Goal: Task Accomplishment & Management: Use online tool/utility

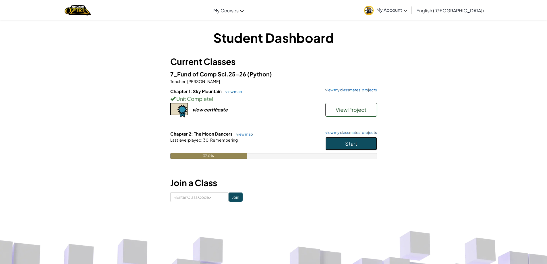
click at [361, 145] on button "Start" at bounding box center [351, 143] width 52 height 13
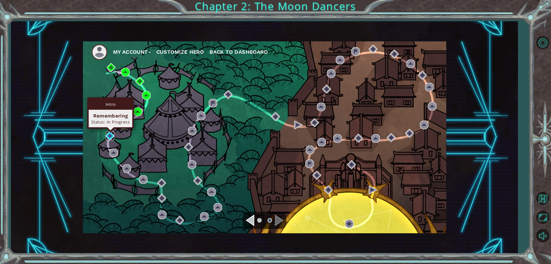
click at [114, 132] on img at bounding box center [110, 136] width 9 height 9
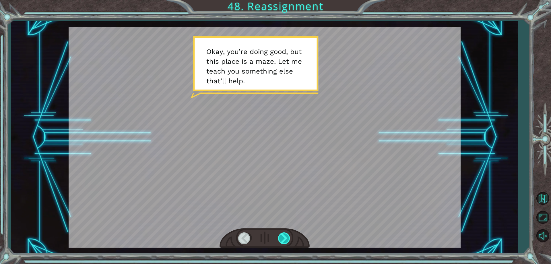
click at [283, 237] on div at bounding box center [284, 238] width 13 height 12
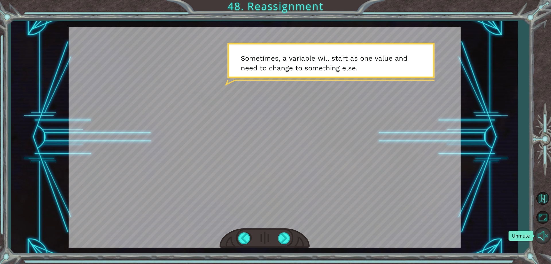
click at [547, 238] on button "Unmute" at bounding box center [543, 235] width 17 height 17
click at [242, 240] on div at bounding box center [244, 238] width 13 height 12
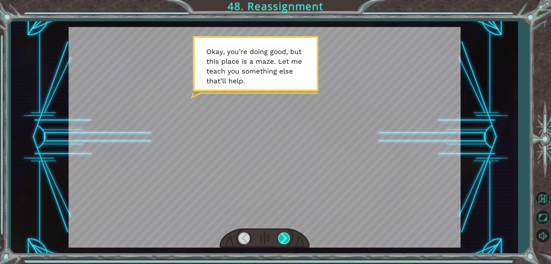
click at [283, 238] on div at bounding box center [284, 238] width 13 height 12
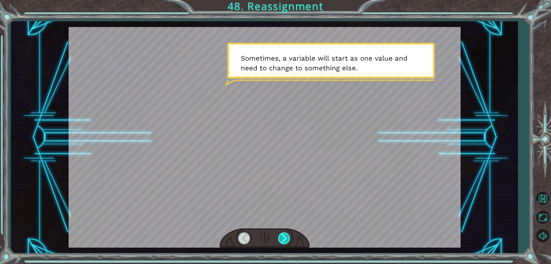
click at [283, 238] on div at bounding box center [284, 238] width 13 height 12
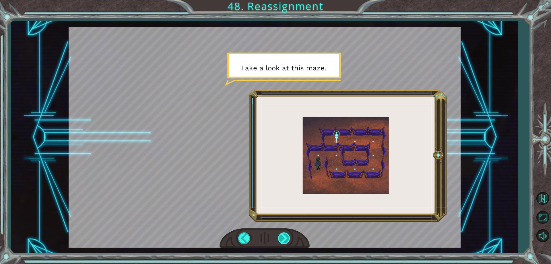
click at [283, 238] on div at bounding box center [284, 238] width 13 height 12
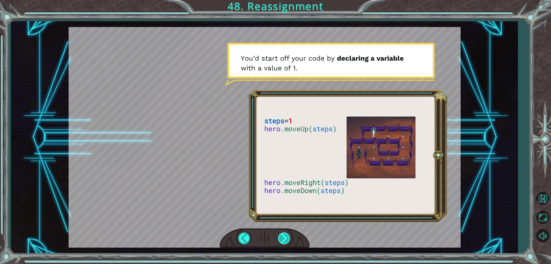
click at [283, 238] on div at bounding box center [284, 238] width 13 height 12
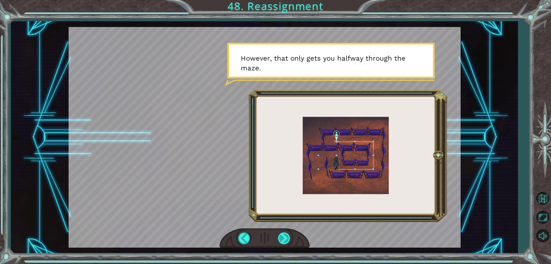
click at [283, 238] on div at bounding box center [284, 238] width 13 height 12
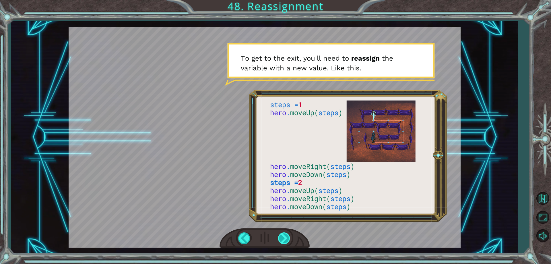
click at [283, 238] on div at bounding box center [284, 238] width 13 height 12
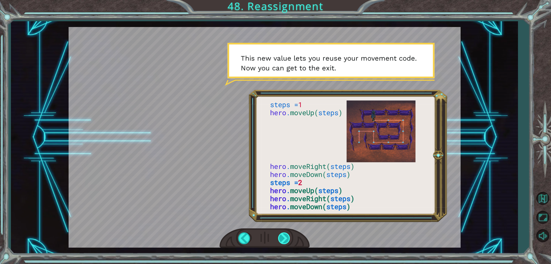
click at [283, 238] on div at bounding box center [284, 238] width 13 height 12
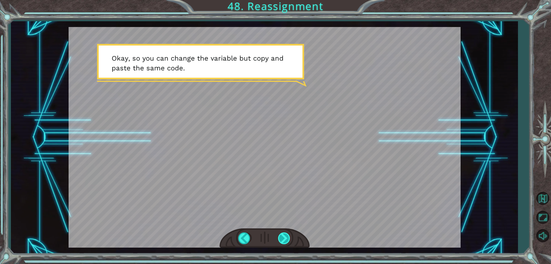
click at [283, 238] on div at bounding box center [284, 238] width 13 height 12
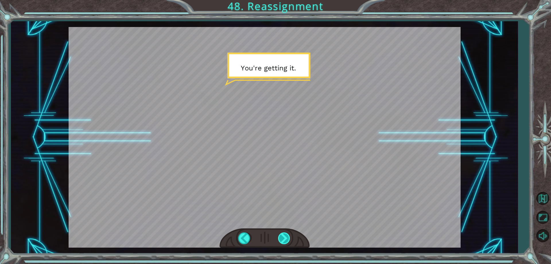
click at [283, 238] on div at bounding box center [284, 238] width 13 height 12
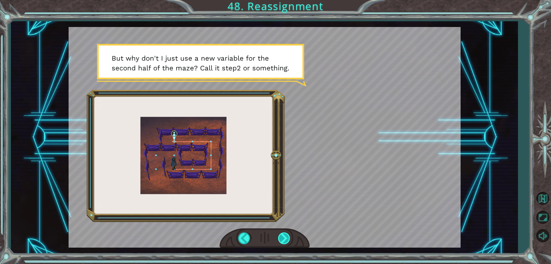
click at [283, 238] on div at bounding box center [284, 238] width 13 height 12
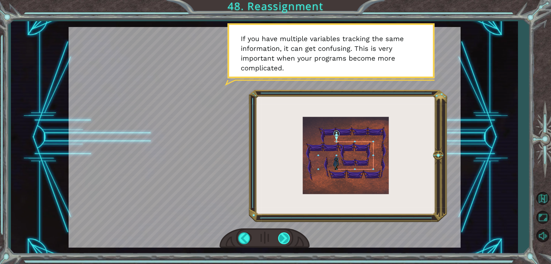
drag, startPoint x: 284, startPoint y: 235, endPoint x: 279, endPoint y: 232, distance: 5.6
click at [279, 232] on div at bounding box center [284, 238] width 13 height 12
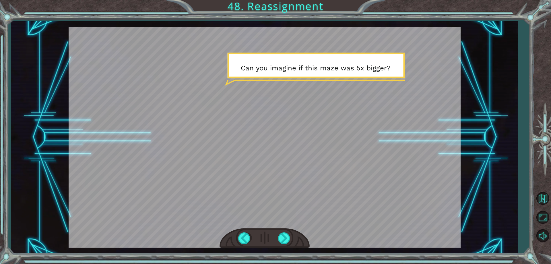
click at [275, 229] on div at bounding box center [265, 238] width 90 height 20
click at [285, 243] on div at bounding box center [284, 238] width 13 height 12
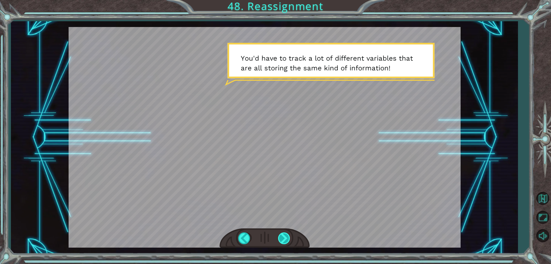
click at [285, 243] on div at bounding box center [284, 238] width 13 height 12
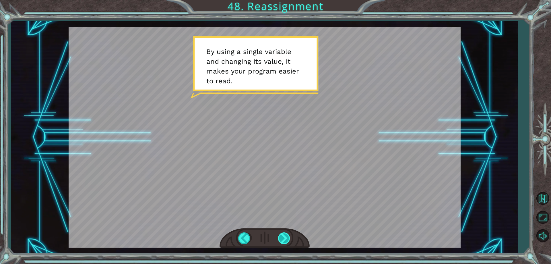
click at [285, 243] on div at bounding box center [284, 238] width 13 height 12
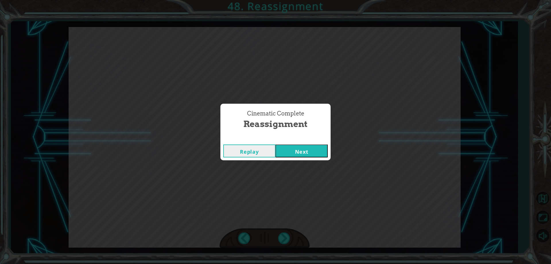
click at [308, 147] on button "Next" at bounding box center [302, 150] width 52 height 13
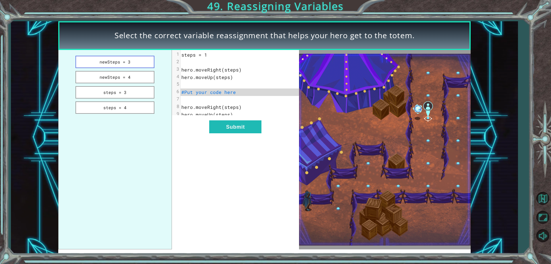
click at [145, 65] on button "newSteps = 3" at bounding box center [115, 62] width 79 height 12
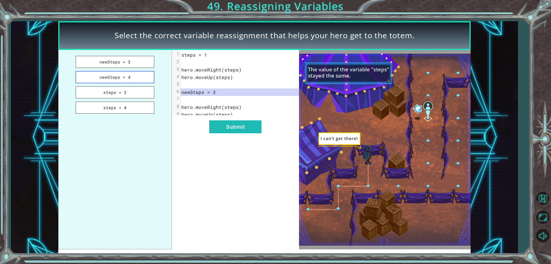
click at [150, 81] on button "newSteps = 4" at bounding box center [115, 77] width 79 height 12
click at [148, 64] on button "newSteps = 3" at bounding box center [115, 62] width 79 height 12
click at [133, 95] on button "steps = 3" at bounding box center [115, 92] width 79 height 12
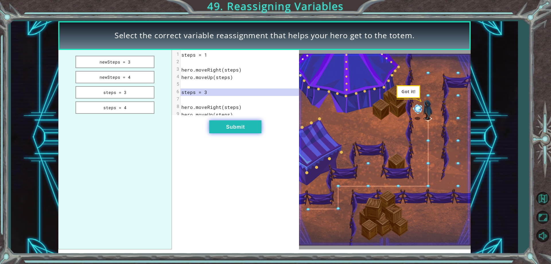
click at [223, 129] on button "Submit" at bounding box center [235, 126] width 52 height 13
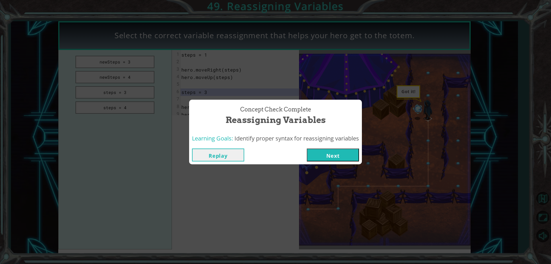
click at [321, 154] on button "Next" at bounding box center [333, 154] width 52 height 13
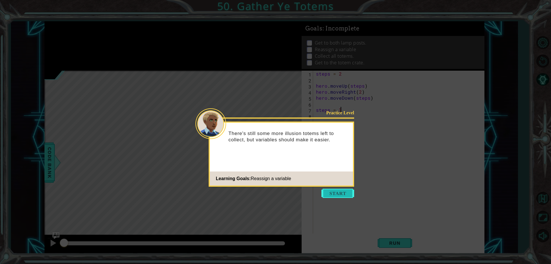
click at [347, 194] on button "Start" at bounding box center [338, 193] width 33 height 9
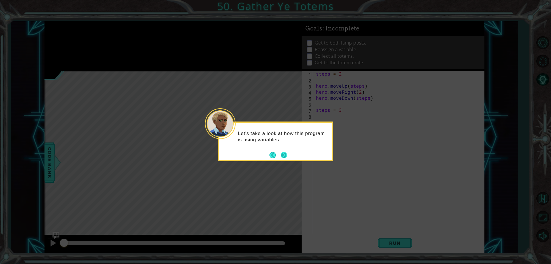
click at [287, 155] on button "Next" at bounding box center [284, 155] width 6 height 6
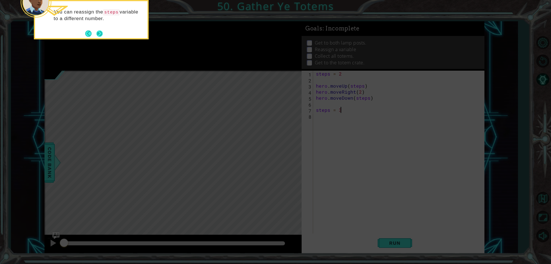
click at [101, 33] on button "Next" at bounding box center [99, 33] width 6 height 6
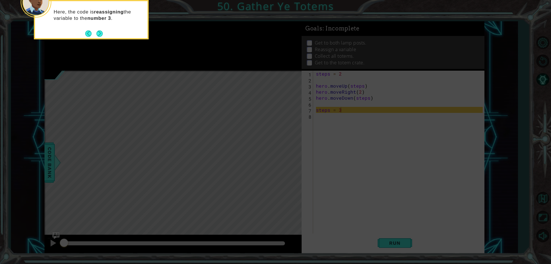
click at [101, 33] on button "Next" at bounding box center [99, 33] width 6 height 6
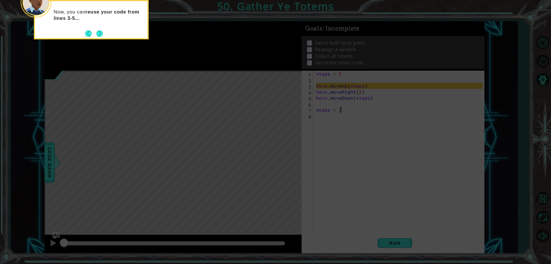
click at [101, 33] on button "Next" at bounding box center [99, 33] width 6 height 6
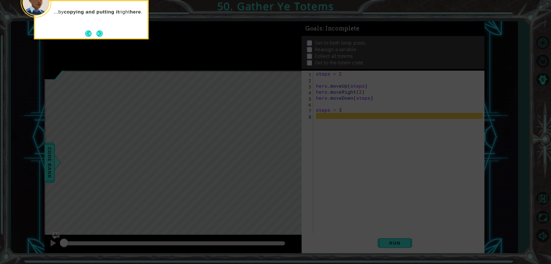
click at [101, 33] on button "Next" at bounding box center [99, 33] width 6 height 6
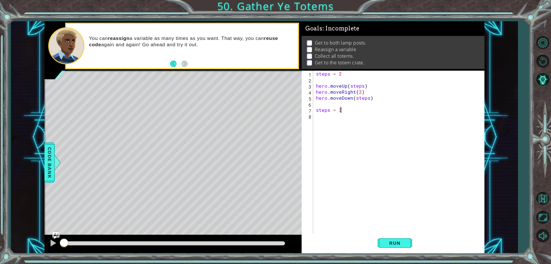
click at [328, 119] on div "steps = 2 hero . moveUp ( steps ) hero . moveRight ( 2 ) hero . moveDown ( step…" at bounding box center [400, 158] width 171 height 175
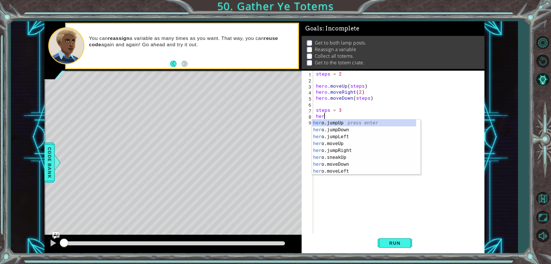
scroll to position [0, 0]
click at [343, 163] on div "hero .jumpUp press enter hero .jumpDown press enter hero .jumpLeft press enter …" at bounding box center [364, 153] width 104 height 69
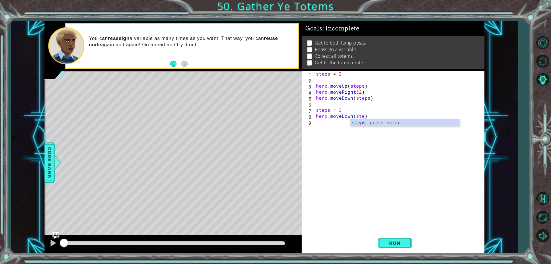
type textarea "hero.moveDown(steps)"
click at [324, 136] on div "steps = 2 hero . moveUp ( steps ) hero . moveRight ( 2 ) hero . moveDown ( step…" at bounding box center [400, 158] width 171 height 175
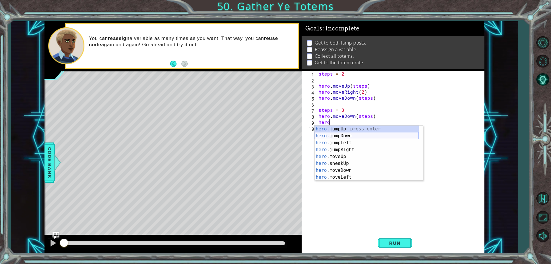
scroll to position [0, 1]
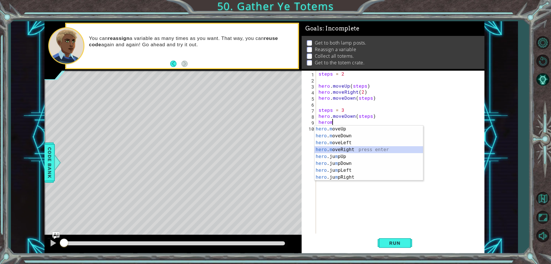
click at [337, 149] on div "hero . m oveUp press enter hero . m oveDown press enter hero . m oveLeft press …" at bounding box center [369, 159] width 109 height 69
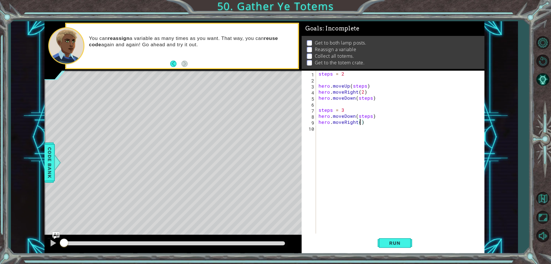
type textarea "hero.moveRight(2)"
click at [325, 129] on div "steps = 2 hero . moveUp ( steps ) hero . moveRight ( 2 ) hero . moveDown ( step…" at bounding box center [402, 158] width 168 height 175
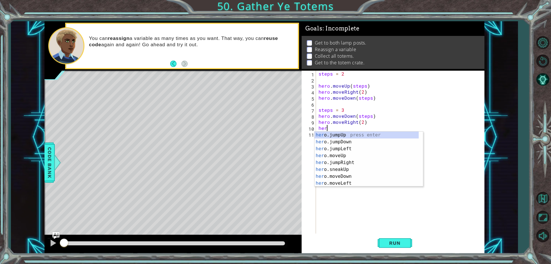
scroll to position [0, 0]
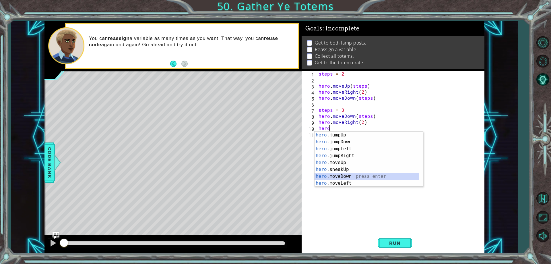
click at [362, 179] on div "hero .jumpUp press enter hero .jumpDown press enter hero .jumpLeft press enter …" at bounding box center [367, 166] width 104 height 69
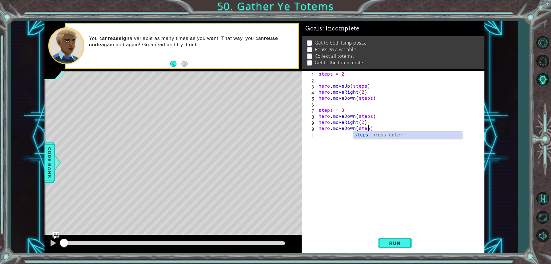
type textarea "hero.moveDown(steps)"
click at [325, 140] on div "steps = 2 hero . moveUp ( steps ) hero . moveRight ( 2 ) hero . moveDown ( step…" at bounding box center [402, 158] width 168 height 175
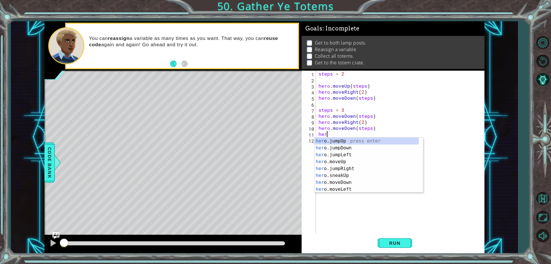
scroll to position [0, 0]
click at [325, 171] on div "hero .jumpUp press enter hero .jumpDown press enter hero .jumpLeft press enter …" at bounding box center [367, 172] width 104 height 69
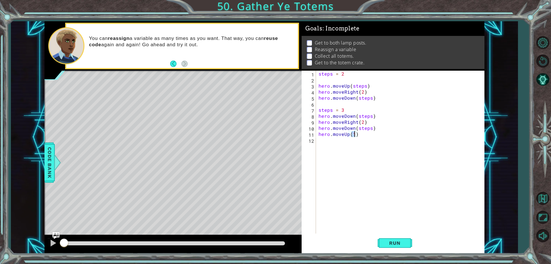
type textarea "hero.moveUp(4)"
click at [324, 146] on div "steps = 2 hero . moveUp ( steps ) hero . moveRight ( 2 ) hero . moveDown ( step…" at bounding box center [402, 158] width 168 height 175
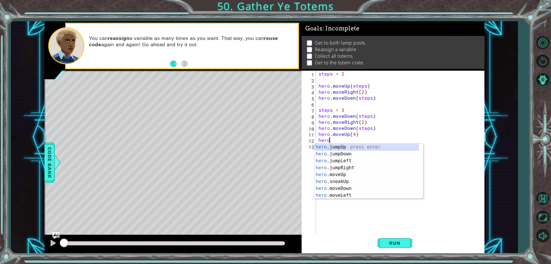
scroll to position [0, 1]
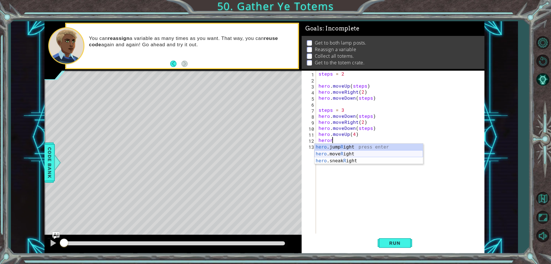
click at [332, 152] on div "hero .jump R ight press enter hero .move R ight press enter hero .sneak R ight …" at bounding box center [369, 161] width 109 height 34
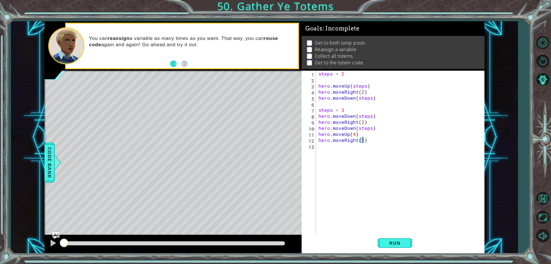
type textarea "hero.moveRight(2)"
click at [325, 150] on div "steps = 2 hero . moveUp ( steps ) hero . moveRight ( 2 ) hero . moveDown ( step…" at bounding box center [402, 158] width 168 height 175
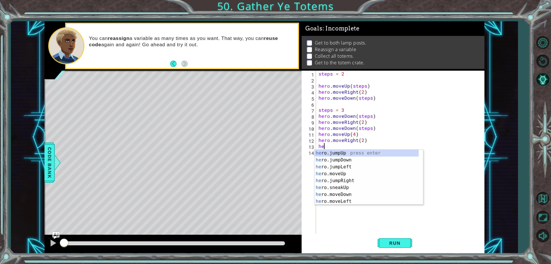
scroll to position [0, 0]
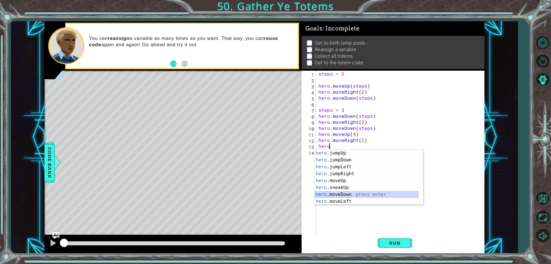
click at [340, 193] on div "hero .jumpUp press enter hero .jumpDown press enter hero .jumpLeft press enter …" at bounding box center [367, 184] width 104 height 69
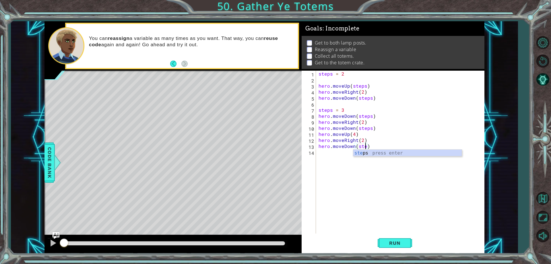
scroll to position [0, 3]
click at [408, 241] on button "Run" at bounding box center [395, 243] width 34 height 18
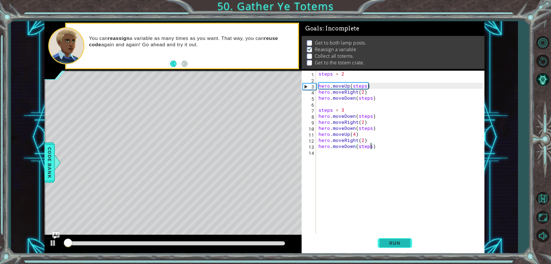
scroll to position [3, 0]
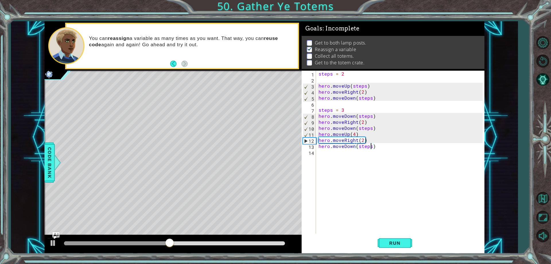
click at [354, 135] on div "steps = 2 hero . moveUp ( steps ) hero . moveRight ( 2 ) hero . moveDown ( step…" at bounding box center [402, 158] width 168 height 175
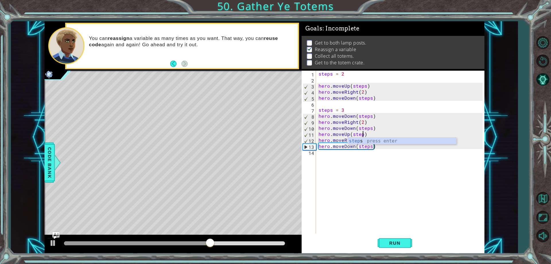
scroll to position [0, 3]
type textarea "hero.moveUp(steps)"
click at [385, 238] on button "Run" at bounding box center [395, 243] width 34 height 18
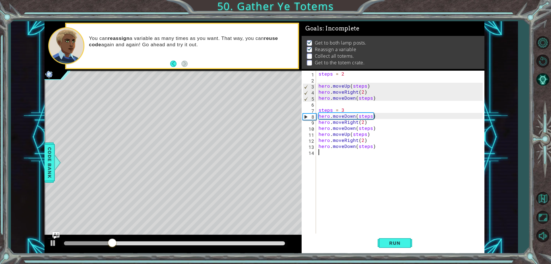
click at [346, 164] on div "steps = 2 hero . moveUp ( steps ) hero . moveRight ( 2 ) hero . moveDown ( step…" at bounding box center [402, 158] width 168 height 175
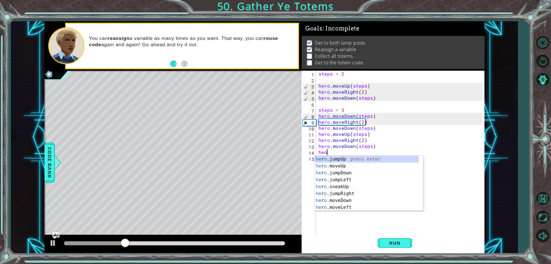
scroll to position [0, 0]
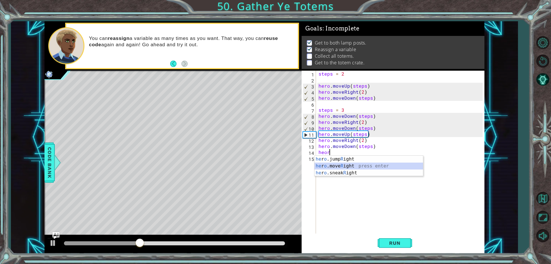
click at [355, 167] on div "he r o .jump R ight press enter he r o .move R ight press enter he r o .sneak R…" at bounding box center [369, 173] width 109 height 34
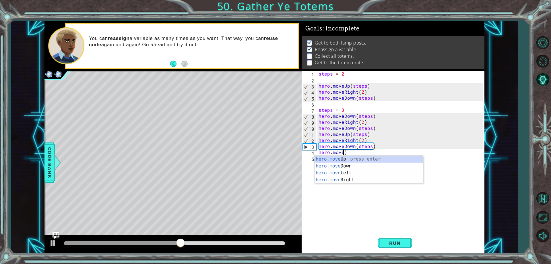
click at [360, 159] on div "hero.move Up press enter hero.move Down press enter hero.move Left press enter …" at bounding box center [369, 176] width 109 height 41
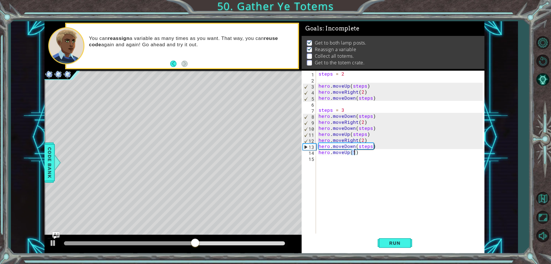
type textarea "hero.moveUp(4)"
click at [331, 161] on div "steps = 2 hero . moveUp ( steps ) hero . moveRight ( 2 ) hero . moveDown ( step…" at bounding box center [402, 158] width 168 height 175
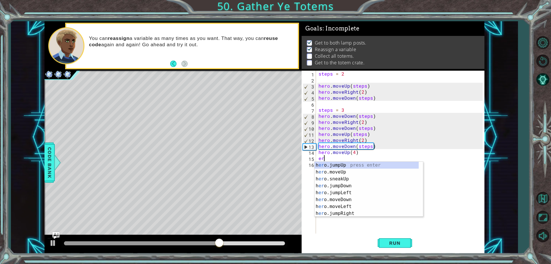
type textarea "e"
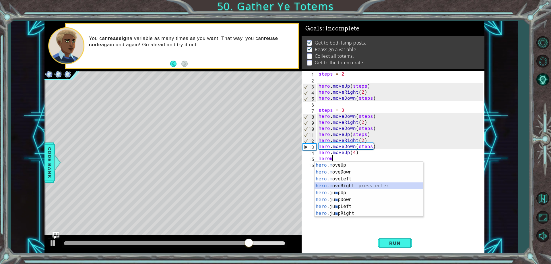
click at [341, 184] on div "hero . m oveUp press enter hero . m oveDown press enter hero . m oveLeft press …" at bounding box center [369, 196] width 109 height 69
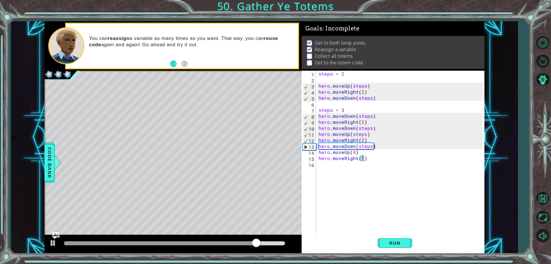
type textarea "hero.moveRight(2)"
click at [332, 173] on div "steps = 2 hero . moveUp ( steps ) hero . moveRight ( 2 ) hero . moveDown ( step…" at bounding box center [402, 158] width 168 height 175
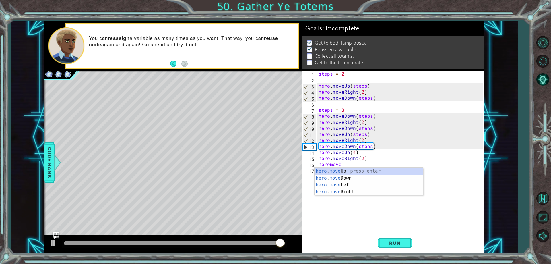
scroll to position [0, 1]
click at [350, 179] on div "hero . move Up press enter hero . move Down press enter hero . move Left press …" at bounding box center [369, 188] width 109 height 41
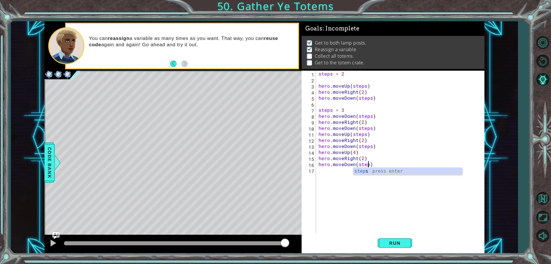
scroll to position [0, 3]
type textarea "hero.moveDown(steps)"
click at [383, 243] on button "Run" at bounding box center [395, 243] width 34 height 18
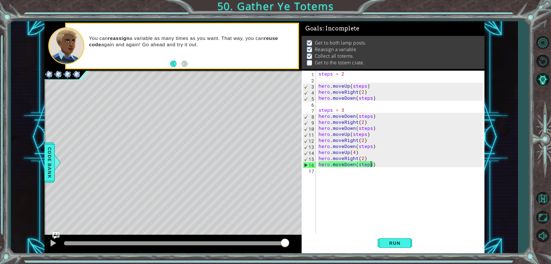
click at [332, 179] on div "steps = 2 hero . moveUp ( steps ) hero . moveRight ( 2 ) hero . moveDown ( step…" at bounding box center [402, 158] width 168 height 175
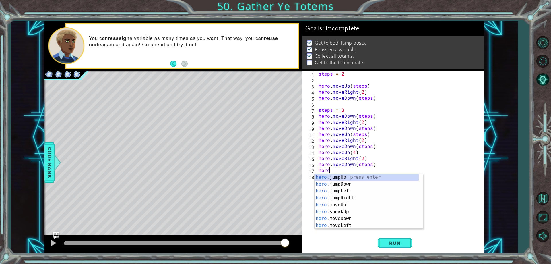
scroll to position [0, 0]
click at [336, 217] on div "hero .jumpUp press enter hero .jumpDown press enter hero .jumpLeft press enter …" at bounding box center [367, 208] width 104 height 69
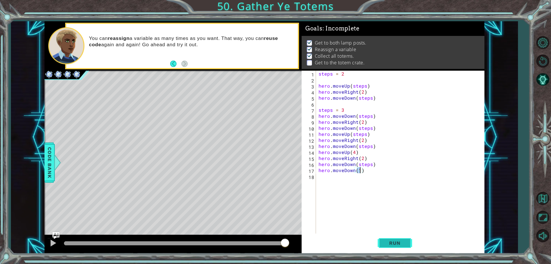
type textarea "hero.moveDown(1)"
click at [392, 234] on button "Run" at bounding box center [395, 243] width 34 height 18
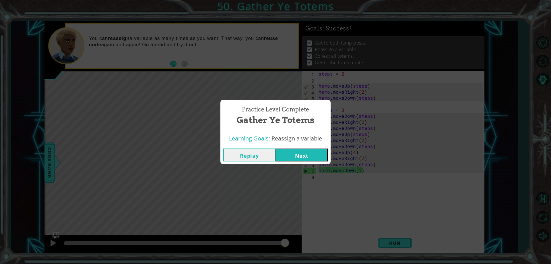
click at [308, 155] on button "Next" at bounding box center [302, 154] width 52 height 13
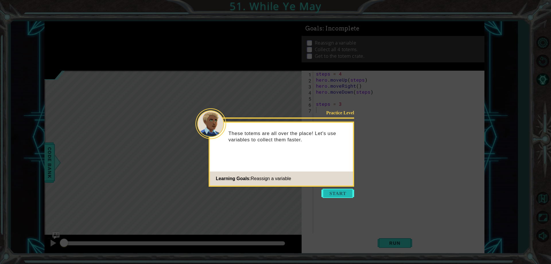
click at [349, 195] on button "Start" at bounding box center [338, 193] width 33 height 9
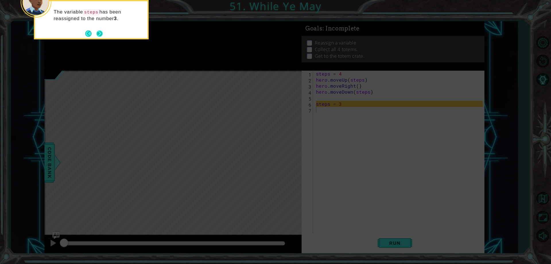
click at [101, 32] on button "Next" at bounding box center [99, 33] width 7 height 7
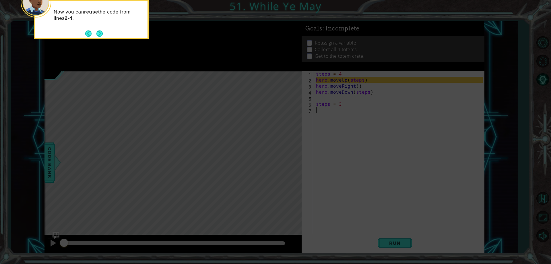
click at [101, 32] on button "Next" at bounding box center [99, 33] width 6 height 6
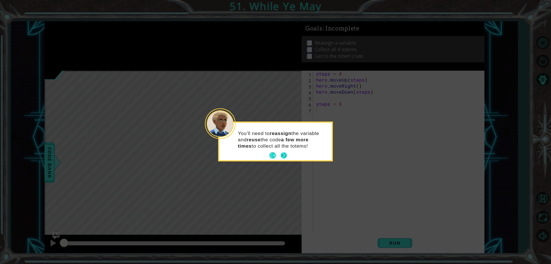
click at [282, 154] on button "Next" at bounding box center [284, 155] width 6 height 6
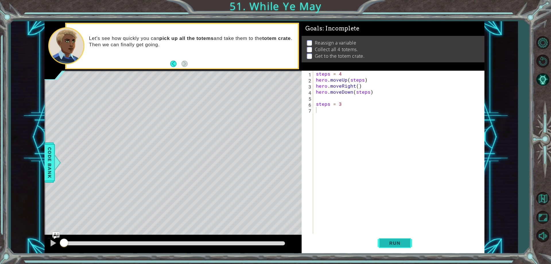
click at [394, 244] on span "Run" at bounding box center [395, 243] width 23 height 6
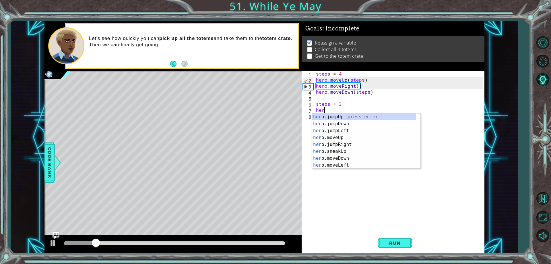
scroll to position [0, 0]
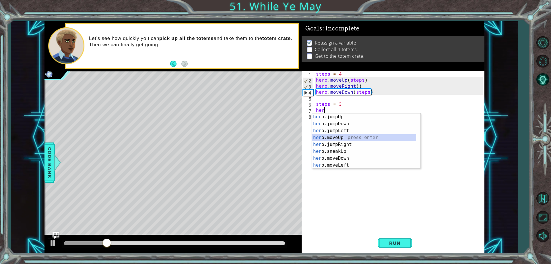
click at [334, 140] on div "her o.jumpUp press enter her o.jumpDown press enter her o.jumpLeft press enter …" at bounding box center [364, 147] width 104 height 69
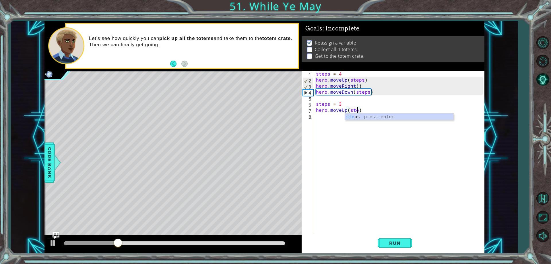
type textarea "hero.moveUp(steps)"
click at [335, 117] on div "steps = 4 hero . moveUp ( steps ) hero . moveRight ( ) hero . moveDown ( steps …" at bounding box center [400, 158] width 171 height 175
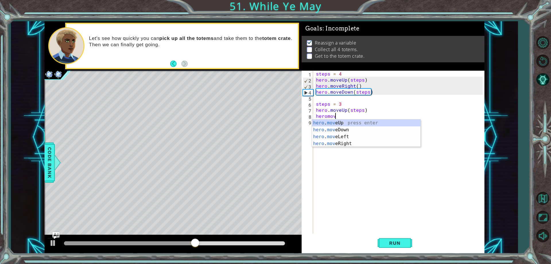
scroll to position [0, 1]
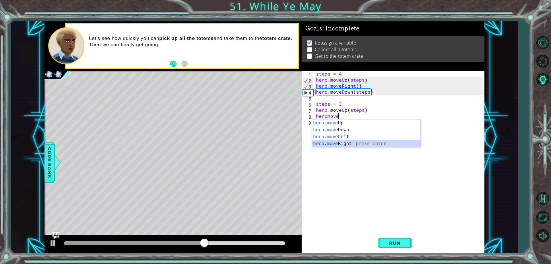
click at [350, 143] on div "hero . move Up press enter hero . move Down press enter hero . move Left press …" at bounding box center [366, 139] width 109 height 41
type textarea "hero.moveRight(1)"
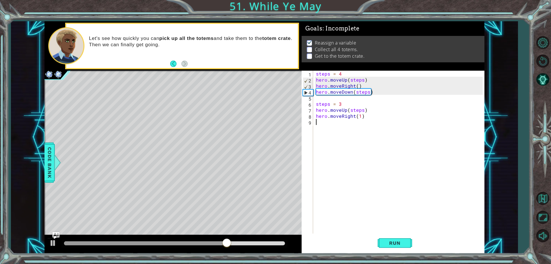
click at [330, 129] on div "steps = 4 hero . moveUp ( steps ) hero . moveRight ( ) hero . moveDown ( steps …" at bounding box center [400, 158] width 171 height 175
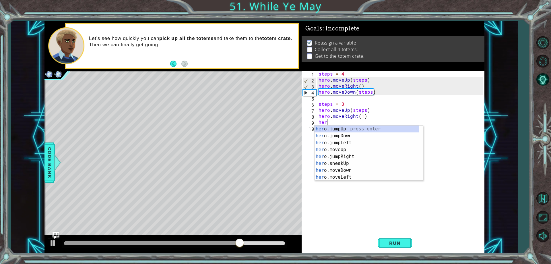
scroll to position [0, 0]
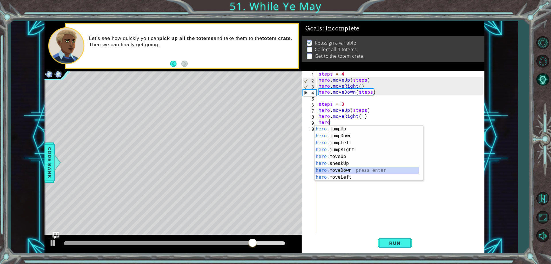
click at [332, 170] on div "hero .jumpUp press enter hero .jumpDown press enter hero .jumpLeft press enter …" at bounding box center [367, 159] width 104 height 69
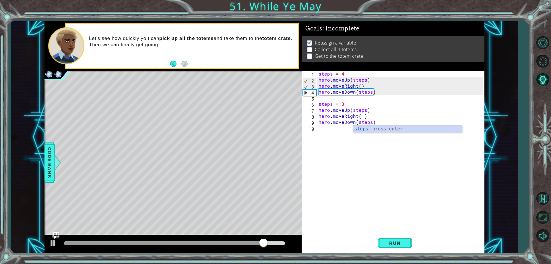
scroll to position [0, 3]
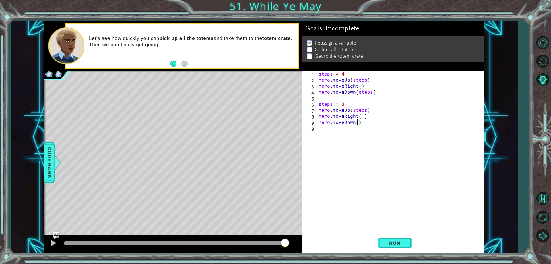
type textarea "hero.moveDown(2)"
click at [347, 129] on div "steps = 4 hero . moveUp ( steps ) hero . moveRight ( ) hero . moveDown ( steps …" at bounding box center [402, 158] width 168 height 175
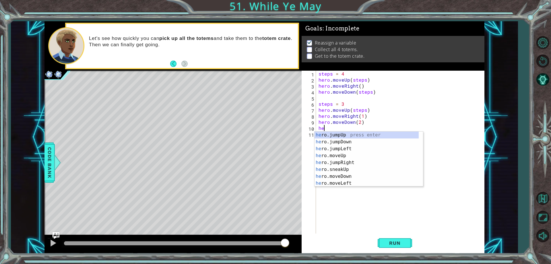
scroll to position [0, 0]
click at [361, 122] on div "steps = 4 hero . moveUp ( steps ) hero . moveRight ( ) hero . moveDown ( steps …" at bounding box center [402, 158] width 168 height 175
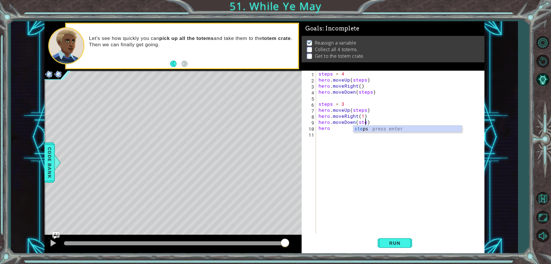
type textarea "hero.moveDown(steps)"
click at [333, 139] on div "steps = 4 hero . moveUp ( steps ) hero . moveRight ( ) hero . moveDown ( steps …" at bounding box center [402, 158] width 168 height 175
click at [336, 132] on div "steps = 4 hero . moveUp ( steps ) hero . moveRight ( ) hero . moveDown ( steps …" at bounding box center [402, 158] width 168 height 175
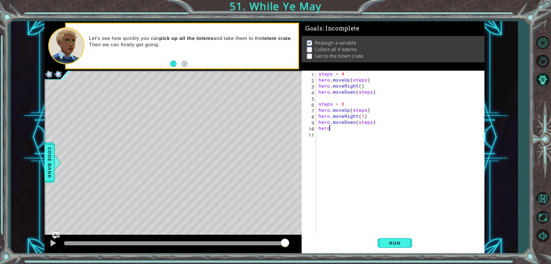
click at [330, 127] on div "steps = 4 hero . moveUp ( steps ) hero . moveRight ( ) hero . moveDown ( steps …" at bounding box center [402, 158] width 168 height 175
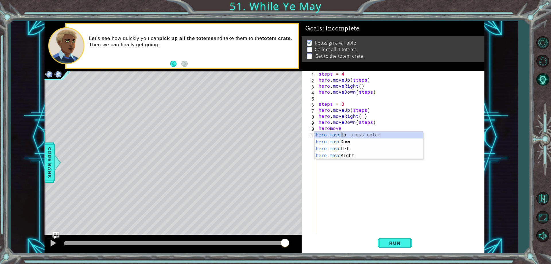
scroll to position [0, 1]
click at [353, 135] on div "hero . move Up press enter hero . move Down press enter hero . move Left press …" at bounding box center [369, 152] width 109 height 41
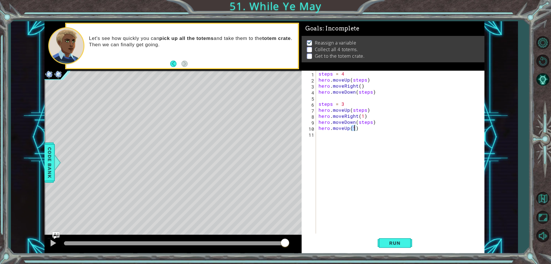
type textarea "hero.moveUp(2)"
click at [320, 137] on div "steps = 4 hero . moveUp ( steps ) hero . moveRight ( ) hero . moveDown ( steps …" at bounding box center [402, 158] width 168 height 175
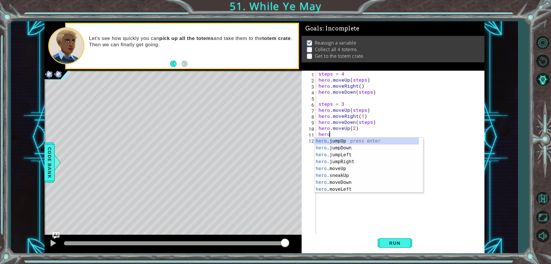
scroll to position [0, 1]
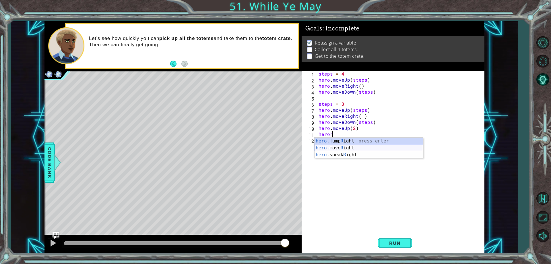
click at [384, 148] on div "hero .jump R ight press enter hero .move R ight press enter hero .sneak R ight …" at bounding box center [369, 155] width 109 height 34
type textarea "hero.moveRight(1)"
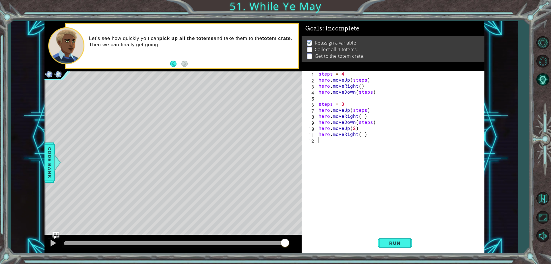
click at [329, 142] on div "steps = 4 hero . moveUp ( steps ) hero . moveRight ( ) hero . moveDown ( steps …" at bounding box center [402, 158] width 168 height 175
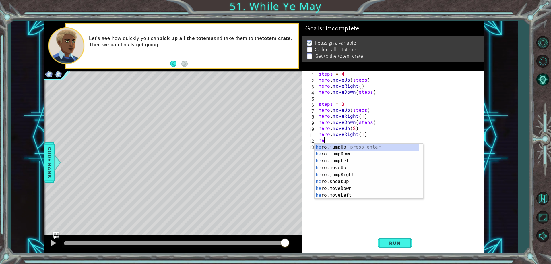
scroll to position [0, 0]
click at [336, 188] on div "hero .jumpUp press enter hero .jumpDown press enter hero .jumpLeft press enter …" at bounding box center [367, 178] width 104 height 69
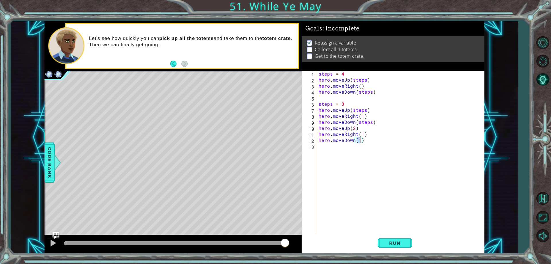
type textarea "hero.moveDown(2)"
click at [330, 154] on div "steps = 4 hero . moveUp ( steps ) hero . moveRight ( ) hero . moveDown ( steps …" at bounding box center [402, 158] width 168 height 175
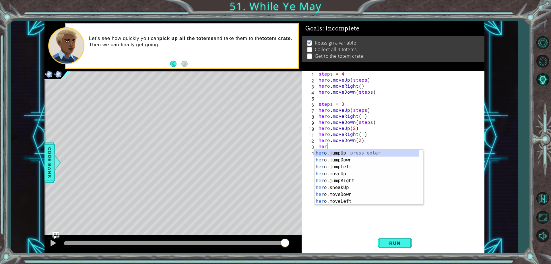
scroll to position [0, 0]
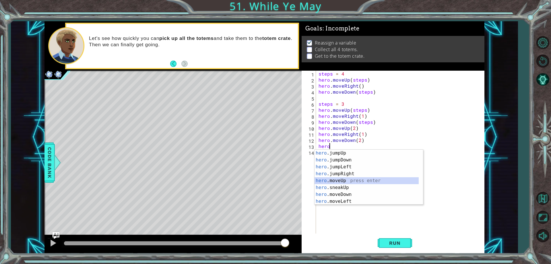
click at [330, 182] on div "hero .jumpUp press enter hero .jumpDown press enter hero .jumpLeft press enter …" at bounding box center [367, 184] width 104 height 69
type textarea "hero.moveUp(1)"
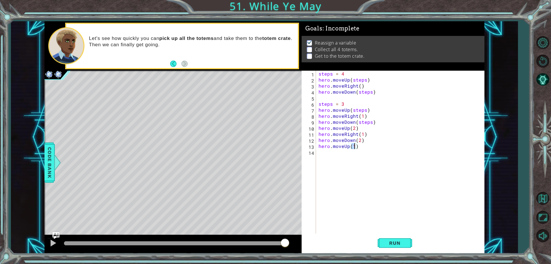
click at [325, 156] on div "steps = 4 hero . moveUp ( steps ) hero . moveRight ( ) hero . moveDown ( steps …" at bounding box center [402, 158] width 168 height 175
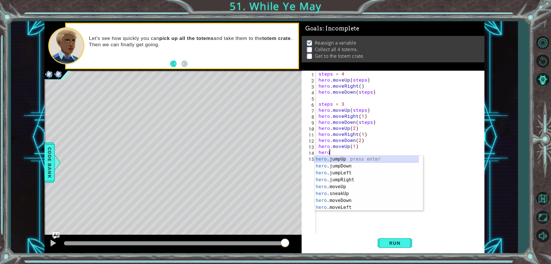
scroll to position [0, 1]
click at [370, 179] on div "hero . m oveUp press enter hero . m oveDown press enter hero . m oveLeft press …" at bounding box center [369, 190] width 109 height 69
type textarea "hero.moveRight(1)"
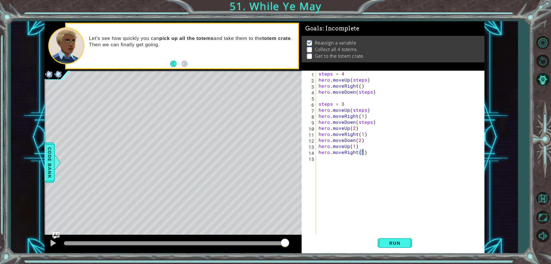
click at [324, 161] on div "steps = 4 hero . moveUp ( steps ) hero . moveRight ( ) hero . moveDown ( steps …" at bounding box center [402, 158] width 168 height 175
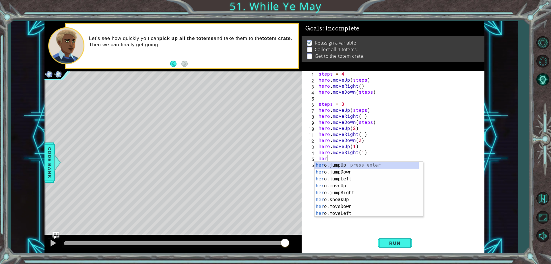
scroll to position [0, 0]
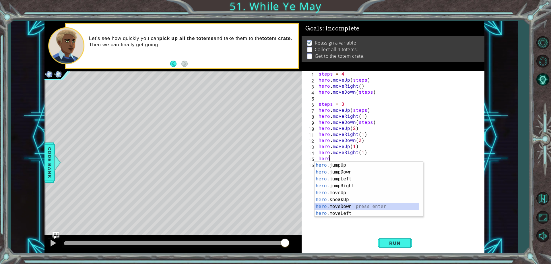
click at [326, 204] on div "hero .jumpUp press enter hero .jumpDown press enter hero .jumpLeft press enter …" at bounding box center [367, 196] width 104 height 69
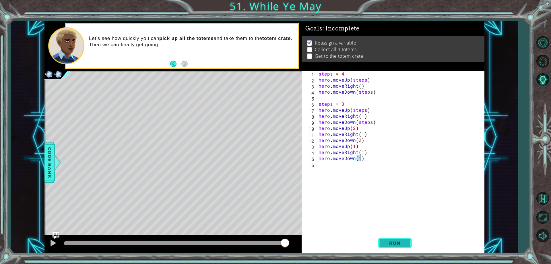
type textarea "hero.moveDown(1)"
click at [393, 247] on button "Run" at bounding box center [395, 243] width 34 height 18
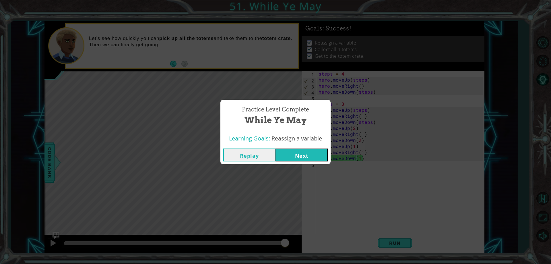
click at [322, 156] on button "Next" at bounding box center [302, 154] width 52 height 13
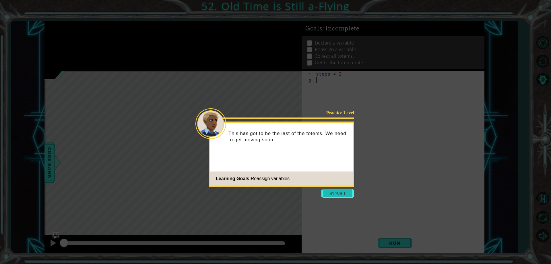
click at [339, 193] on button "Start" at bounding box center [338, 193] width 33 height 9
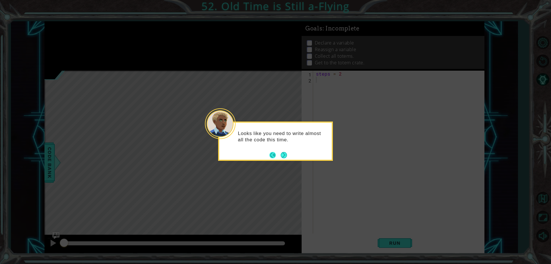
click at [279, 152] on button "Back" at bounding box center [275, 155] width 11 height 6
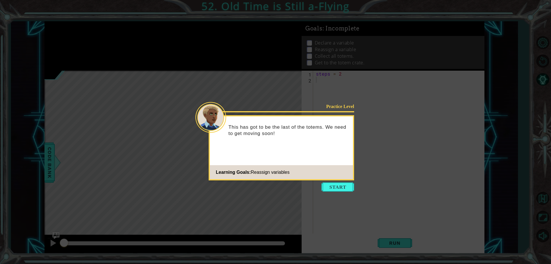
click at [333, 194] on icon at bounding box center [275, 132] width 551 height 264
click at [327, 183] on button "Start" at bounding box center [338, 186] width 33 height 9
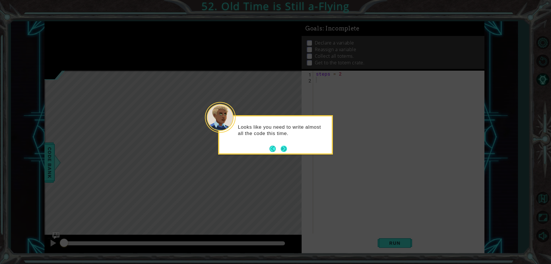
click at [287, 147] on button "Next" at bounding box center [284, 149] width 6 height 6
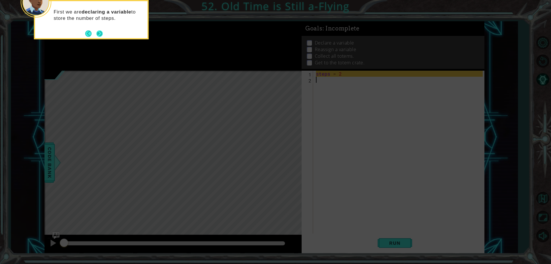
click at [101, 30] on button "Next" at bounding box center [99, 33] width 6 height 6
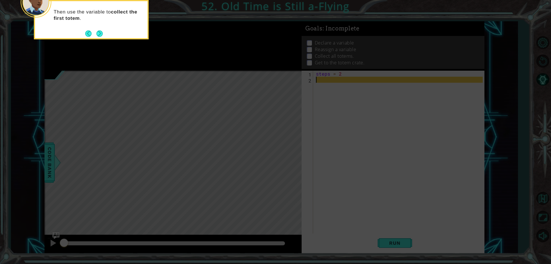
click at [101, 30] on button "Next" at bounding box center [99, 33] width 6 height 6
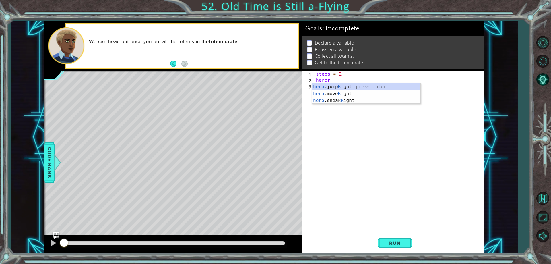
scroll to position [0, 1]
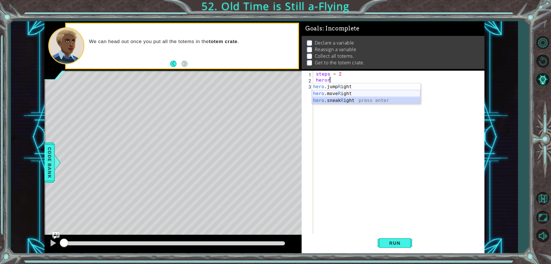
drag, startPoint x: 324, startPoint y: 98, endPoint x: 331, endPoint y: 91, distance: 9.3
click at [331, 91] on div "hero .jump R ight press enter hero .move R ight press enter hero .sneak R ight …" at bounding box center [366, 100] width 109 height 34
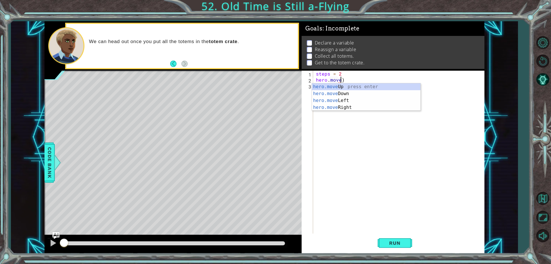
scroll to position [0, 1]
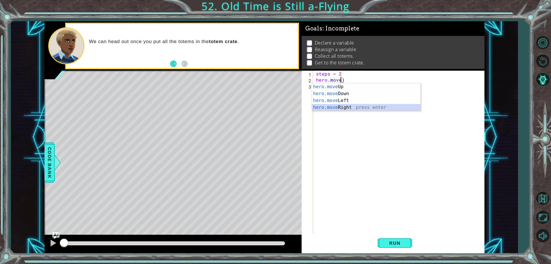
click at [324, 108] on div "hero.move Up press enter hero.move Down press enter hero.move Left press enter …" at bounding box center [366, 103] width 109 height 41
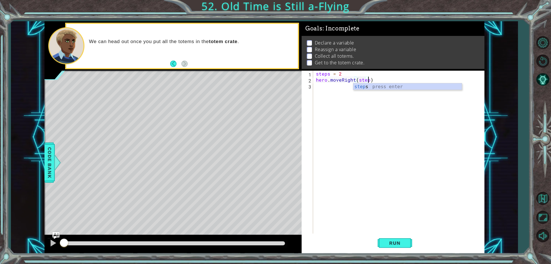
type textarea "hero.moveRight(steps)"
click at [323, 93] on div "steps = 2 hero . moveRight ( steps )" at bounding box center [400, 158] width 171 height 175
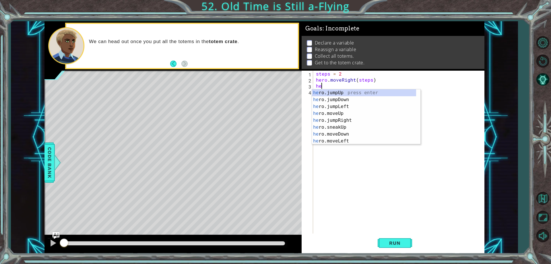
scroll to position [0, 0]
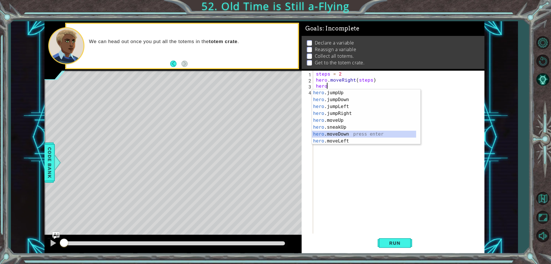
click at [385, 134] on div "hero .jumpUp press enter hero .jumpDown press enter hero .jumpLeft press enter …" at bounding box center [364, 123] width 104 height 69
type textarea "hero.moveDown(1)"
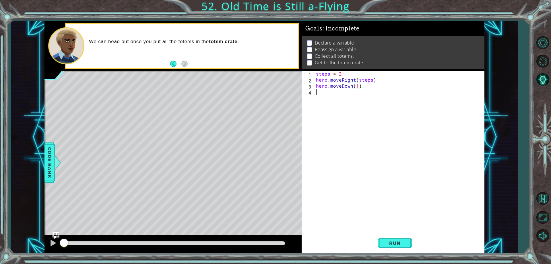
click at [334, 96] on div "steps = 2 hero . moveRight ( steps ) hero . moveDown ( 1 )" at bounding box center [400, 158] width 171 height 175
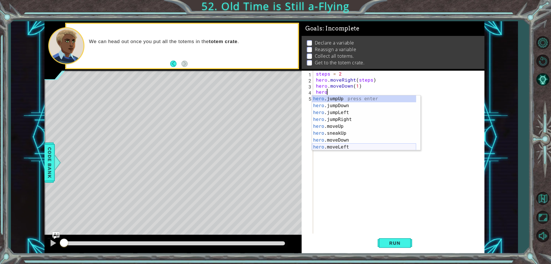
click at [319, 146] on div "hero .jumpUp press enter hero .jumpDown press enter hero .jumpLeft press enter …" at bounding box center [364, 129] width 104 height 69
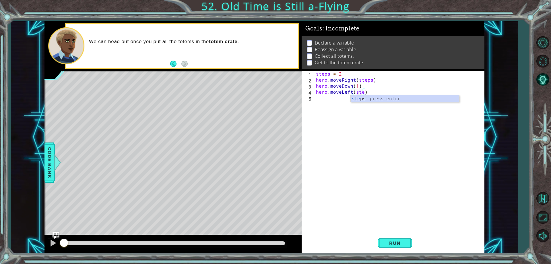
type textarea "hero.moveLeft(steps)"
click at [324, 101] on div "steps = 2 hero . moveRight ( steps ) hero . moveDown ( 1 ) hero . moveLeft ( st…" at bounding box center [400, 158] width 171 height 175
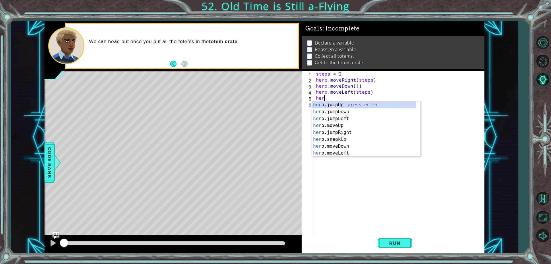
scroll to position [0, 0]
type textarea "hero"
click at [345, 127] on div "hero .jumpUp press enter hero .jumpDown press enter hero .jumpLeft press enter …" at bounding box center [364, 135] width 104 height 69
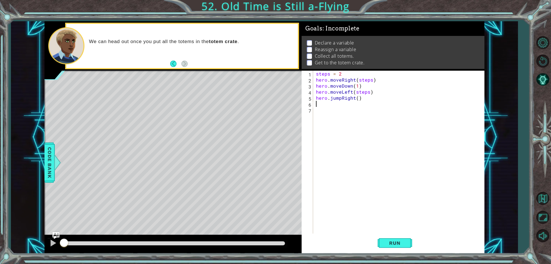
click at [331, 97] on div "steps = 2 hero . moveRight ( steps ) hero . moveDown ( 1 ) hero . moveLeft ( st…" at bounding box center [400, 158] width 171 height 175
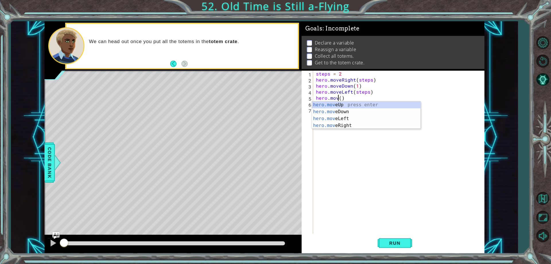
scroll to position [0, 2]
click at [370, 127] on div "hero.move Up press enter hero.move Down press enter hero.move Left press enter …" at bounding box center [366, 121] width 109 height 41
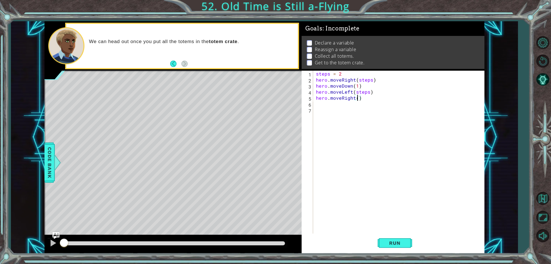
type textarea "hero.moveRight(4)"
click at [345, 111] on div "steps = 2 hero . moveRight ( steps ) hero . moveDown ( 1 ) hero . moveLeft ( st…" at bounding box center [400, 158] width 171 height 175
click at [343, 107] on div "steps = 2 hero . moveRight ( steps ) hero . moveDown ( 1 ) hero . moveLeft ( st…" at bounding box center [400, 158] width 171 height 175
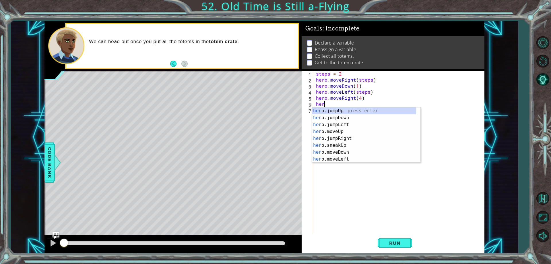
scroll to position [0, 0]
click at [344, 150] on div "hero .jumpUp press enter hero .jumpDown press enter hero .jumpLeft press enter …" at bounding box center [364, 141] width 104 height 69
type textarea "hero.moveDown(1)"
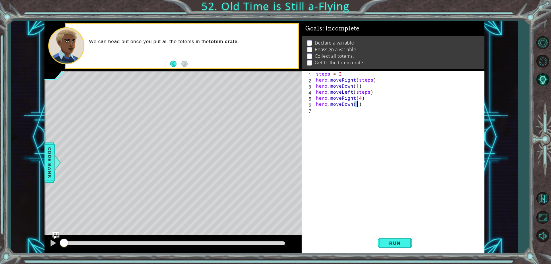
click at [320, 113] on div "steps = 2 hero . moveRight ( steps ) hero . moveDown ( 1 ) hero . moveLeft ( st…" at bounding box center [400, 158] width 171 height 175
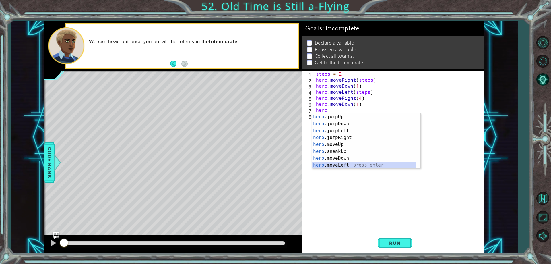
click at [323, 164] on div "hero .jumpUp press enter hero .jumpDown press enter hero .jumpLeft press enter …" at bounding box center [364, 147] width 104 height 69
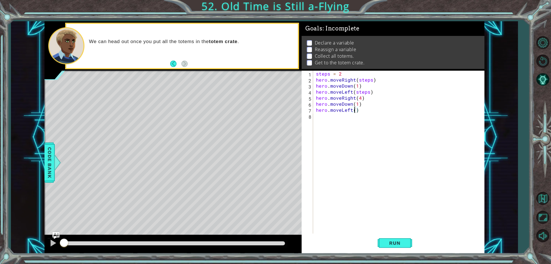
type textarea "hero.moveLeft(4)"
click at [321, 120] on div "steps = 2 hero . moveRight ( steps ) hero . moveDown ( 1 ) hero . moveLeft ( st…" at bounding box center [400, 158] width 171 height 175
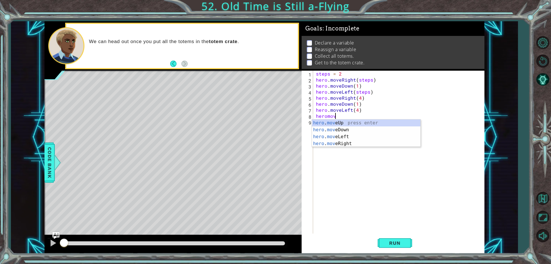
scroll to position [0, 1]
click at [347, 142] on div "hero . move Up press enter hero . move Down press enter hero . move Left press …" at bounding box center [366, 139] width 109 height 41
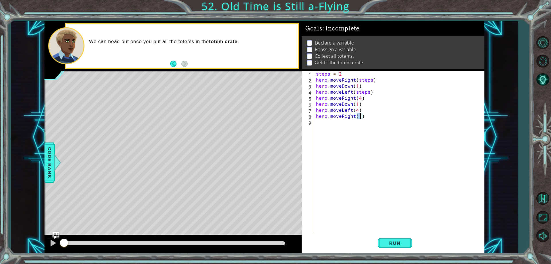
type textarea "hero.moveRight(6)"
click at [330, 130] on div "steps = 2 hero . moveRight ( steps ) hero . moveDown ( 1 ) hero . moveLeft ( st…" at bounding box center [400, 158] width 171 height 175
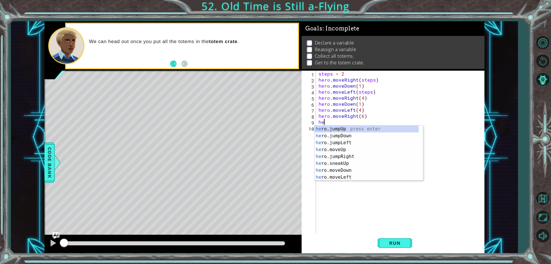
scroll to position [0, 0]
click at [360, 171] on div "hero .jumpUp press enter hero .jumpDown press enter hero .jumpLeft press enter …" at bounding box center [367, 159] width 104 height 69
type textarea "hero.moveDown(1)"
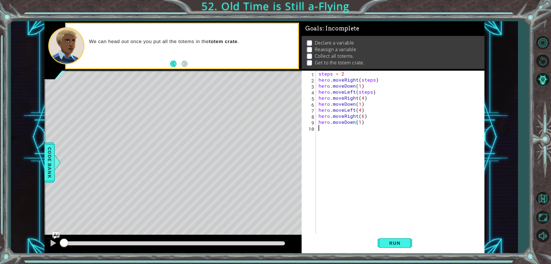
click at [328, 137] on div "steps = 2 hero . moveRight ( steps ) hero . moveDown ( 1 ) hero . moveLeft ( st…" at bounding box center [402, 158] width 168 height 175
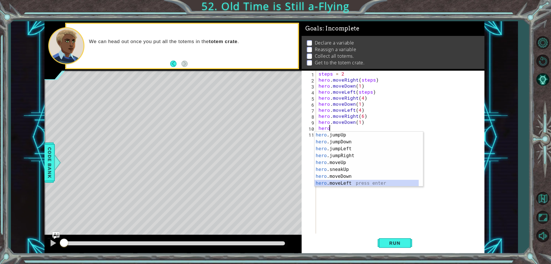
click at [332, 184] on div "hero .jumpUp press enter hero .jumpDown press enter hero .jumpLeft press enter …" at bounding box center [367, 166] width 104 height 69
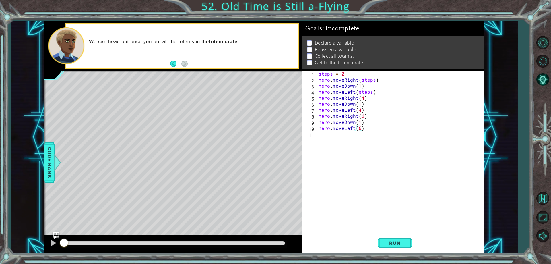
scroll to position [0, 3]
type textarea "hero.moveLeft(6)"
click at [393, 235] on button "Run" at bounding box center [395, 243] width 34 height 18
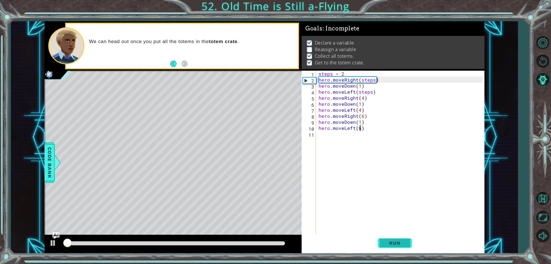
scroll to position [3, 0]
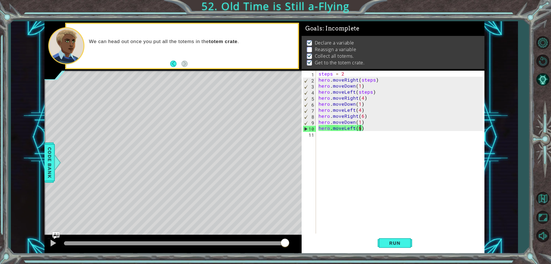
click at [338, 138] on div "steps = 2 hero . moveRight ( steps ) hero . moveDown ( 1 ) hero . moveLeft ( st…" at bounding box center [402, 158] width 168 height 175
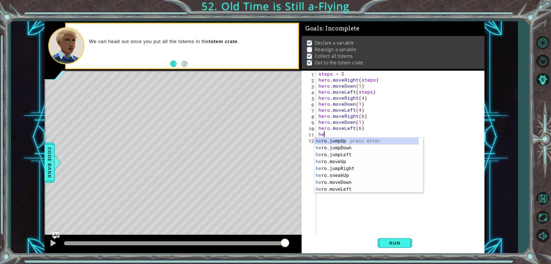
type textarea "her"
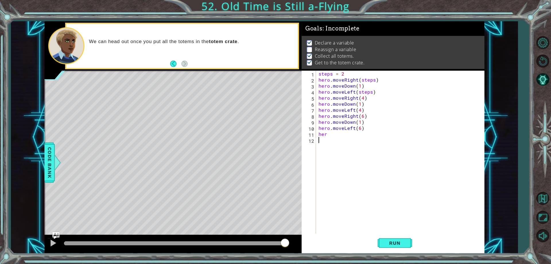
click at [358, 215] on div "steps = 2 hero . moveRight ( steps ) hero . moveDown ( 1 ) hero . moveLeft ( st…" at bounding box center [402, 158] width 168 height 175
click at [385, 247] on button "Run" at bounding box center [395, 243] width 34 height 18
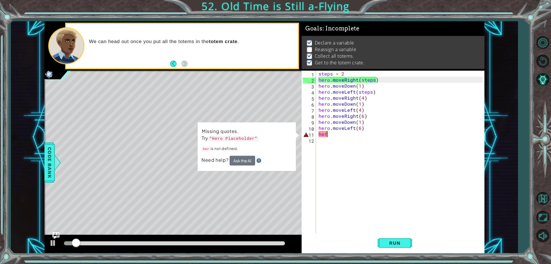
click at [344, 134] on div "steps = 2 hero . moveRight ( steps ) hero . moveDown ( 1 ) hero . moveLeft ( st…" at bounding box center [402, 158] width 168 height 175
type textarea "her"
click at [344, 134] on div "steps = 2 hero . moveRight ( steps ) hero . moveDown ( 1 ) hero . moveLeft ( st…" at bounding box center [402, 158] width 168 height 175
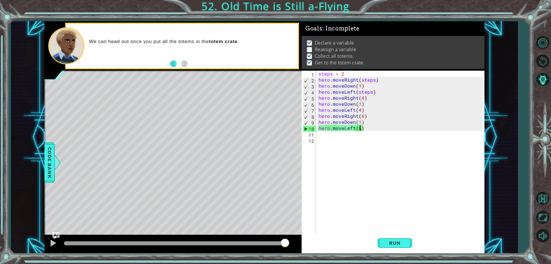
click at [359, 128] on div "steps = 2 hero . moveRight ( steps ) hero . moveDown ( 1 ) hero . moveLeft ( st…" at bounding box center [402, 158] width 168 height 175
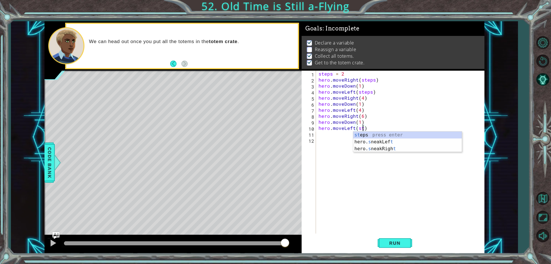
scroll to position [0, 3]
type textarea "hero.moveLeft(steps)"
click at [330, 136] on div "steps = 2 hero . moveRight ( steps ) hero . moveDown ( 1 ) hero . moveLeft ( st…" at bounding box center [402, 158] width 168 height 175
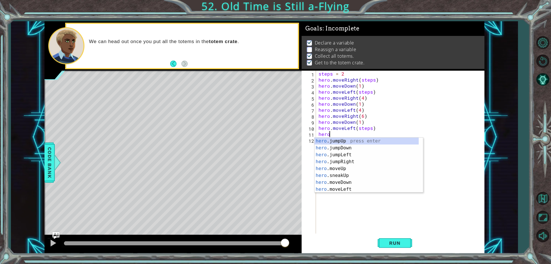
scroll to position [0, 0]
click at [338, 190] on div "hero .jumpUp press enter hero .jumpDown press enter hero .jumpLeft press enter …" at bounding box center [367, 172] width 104 height 69
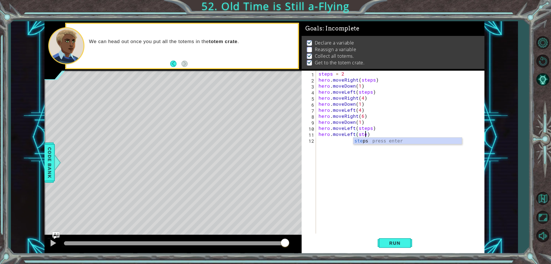
type textarea "hero.moveLeft(steps)"
click at [334, 145] on div "steps = 2 hero . moveRight ( steps ) hero . moveDown ( 1 ) hero . moveLeft ( st…" at bounding box center [402, 158] width 168 height 175
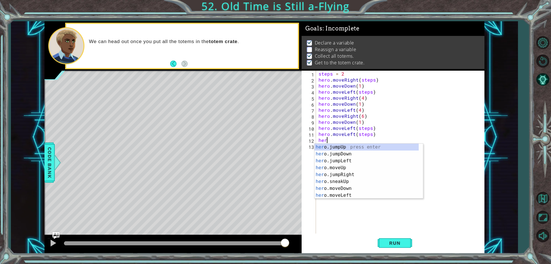
scroll to position [0, 0]
click at [345, 196] on div "hero .jumpUp press enter hero .jumpDown press enter hero .jumpLeft press enter …" at bounding box center [367, 178] width 104 height 69
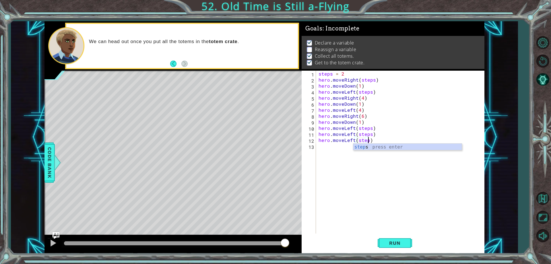
scroll to position [0, 3]
click at [400, 242] on span "Run" at bounding box center [395, 243] width 23 height 6
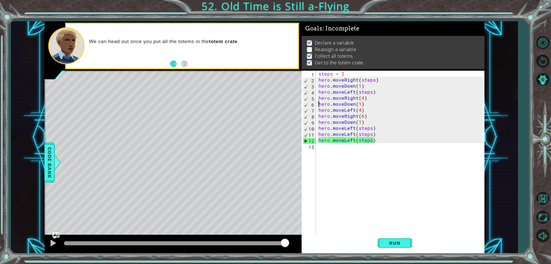
click at [318, 104] on div "steps = 2 hero . moveRight ( steps ) hero . moveDown ( 1 ) hero . moveLeft ( st…" at bounding box center [402, 158] width 168 height 175
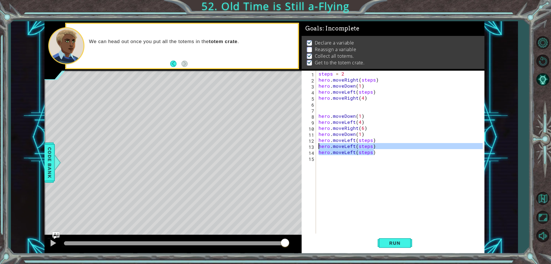
drag, startPoint x: 376, startPoint y: 149, endPoint x: 315, endPoint y: 137, distance: 62.3
click at [318, 142] on div "steps = 2 hero . moveRight ( steps ) hero . moveDown ( 1 ) hero . moveLeft ( st…" at bounding box center [402, 158] width 168 height 175
type textarea "hero.moveLeft(steps) hero.moveLeft(steps)"
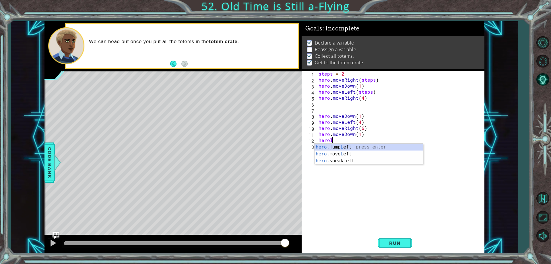
scroll to position [0, 1]
click at [347, 153] on div "hero .jump L eft press enter hero .move L eft press enter hero .sneak L eft pre…" at bounding box center [369, 161] width 109 height 34
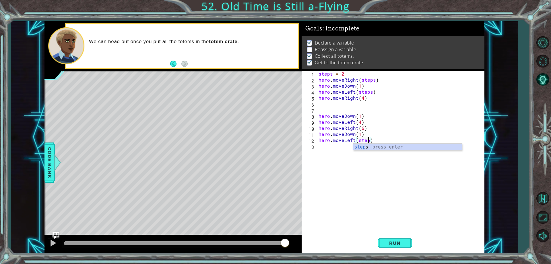
type textarea "hero.moveLeft(steps)"
click at [323, 111] on div "steps = 2 hero . moveRight ( steps ) hero . moveDown ( 1 ) hero . moveLeft ( st…" at bounding box center [402, 158] width 168 height 175
type textarea "steps=6"
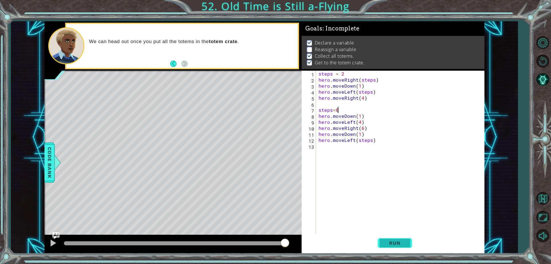
click at [382, 238] on button "Run" at bounding box center [395, 243] width 34 height 18
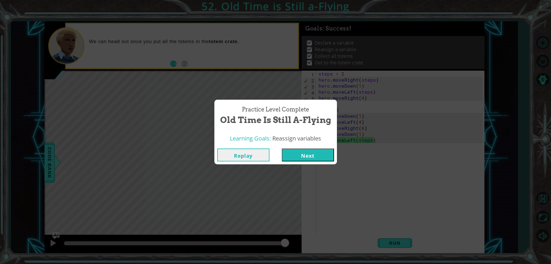
click at [322, 155] on button "Next" at bounding box center [308, 154] width 52 height 13
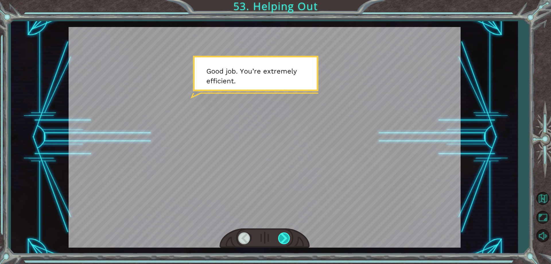
click at [289, 237] on div at bounding box center [284, 238] width 13 height 12
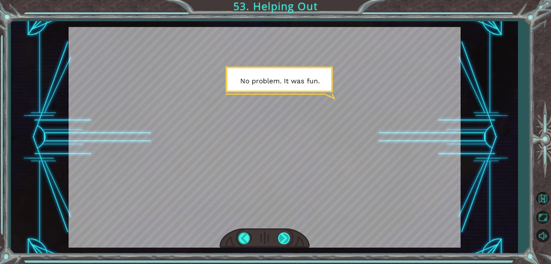
click at [289, 237] on div at bounding box center [284, 238] width 13 height 12
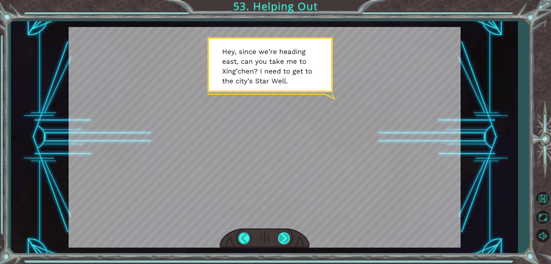
click at [289, 237] on div at bounding box center [284, 238] width 13 height 12
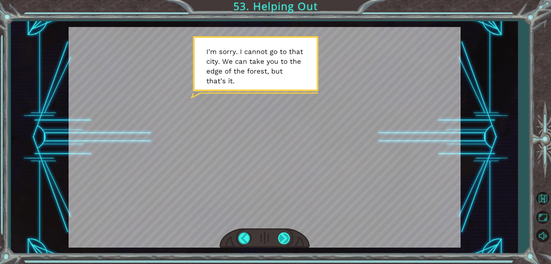
click at [291, 239] on div at bounding box center [284, 238] width 13 height 12
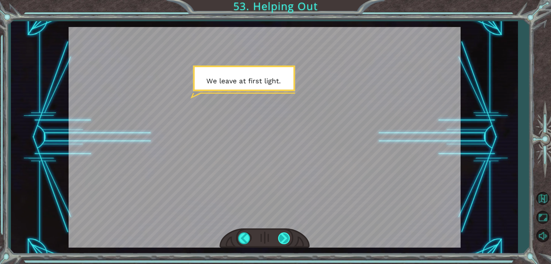
click at [291, 239] on div at bounding box center [284, 238] width 13 height 12
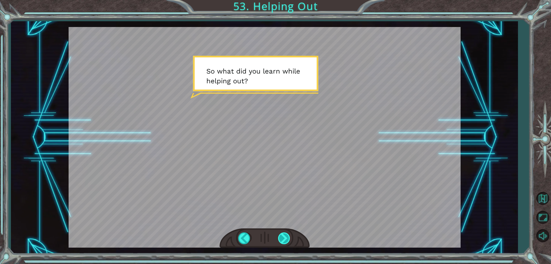
click at [291, 239] on div at bounding box center [284, 238] width 13 height 12
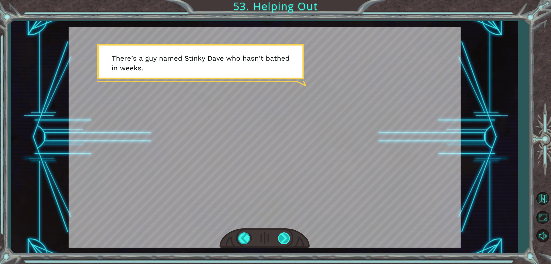
click at [291, 239] on div at bounding box center [284, 238] width 13 height 12
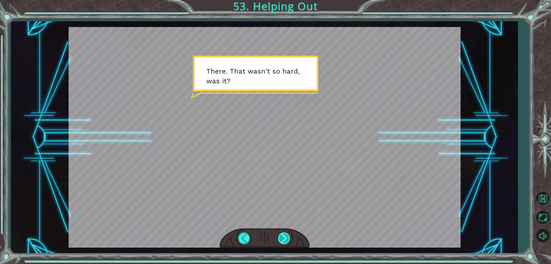
click at [291, 239] on div at bounding box center [284, 238] width 13 height 12
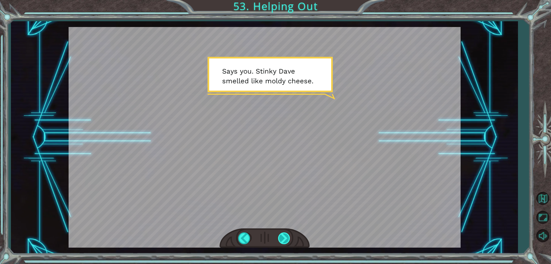
click at [291, 239] on div at bounding box center [284, 238] width 13 height 12
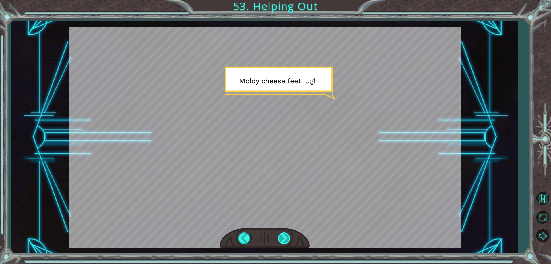
click at [291, 239] on div at bounding box center [284, 238] width 13 height 12
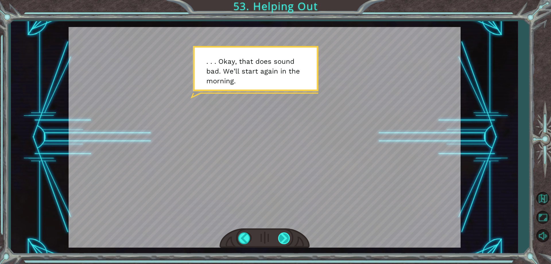
click at [291, 239] on div at bounding box center [284, 238] width 13 height 12
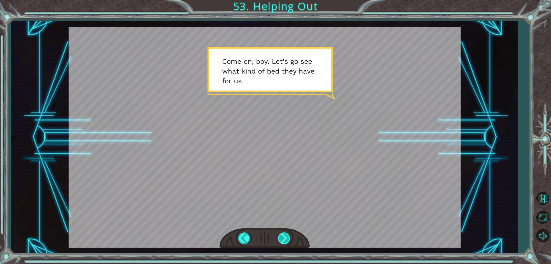
click at [291, 239] on div at bounding box center [284, 238] width 13 height 12
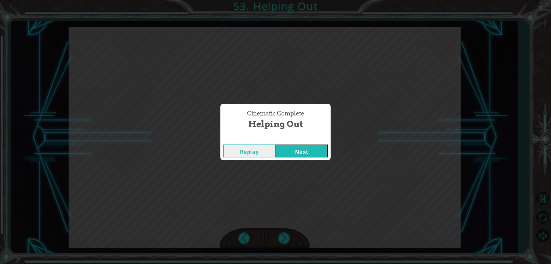
click at [310, 145] on button "Next" at bounding box center [302, 150] width 52 height 13
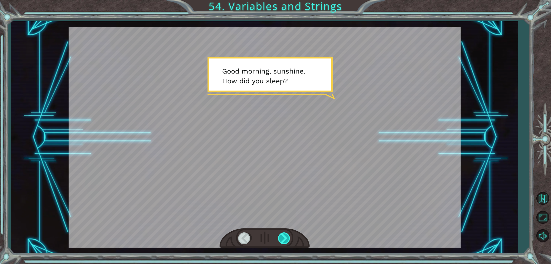
click at [285, 237] on div at bounding box center [284, 238] width 13 height 12
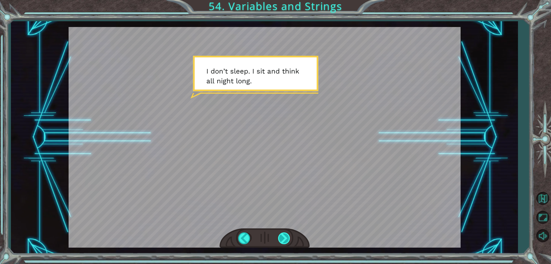
click at [285, 237] on div at bounding box center [284, 238] width 13 height 12
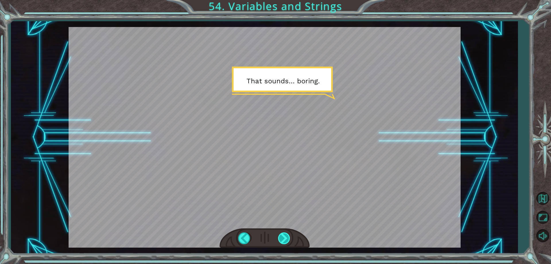
click at [285, 237] on div at bounding box center [284, 238] width 13 height 12
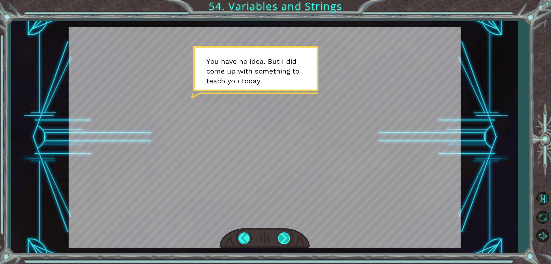
click at [285, 237] on div at bounding box center [284, 238] width 13 height 12
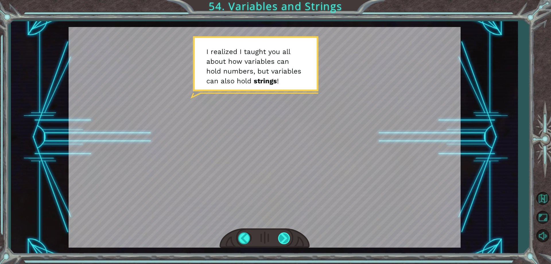
click at [285, 237] on div at bounding box center [284, 238] width 13 height 12
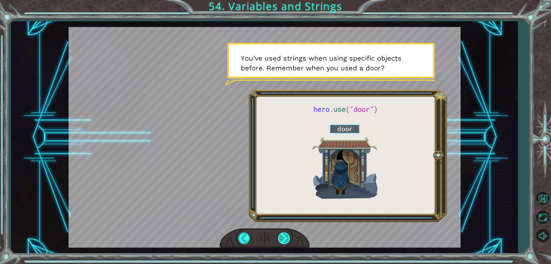
click at [285, 237] on div at bounding box center [284, 238] width 13 height 12
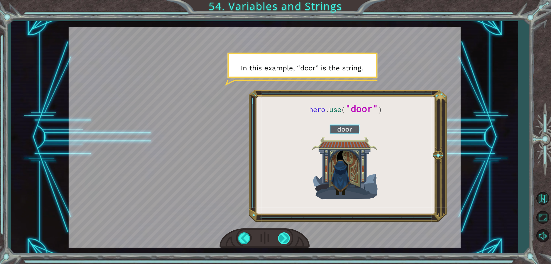
click at [285, 237] on div at bounding box center [284, 238] width 13 height 12
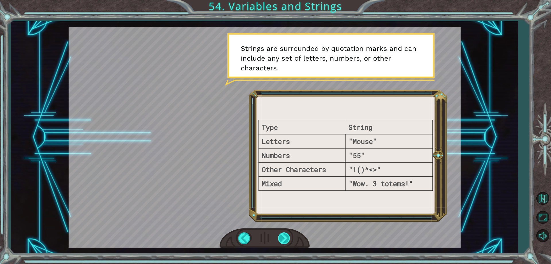
click at [285, 237] on div at bounding box center [284, 238] width 13 height 12
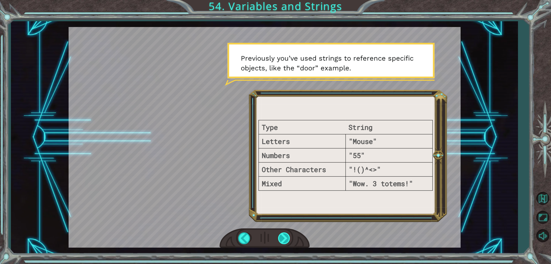
click at [281, 243] on div at bounding box center [284, 238] width 13 height 12
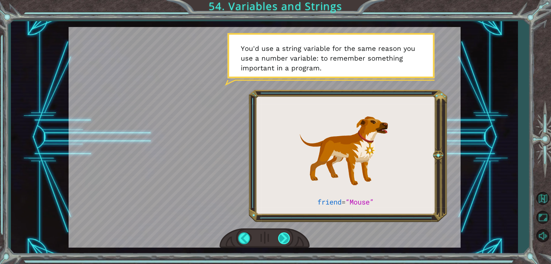
click at [281, 243] on div at bounding box center [284, 238] width 13 height 12
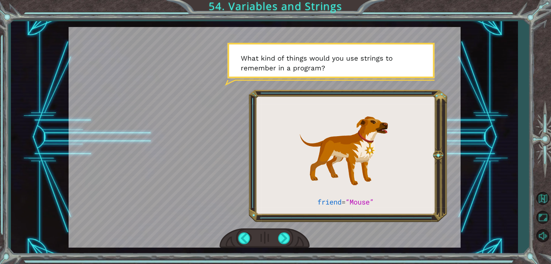
drag, startPoint x: 281, startPoint y: 243, endPoint x: 281, endPoint y: 246, distance: 3.7
click at [281, 246] on div at bounding box center [265, 238] width 90 height 20
click at [285, 243] on div at bounding box center [284, 238] width 13 height 12
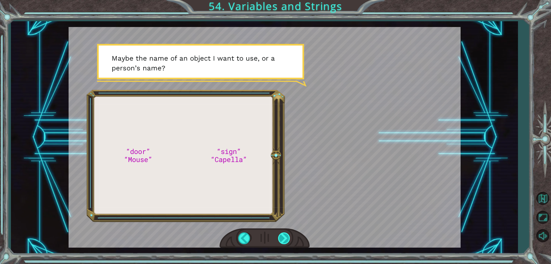
click at [285, 243] on div at bounding box center [284, 238] width 13 height 12
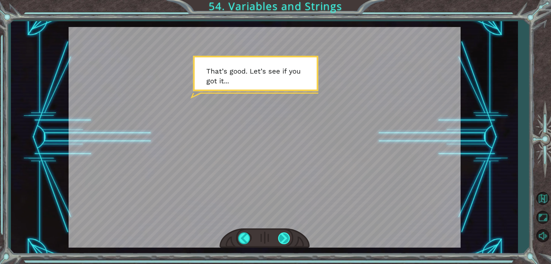
click at [285, 243] on div at bounding box center [284, 238] width 13 height 12
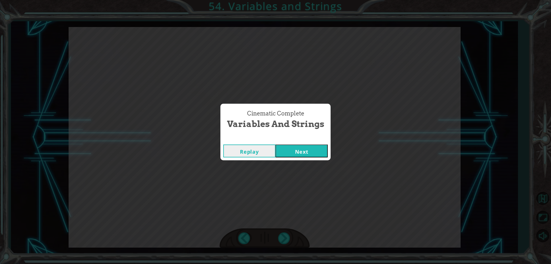
click at [297, 155] on button "Next" at bounding box center [302, 150] width 52 height 13
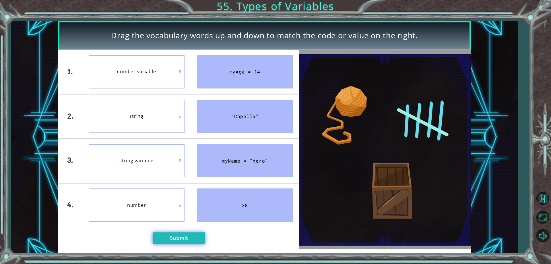
click at [165, 243] on button "Submit" at bounding box center [179, 237] width 52 height 11
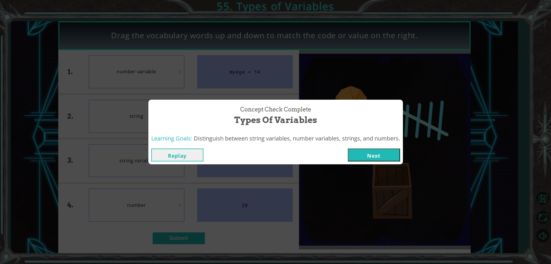
click at [366, 155] on button "Next" at bounding box center [374, 154] width 52 height 13
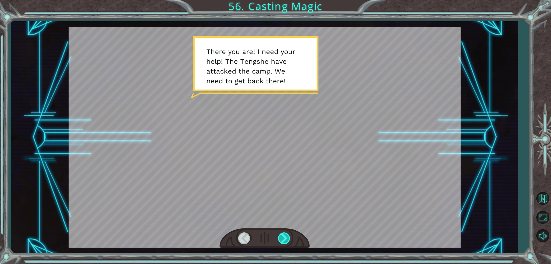
click at [281, 241] on div at bounding box center [284, 238] width 13 height 12
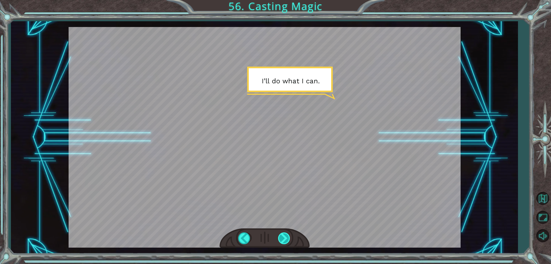
click at [281, 241] on div at bounding box center [284, 238] width 13 height 12
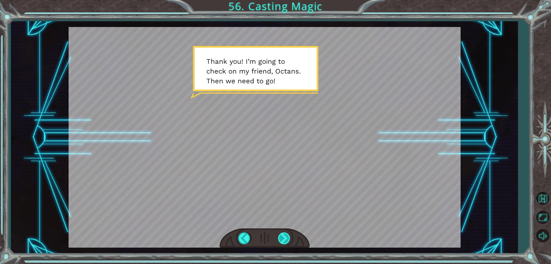
click at [279, 240] on div at bounding box center [284, 238] width 13 height 12
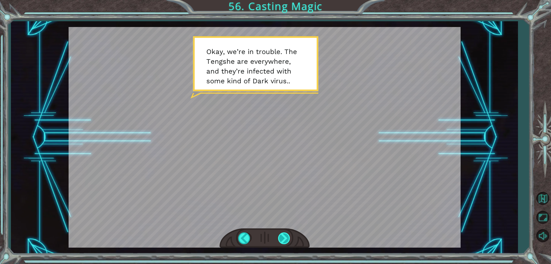
drag, startPoint x: 281, startPoint y: 241, endPoint x: 281, endPoint y: 244, distance: 3.2
click at [281, 244] on div at bounding box center [284, 238] width 13 height 12
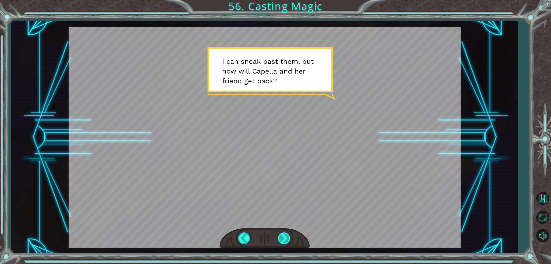
click at [281, 244] on div at bounding box center [284, 238] width 13 height 12
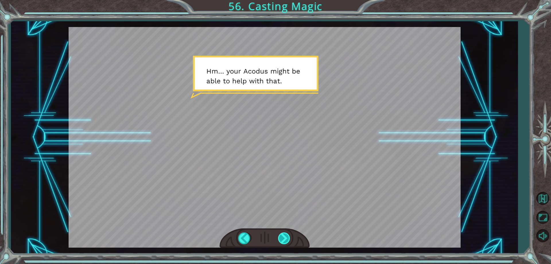
click at [281, 244] on div at bounding box center [284, 238] width 13 height 12
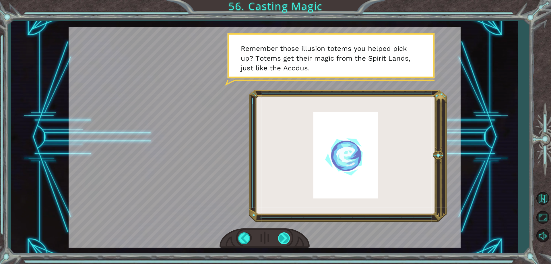
click at [287, 242] on div at bounding box center [284, 238] width 13 height 12
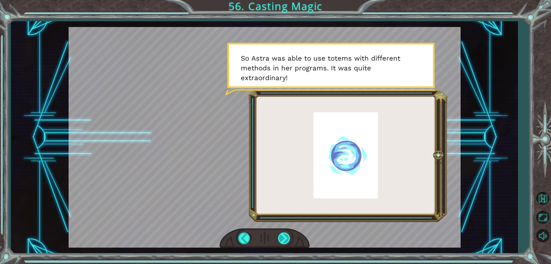
click at [287, 242] on div at bounding box center [284, 238] width 13 height 12
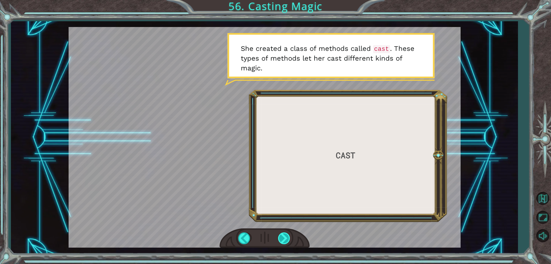
click at [287, 242] on div at bounding box center [284, 238] width 13 height 12
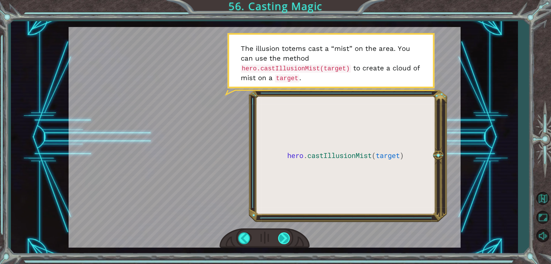
click at [287, 242] on div at bounding box center [284, 238] width 13 height 12
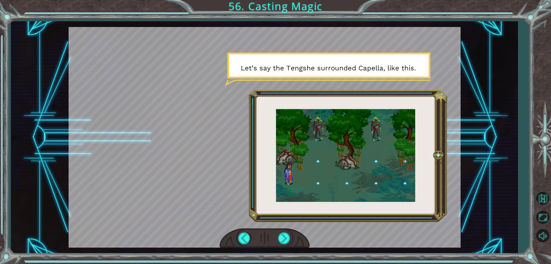
drag, startPoint x: 286, startPoint y: 239, endPoint x: 274, endPoint y: 256, distance: 21.4
click at [274, 256] on div "T h e r e y o u a r e ! I n e e d y o u r h e l p ! T h e T e n g s h e h a v e…" at bounding box center [275, 132] width 551 height 264
click at [287, 245] on div at bounding box center [265, 238] width 90 height 20
click at [289, 238] on div at bounding box center [284, 238] width 13 height 12
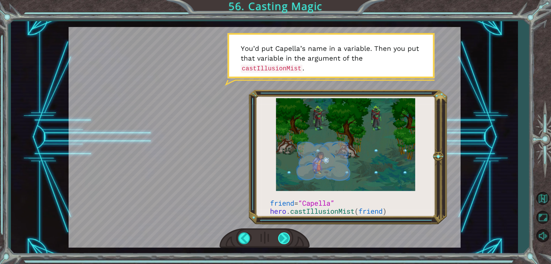
click at [286, 237] on div at bounding box center [284, 238] width 13 height 12
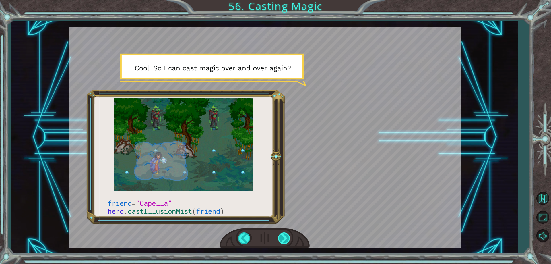
click at [286, 237] on div at bounding box center [284, 238] width 13 height 12
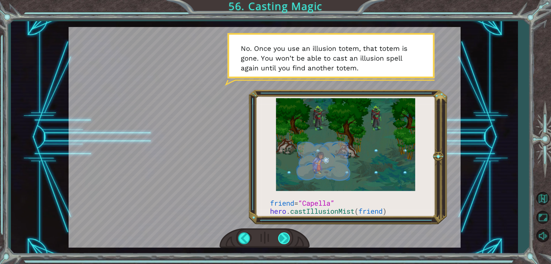
click at [289, 239] on div at bounding box center [284, 238] width 13 height 12
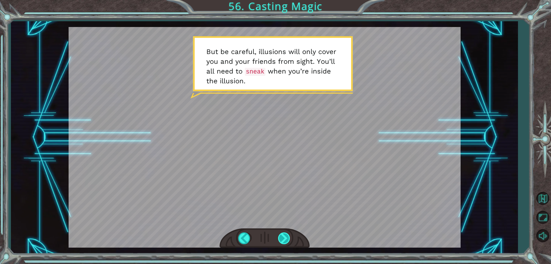
click at [289, 239] on div at bounding box center [284, 238] width 13 height 12
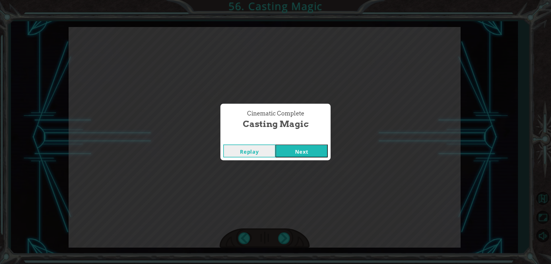
click at [313, 152] on button "Next" at bounding box center [302, 150] width 52 height 13
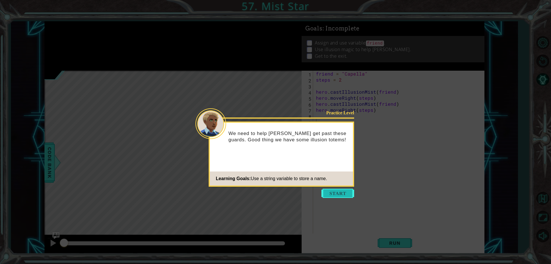
click at [343, 194] on button "Start" at bounding box center [338, 193] width 33 height 9
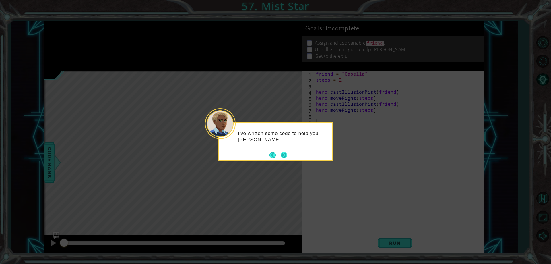
click at [280, 154] on button "Back" at bounding box center [275, 155] width 11 height 6
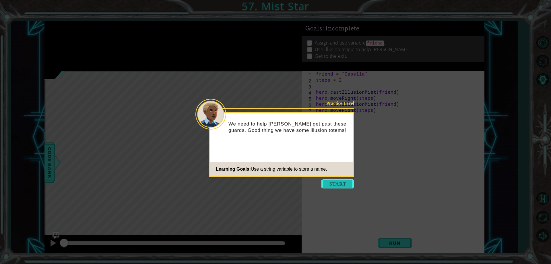
click at [334, 185] on button "Start" at bounding box center [338, 183] width 33 height 9
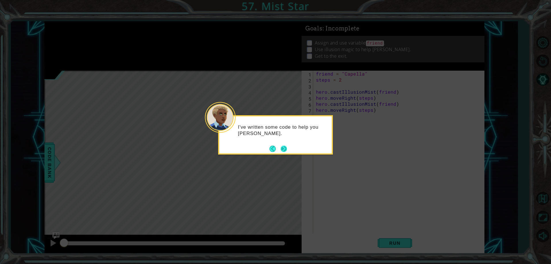
click at [287, 147] on button "Next" at bounding box center [284, 149] width 6 height 6
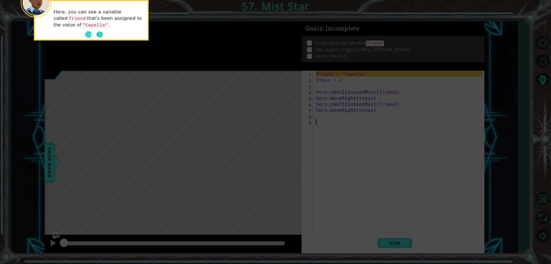
click at [102, 34] on button "Next" at bounding box center [99, 34] width 7 height 7
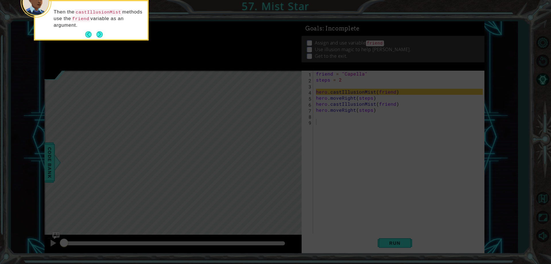
click at [102, 34] on button "Next" at bounding box center [99, 34] width 6 height 6
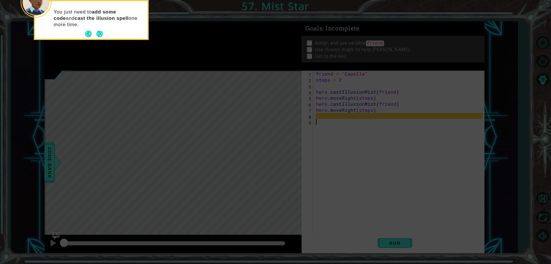
click at [102, 34] on button "Next" at bounding box center [99, 34] width 6 height 6
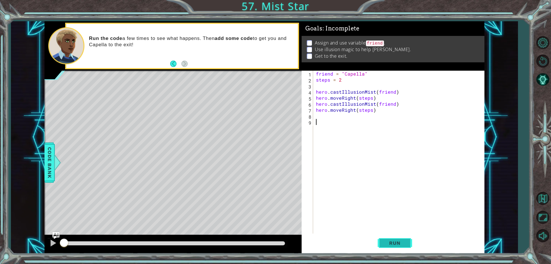
click at [402, 246] on button "Run" at bounding box center [395, 243] width 34 height 18
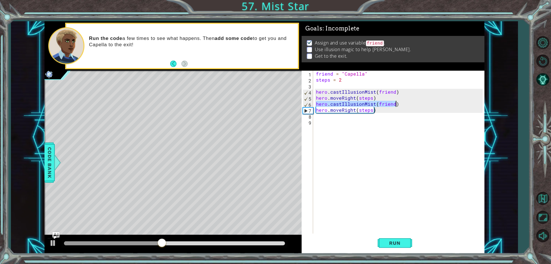
drag, startPoint x: 317, startPoint y: 106, endPoint x: 413, endPoint y: 106, distance: 95.9
click at [413, 106] on div "friend = "Capella" steps = 2 hero . castIllusionMist ( friend ) hero . moveRigh…" at bounding box center [400, 158] width 171 height 175
type textarea "hero.castIllusionMist(friend)"
click at [370, 123] on div "friend = "Capella" steps = 2 hero . castIllusionMist ( friend ) hero . moveRigh…" at bounding box center [400, 158] width 171 height 175
click at [370, 119] on div "friend = "Capella" steps = 2 hero . castIllusionMist ( friend ) hero . moveRigh…" at bounding box center [400, 158] width 171 height 175
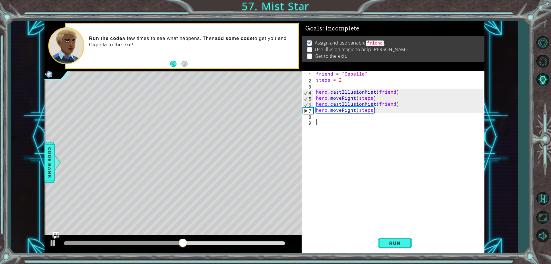
click at [370, 113] on div "friend = "Capella" steps = 2 hero . castIllusionMist ( friend ) hero . moveRigh…" at bounding box center [400, 158] width 171 height 175
paste textarea "hero.castIllusionMist(friend)"
type textarea "hero.castIllusionMist(friend)"
click at [391, 248] on button "Run" at bounding box center [395, 243] width 34 height 18
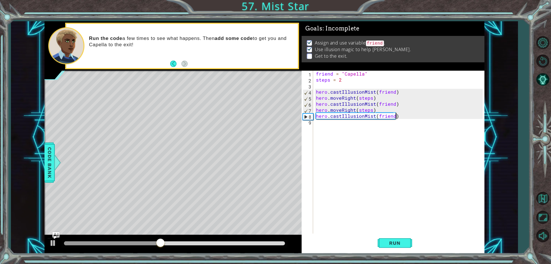
click at [325, 128] on div "friend = "Capella" steps = 2 hero . castIllusionMist ( friend ) hero . moveRigh…" at bounding box center [400, 158] width 171 height 175
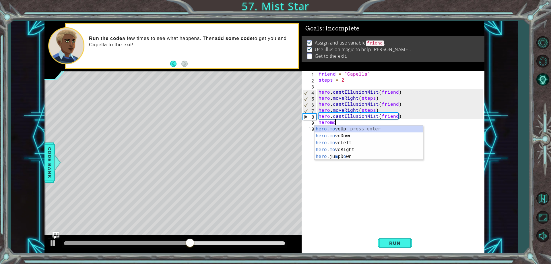
scroll to position [0, 1]
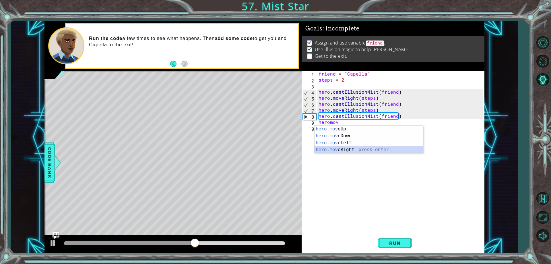
drag, startPoint x: 335, startPoint y: 150, endPoint x: 343, endPoint y: 152, distance: 7.5
click at [335, 150] on div "hero . mov eUp press enter hero . mov eDown press enter hero . mov eLeft press …" at bounding box center [369, 145] width 109 height 41
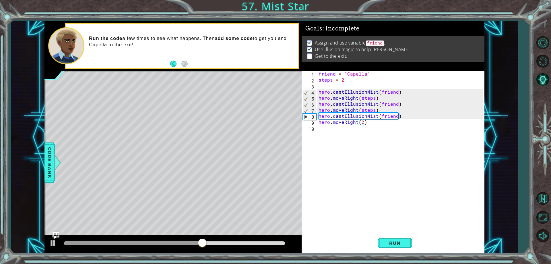
scroll to position [0, 3]
type textarea "hero.moveRight(2)"
click at [405, 243] on span "Run" at bounding box center [395, 243] width 23 height 6
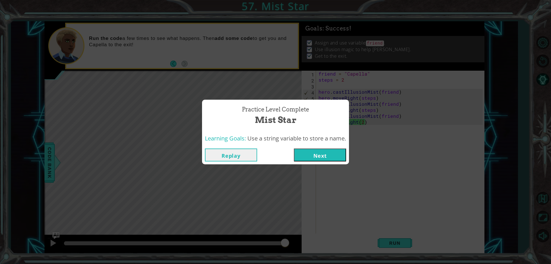
click at [333, 159] on button "Next" at bounding box center [320, 154] width 52 height 13
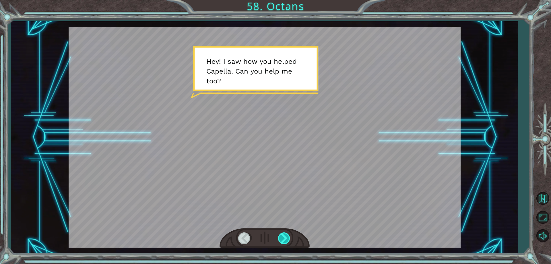
click at [288, 242] on div at bounding box center [284, 238] width 13 height 12
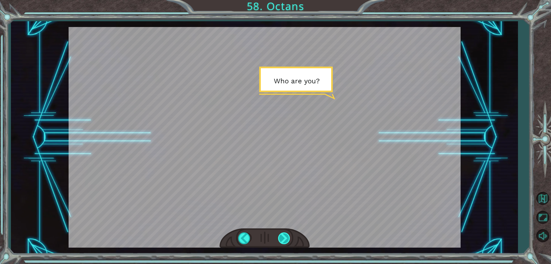
click at [288, 242] on div at bounding box center [284, 238] width 13 height 12
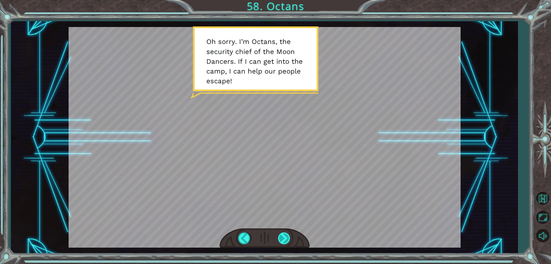
click at [288, 242] on div at bounding box center [284, 238] width 13 height 12
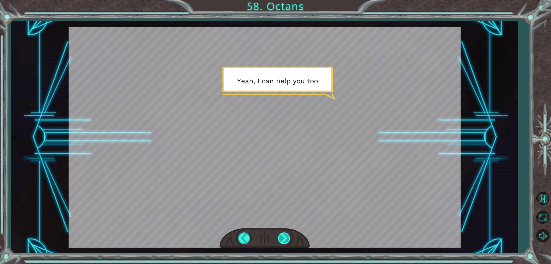
click at [288, 242] on div at bounding box center [284, 238] width 13 height 12
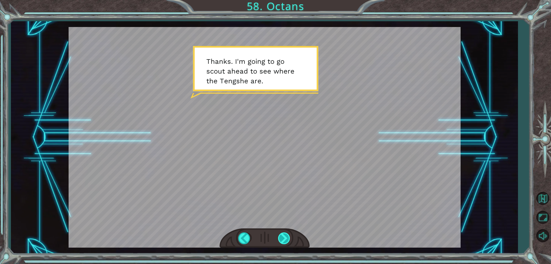
click at [286, 241] on div at bounding box center [284, 238] width 13 height 12
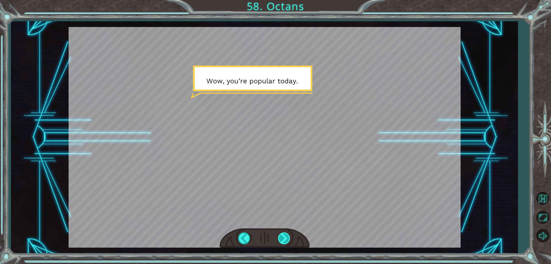
click at [286, 241] on div at bounding box center [284, 238] width 13 height 12
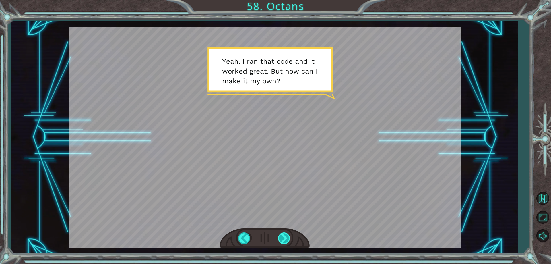
click at [286, 241] on div at bounding box center [284, 238] width 13 height 12
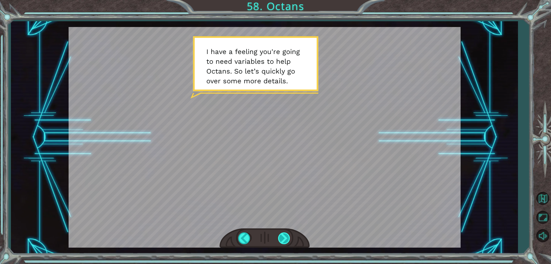
click at [286, 241] on div at bounding box center [284, 238] width 13 height 12
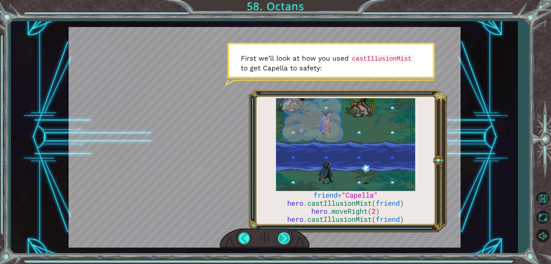
click at [283, 240] on div at bounding box center [284, 238] width 13 height 12
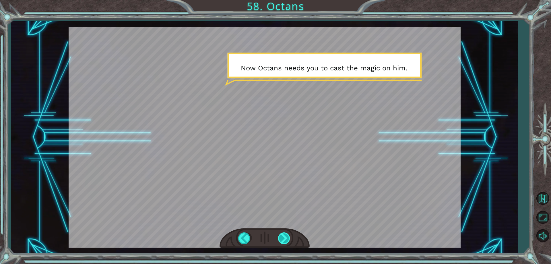
click at [283, 240] on div at bounding box center [284, 238] width 13 height 12
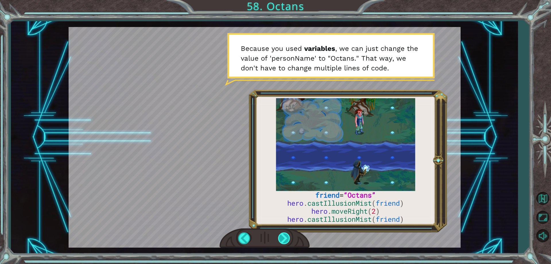
click at [283, 240] on div at bounding box center [284, 238] width 13 height 12
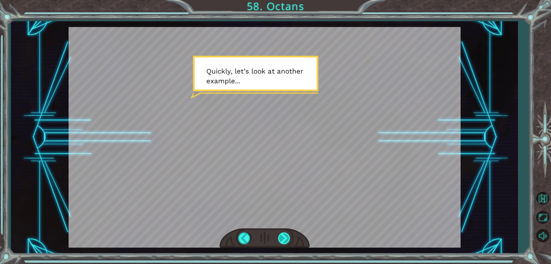
click at [283, 240] on div at bounding box center [284, 238] width 13 height 12
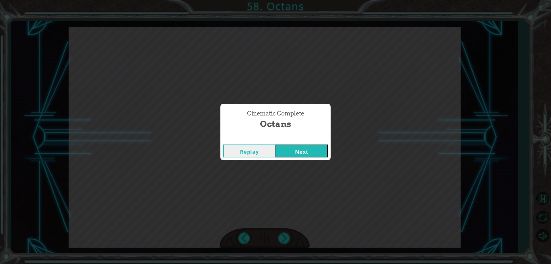
click at [301, 152] on button "Next" at bounding box center [302, 150] width 52 height 13
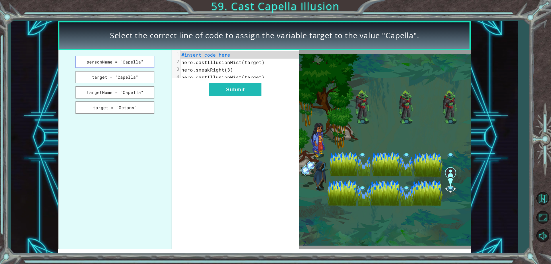
click at [125, 66] on button "personName = "Capella"" at bounding box center [115, 62] width 79 height 12
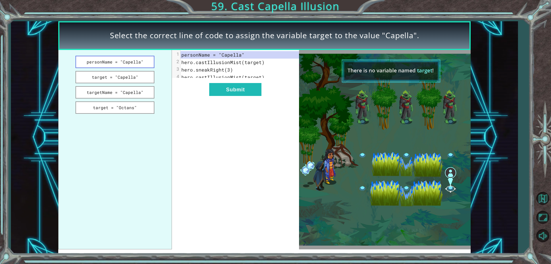
click at [105, 61] on button "personName = "Capella"" at bounding box center [115, 62] width 79 height 12
click at [220, 94] on button "Submit" at bounding box center [235, 89] width 52 height 13
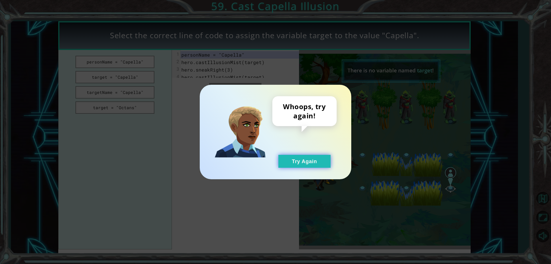
click at [288, 159] on button "Try Again" at bounding box center [305, 161] width 52 height 13
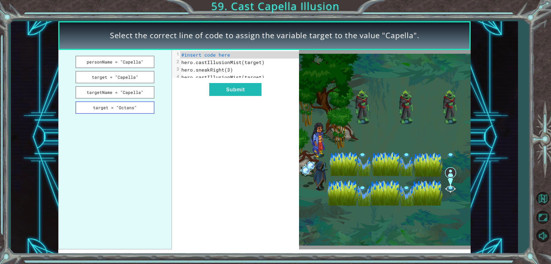
click at [135, 108] on button "target = "Octans"" at bounding box center [115, 107] width 79 height 12
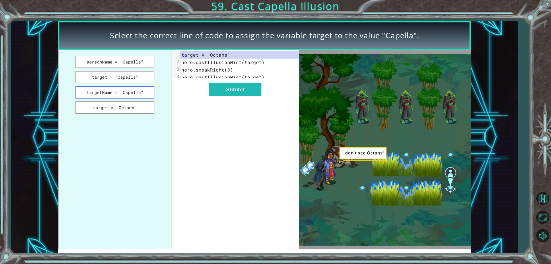
click at [137, 93] on button "targetName = "Capella"" at bounding box center [115, 92] width 79 height 12
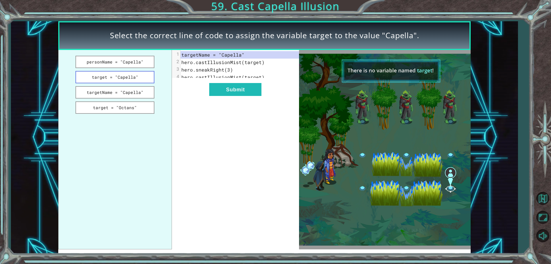
click at [138, 76] on button "target = "Capella"" at bounding box center [115, 77] width 79 height 12
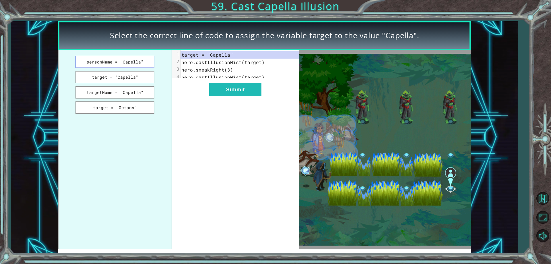
click at [138, 62] on button "personName = "Capella"" at bounding box center [115, 62] width 79 height 12
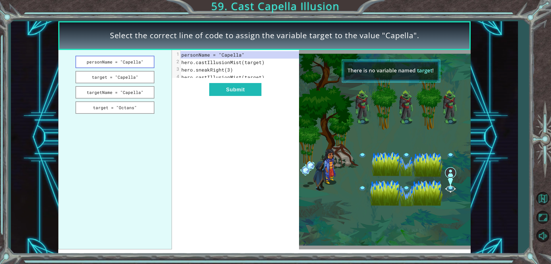
click at [139, 64] on button "personName = "Capella"" at bounding box center [115, 62] width 79 height 12
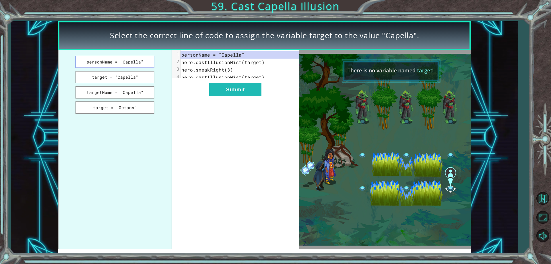
click at [139, 64] on button "personName = "Capella"" at bounding box center [115, 62] width 79 height 12
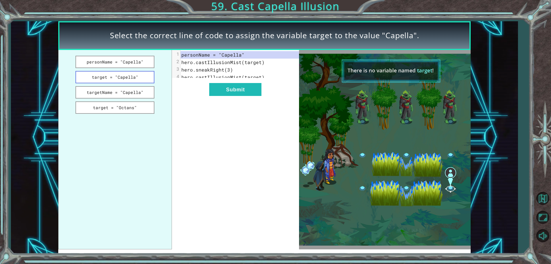
click at [144, 80] on button "target = "Capella"" at bounding box center [115, 77] width 79 height 12
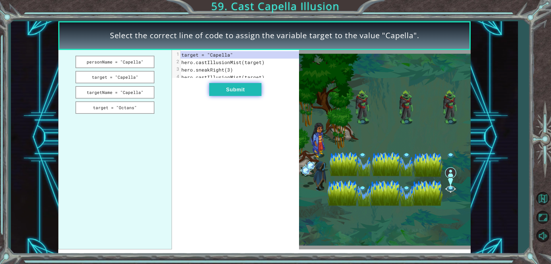
click at [211, 96] on button "Submit" at bounding box center [235, 89] width 52 height 13
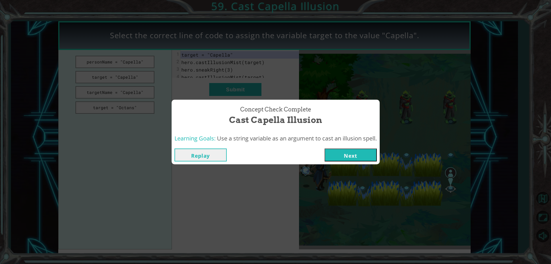
click at [334, 150] on button "Next" at bounding box center [351, 154] width 52 height 13
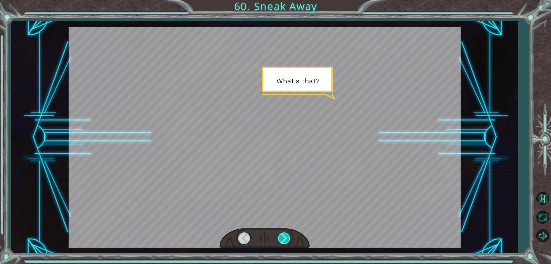
click at [288, 241] on div at bounding box center [284, 238] width 13 height 12
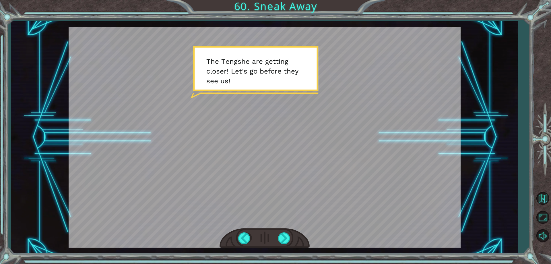
drag, startPoint x: 288, startPoint y: 241, endPoint x: 264, endPoint y: 258, distance: 29.5
click at [264, 258] on div "Temporary Text W h a t ' s t h a t ? T h e T e n g s h e a r e g e t t i n g c …" at bounding box center [275, 132] width 551 height 264
click at [283, 238] on div at bounding box center [284, 238] width 13 height 12
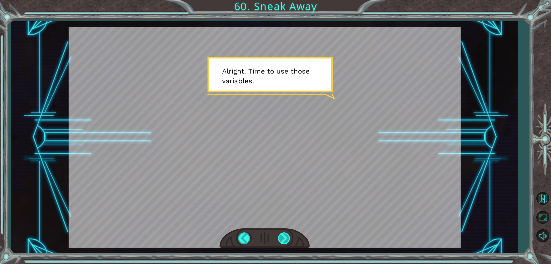
click at [283, 238] on div at bounding box center [284, 238] width 13 height 12
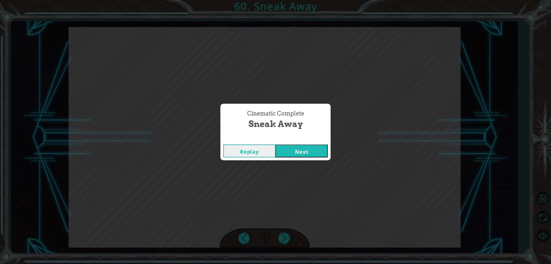
click at [293, 155] on button "Next" at bounding box center [302, 150] width 52 height 13
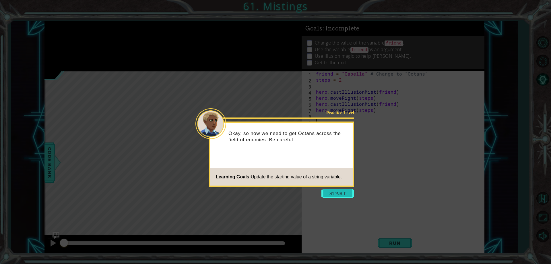
click at [326, 194] on button "Start" at bounding box center [338, 193] width 33 height 9
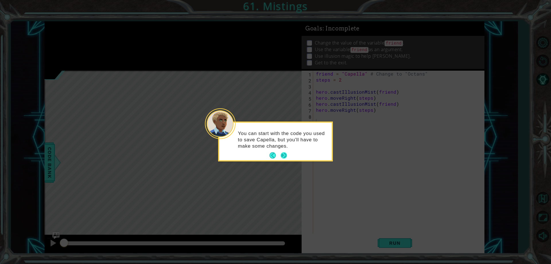
click at [286, 157] on button "Next" at bounding box center [284, 155] width 6 height 6
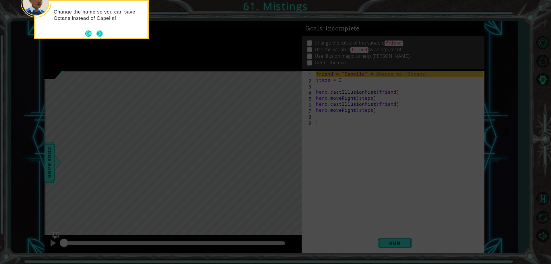
click at [98, 34] on button "Next" at bounding box center [99, 33] width 6 height 6
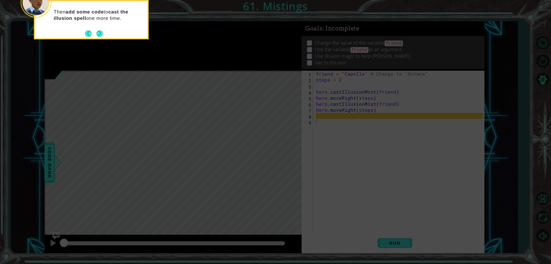
click at [98, 34] on button "Next" at bounding box center [99, 33] width 6 height 6
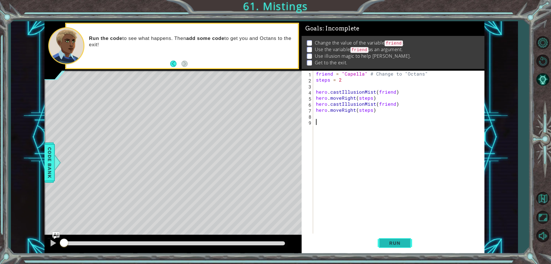
click at [393, 240] on button "Run" at bounding box center [395, 243] width 34 height 18
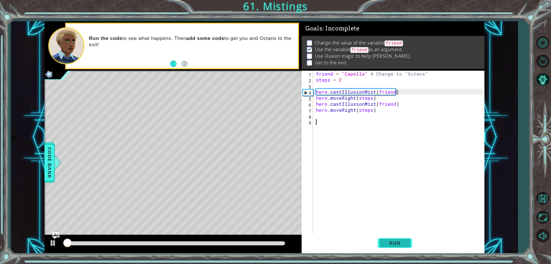
scroll to position [3, 0]
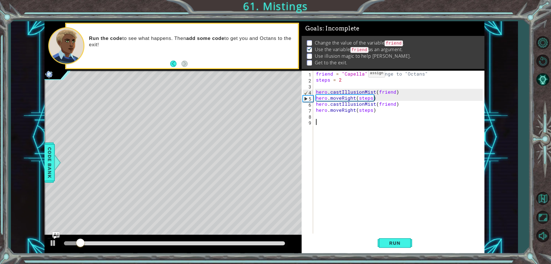
click at [359, 75] on div "friend = "Capella" # Change to "Octans" steps = 2 hero . castIllusionMist ( fri…" at bounding box center [400, 158] width 171 height 175
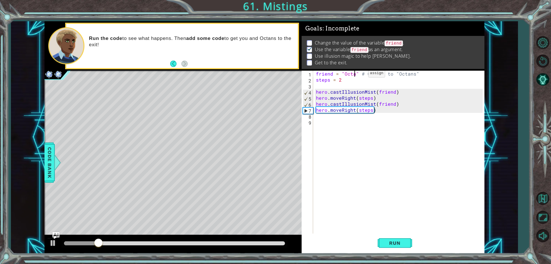
scroll to position [0, 3]
type textarea "friend = "Octans" # Change to "Octans""
click at [409, 244] on button "Run" at bounding box center [395, 243] width 34 height 18
click at [343, 125] on div "friend = "Octans" # Change to "Octans" steps = 2 hero . castIllusionMist ( frie…" at bounding box center [400, 158] width 171 height 175
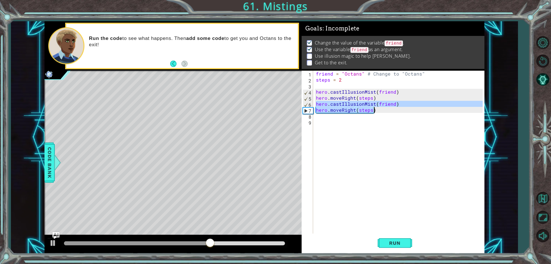
drag, startPoint x: 316, startPoint y: 103, endPoint x: 430, endPoint y: 109, distance: 113.9
click at [430, 109] on div "friend = "Octans" # Change to "Octans" steps = 2 hero . castIllusionMist ( frie…" at bounding box center [400, 158] width 171 height 175
type textarea "hero.castIllusionMist(friend) hero.moveRight(steps)"
click at [328, 123] on div "friend = "Octans" # Change to "Octans" steps = 2 hero . castIllusionMist ( frie…" at bounding box center [400, 158] width 171 height 175
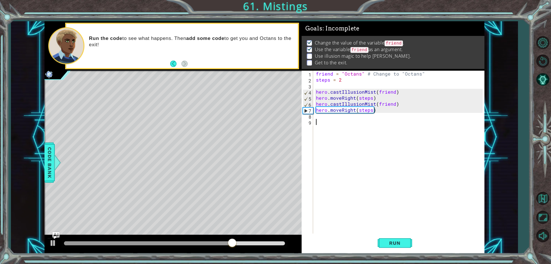
click at [330, 117] on div "friend = "Octans" # Change to "Octans" steps = 2 hero . castIllusionMist ( frie…" at bounding box center [400, 158] width 171 height 175
paste textarea "hero.moveRight(steps)"
type textarea "hero.moveRight(steps)"
click at [398, 241] on span "Run" at bounding box center [395, 243] width 23 height 6
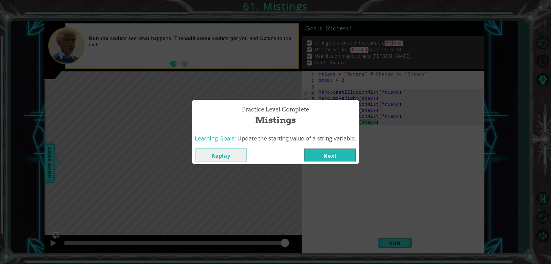
click at [333, 149] on button "Next" at bounding box center [330, 154] width 52 height 13
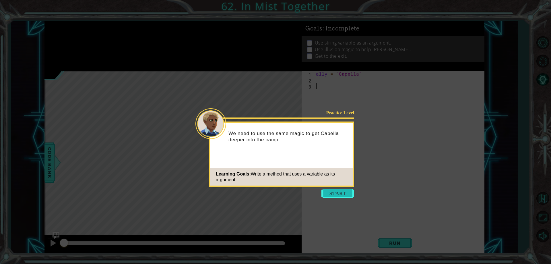
click at [342, 195] on button "Start" at bounding box center [338, 193] width 33 height 9
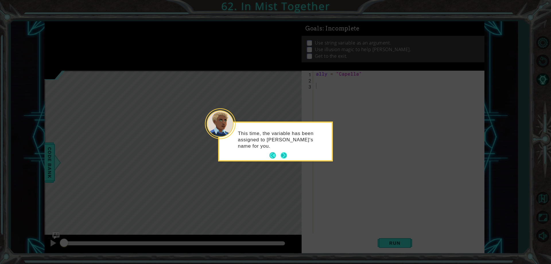
click at [283, 155] on button "Next" at bounding box center [284, 155] width 6 height 6
click at [283, 156] on button "Next" at bounding box center [284, 155] width 6 height 6
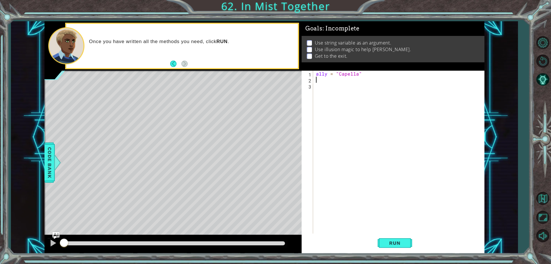
click at [319, 79] on div "ally = "Capella"" at bounding box center [400, 158] width 171 height 175
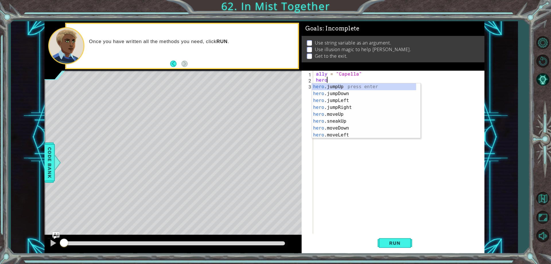
scroll to position [0, 1]
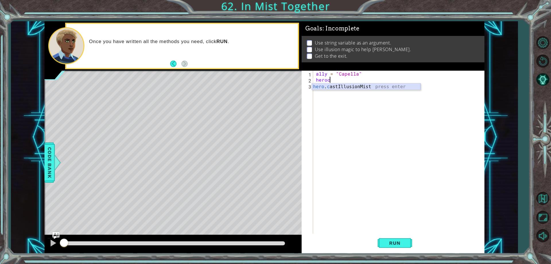
click at [347, 86] on div "hero . c astIllusionMist press enter" at bounding box center [366, 93] width 109 height 21
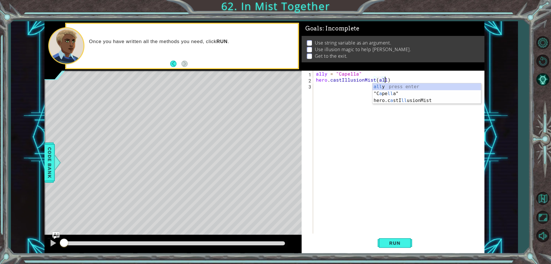
scroll to position [0, 4]
type textarea "hero.castIllusionMist(ally)"
click at [330, 90] on div "ally = "Capella" hero . castIllusionMist ( ally )" at bounding box center [400, 158] width 171 height 175
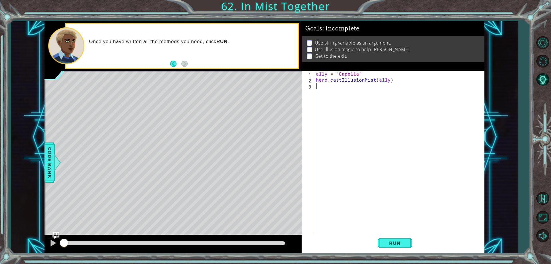
scroll to position [0, 0]
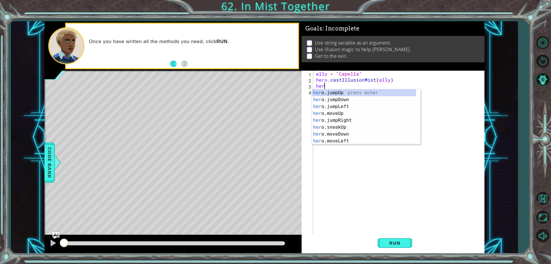
type textarea "hero"
click at [330, 112] on div "hero .jumpUp press enter hero .jumpDown press enter hero .jumpLeft press enter …" at bounding box center [364, 123] width 104 height 69
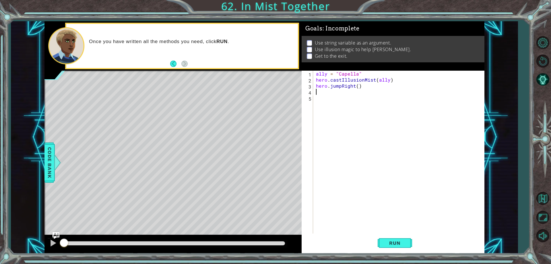
scroll to position [0, 0]
click at [336, 85] on div "ally = "Capella" hero . castIllusionMist ( ally ) hero . jumpRight ( )" at bounding box center [400, 158] width 171 height 175
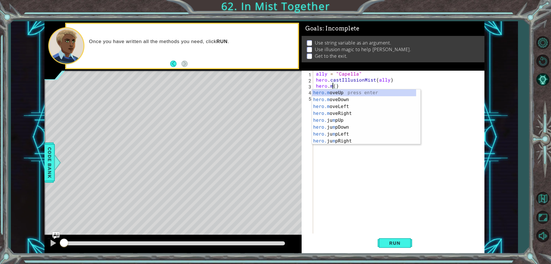
scroll to position [0, 1]
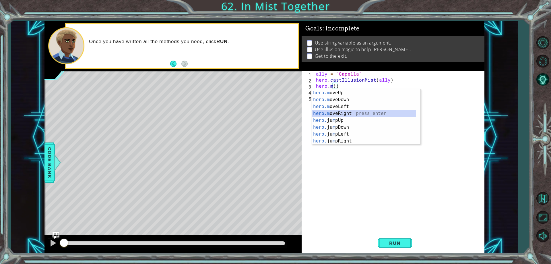
click at [333, 111] on div "hero.m oveUp press enter hero.m oveDown press enter hero.m oveLeft press enter …" at bounding box center [364, 123] width 104 height 69
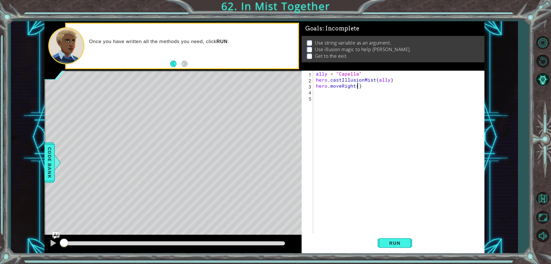
type textarea "hero.moveRight(2)"
click at [324, 90] on div "ally = "Capella" hero . castIllusionMist ( ally ) hero . moveRight ( 2 )" at bounding box center [400, 158] width 171 height 175
type textarea "h"
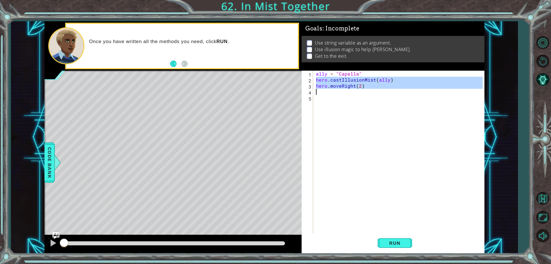
drag, startPoint x: 315, startPoint y: 80, endPoint x: 381, endPoint y: 93, distance: 67.2
click at [381, 93] on div "ally = "Capella" hero . castIllusionMist ( ally ) hero . moveRight ( 2 )" at bounding box center [400, 158] width 171 height 175
type textarea "hero.moveRight(2)"
click at [381, 93] on div "ally = "Capella" hero . castIllusionMist ( ally ) hero . moveRight ( 2 )" at bounding box center [399, 152] width 168 height 163
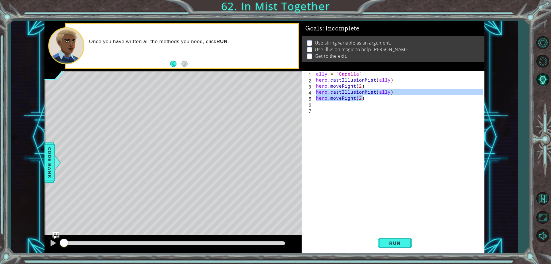
drag, startPoint x: 318, startPoint y: 91, endPoint x: 369, endPoint y: 100, distance: 51.9
click at [369, 100] on div "ally = "Capella" hero . castIllusionMist ( ally ) hero . moveRight ( 2 ) hero .…" at bounding box center [400, 158] width 171 height 175
type textarea "hero.castIllusionMist(ally) hero.moveRight(2)"
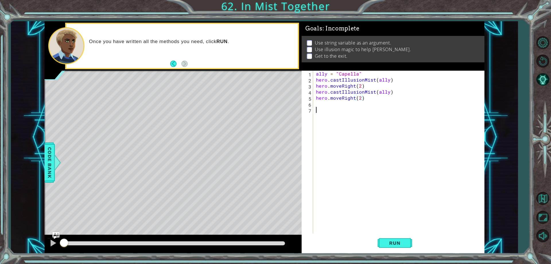
click at [359, 107] on div "ally = "Capella" hero . castIllusionMist ( ally ) hero . moveRight ( 2 ) hero .…" at bounding box center [400, 158] width 171 height 175
click at [331, 103] on div "ally = "Capella" hero . castIllusionMist ( ally ) hero . moveRight ( 2 ) hero .…" at bounding box center [400, 158] width 171 height 175
paste textarea "hero.moveRight(2)"
click at [402, 242] on span "Run" at bounding box center [395, 243] width 23 height 6
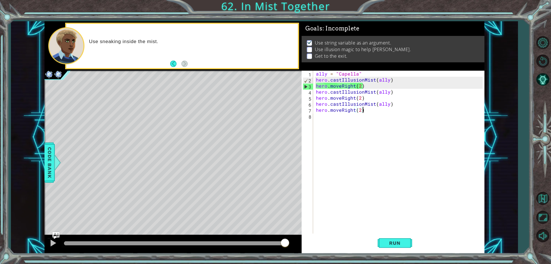
click at [346, 86] on div "ally = "Capella" hero . castIllusionMist ( ally ) hero . moveRight ( 2 ) hero .…" at bounding box center [400, 158] width 171 height 175
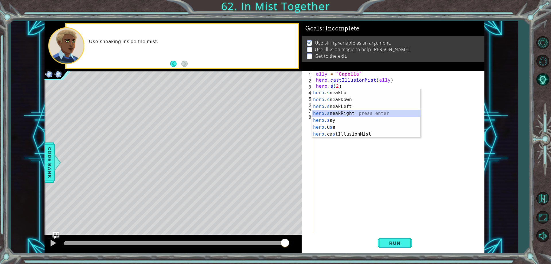
click at [341, 111] on div "hero.s neakUp press enter hero.s neakDown press enter hero.s neakLeft press ent…" at bounding box center [366, 120] width 109 height 62
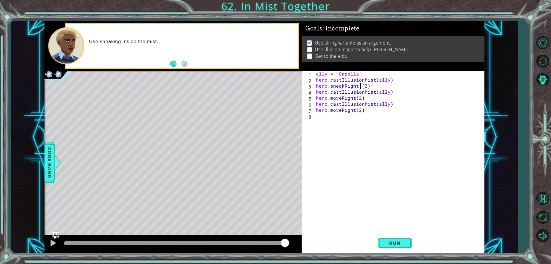
scroll to position [0, 3]
click at [347, 90] on div "hero.sneakRight press enter" at bounding box center [366, 99] width 109 height 21
type textarea "hero.sneakRight(2)"
click at [334, 131] on div "ally = "Capella" hero . castIllusionMist ( ally ) hero . sneakRight ( 2 ) hero …" at bounding box center [400, 158] width 171 height 175
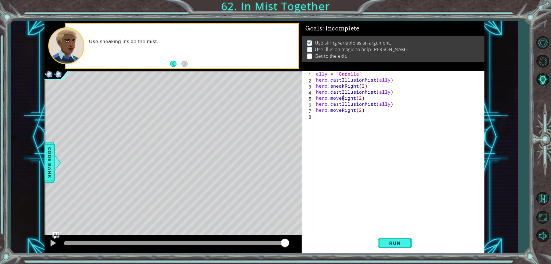
click at [344, 96] on div "ally = "Capella" hero . castIllusionMist ( ally ) hero . sneakRight ( 2 ) hero …" at bounding box center [400, 158] width 171 height 175
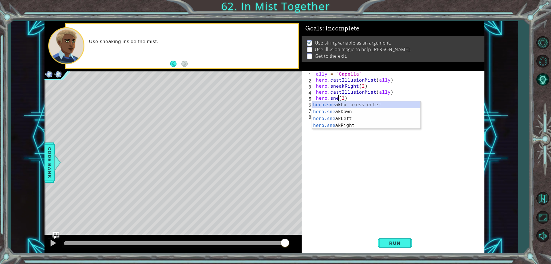
scroll to position [0, 2]
type textarea "hero.sneakRight(2)"
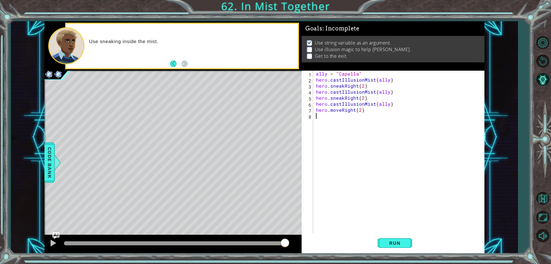
click at [362, 114] on div "ally = "Capella" hero . castIllusionMist ( ally ) hero . sneakRight ( 2 ) hero …" at bounding box center [400, 158] width 171 height 175
click at [348, 109] on div "ally = "Capella" hero . castIllusionMist ( ally ) hero . sneakRight ( 2 ) hero …" at bounding box center [400, 158] width 171 height 175
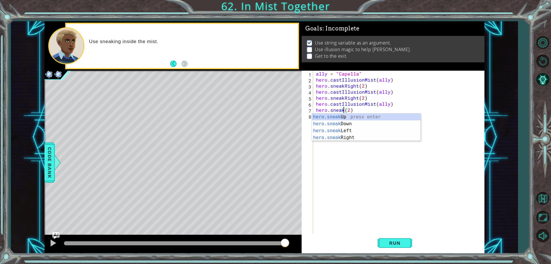
scroll to position [0, 2]
click at [369, 118] on div "hero.sneakR ight press enter" at bounding box center [366, 123] width 109 height 21
type textarea "hero.sneakRight(2)"
click at [401, 241] on span "Run" at bounding box center [395, 243] width 23 height 6
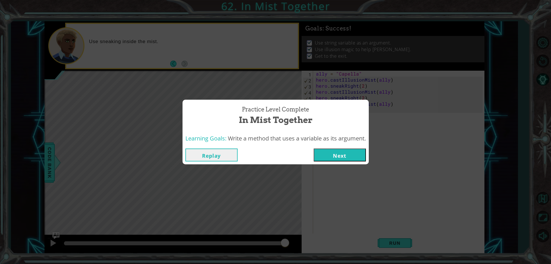
click at [337, 159] on button "Next" at bounding box center [340, 154] width 52 height 13
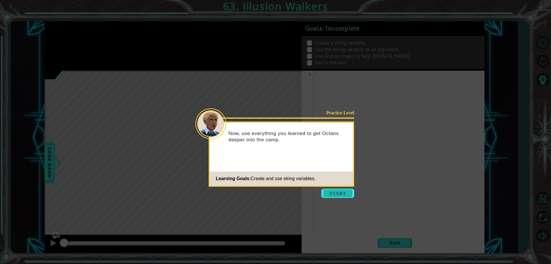
click at [332, 192] on button "Start" at bounding box center [338, 193] width 33 height 9
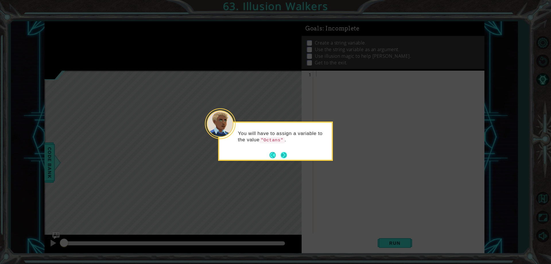
click at [287, 154] on button "Next" at bounding box center [284, 155] width 7 height 7
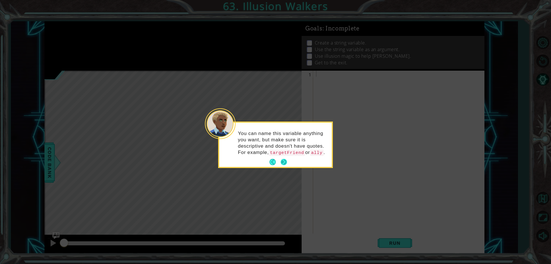
click at [281, 162] on button "Next" at bounding box center [284, 162] width 6 height 6
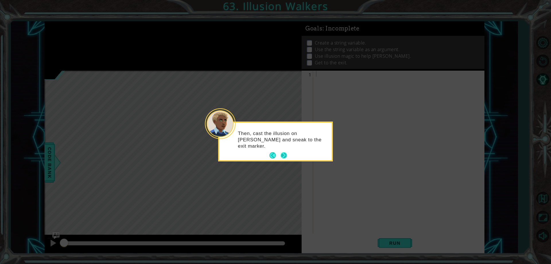
click at [285, 157] on button "Next" at bounding box center [284, 155] width 6 height 6
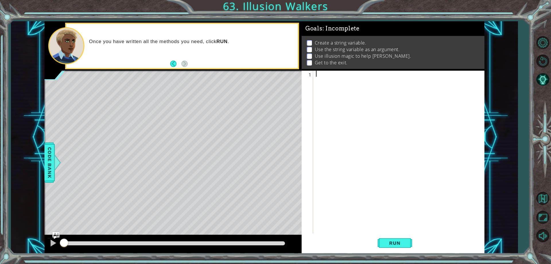
type textarea "h"
type textarea "friend = [PERSON_NAME]"
click at [333, 86] on div "friend = [PERSON_NAME]" at bounding box center [400, 158] width 171 height 175
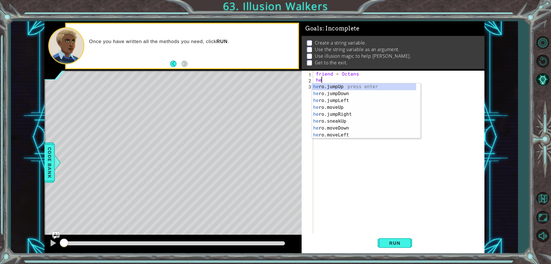
scroll to position [0, 0]
click at [357, 121] on div "hero .jumpUp press enter hero .jumpDown press enter hero .jumpLeft press enter …" at bounding box center [364, 117] width 104 height 69
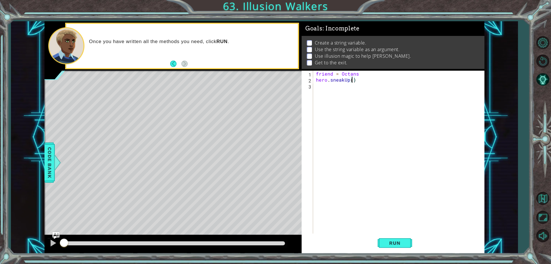
type textarea "hero.sneakUp(2)"
click at [318, 89] on div "friend = Octans hero . sneakUp ( 2 )" at bounding box center [400, 158] width 171 height 175
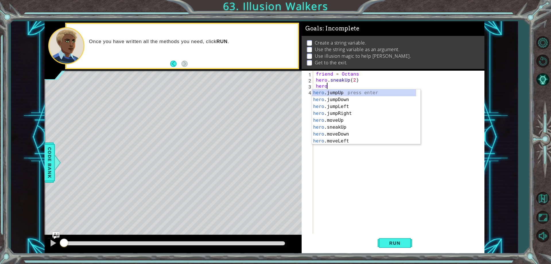
scroll to position [0, 1]
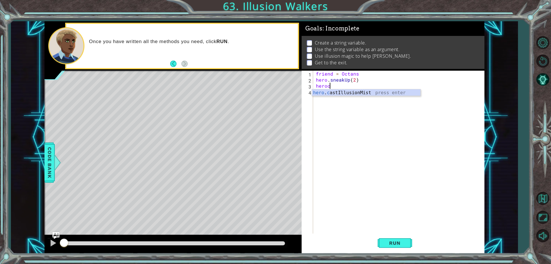
click at [318, 89] on div "hero . c astIllusionMist press enter" at bounding box center [366, 99] width 109 height 21
type textarea "hero.castIllusionMist(friend)"
click at [318, 96] on div "friend = Octans hero . sneakUp ( 2 ) hero . castIllusionMist ( friend )" at bounding box center [400, 158] width 171 height 175
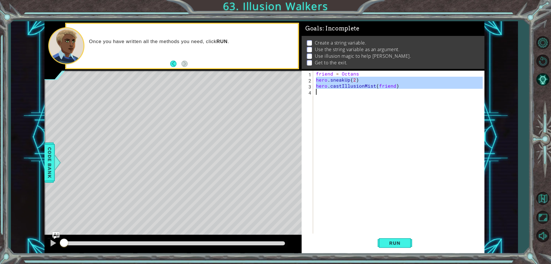
drag, startPoint x: 316, startPoint y: 80, endPoint x: 416, endPoint y: 106, distance: 102.9
click at [416, 106] on div "friend = Octans hero . sneakUp ( 2 ) hero . castIllusionMist ( friend )" at bounding box center [400, 158] width 171 height 175
type textarea "hero.castIllusionMist(friend)"
click at [416, 106] on div "friend = Octans hero . sneakUp ( 2 ) hero . castIllusionMist ( friend )" at bounding box center [399, 152] width 168 height 163
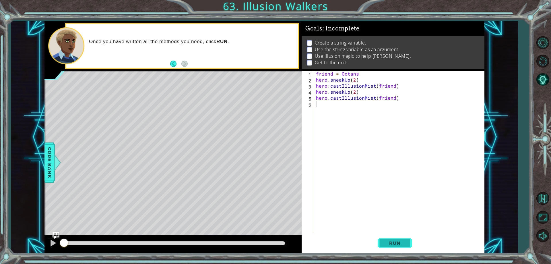
click at [403, 247] on button "Run" at bounding box center [395, 243] width 34 height 18
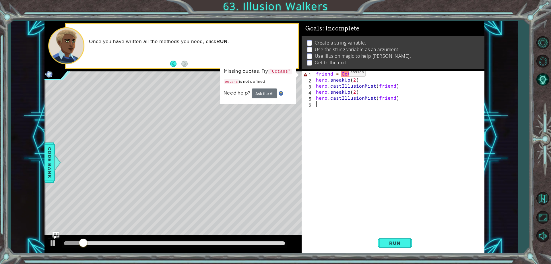
click at [339, 74] on div "friend = Octans hero . sneakUp ( 2 ) hero . castIllusionMist ( friend ) hero . …" at bounding box center [400, 158] width 171 height 175
type textarea "friend = [PERSON_NAME]"
click at [360, 122] on div "friend = Octans hero . sneakUp ( 2 ) hero . castIllusionMist ( friend ) hero . …" at bounding box center [400, 158] width 171 height 175
click at [342, 71] on div "friend = Octans hero . sneakUp ( 2 ) hero . castIllusionMist ( friend ) hero . …" at bounding box center [400, 158] width 171 height 175
click at [370, 77] on div "friend = Octans hero . sneakUp ( 2 ) hero . castIllusionMist ( friend ) hero . …" at bounding box center [400, 158] width 171 height 175
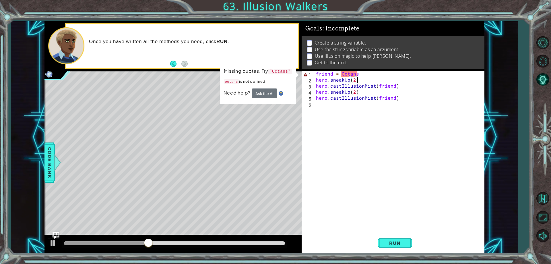
click at [372, 72] on div "friend = Octans hero . sneakUp ( 2 ) hero . castIllusionMist ( friend ) hero . …" at bounding box center [400, 158] width 171 height 175
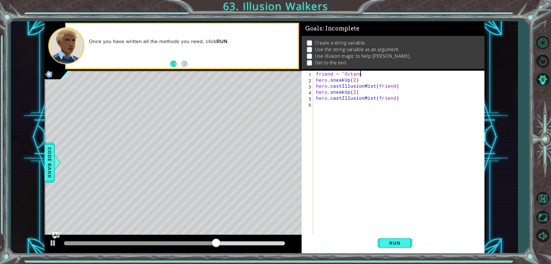
scroll to position [0, 3]
click at [391, 244] on span "Run" at bounding box center [395, 243] width 23 height 6
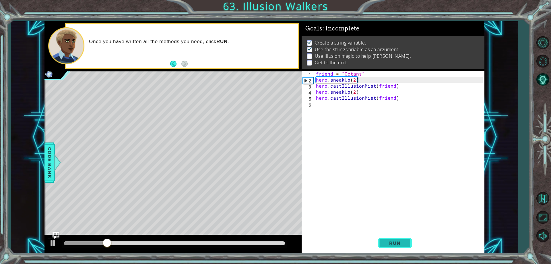
scroll to position [3, 0]
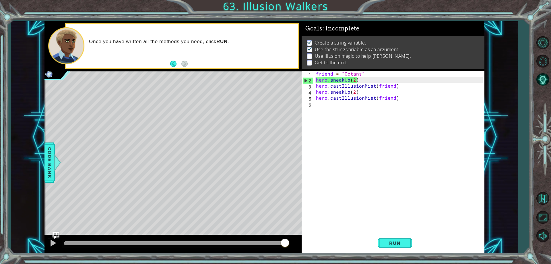
click at [364, 88] on div "friend = "Octans" hero . sneakUp ( 2 ) hero . castIllusionMist ( friend ) hero …" at bounding box center [400, 158] width 171 height 175
click at [372, 73] on div "friend = "Octans" hero . sneakUp ( 2 ) hero . castIllusionMist ( friend ) hero …" at bounding box center [400, 158] width 171 height 175
type textarea "friend = "Octans""
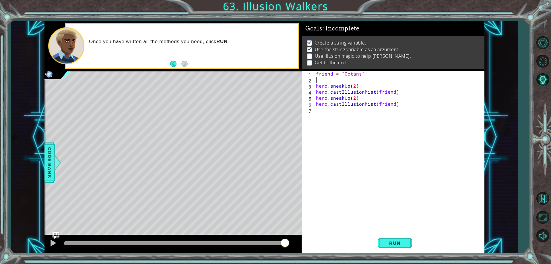
scroll to position [0, 0]
paste textarea "hero.castIllusionMist(friend)"
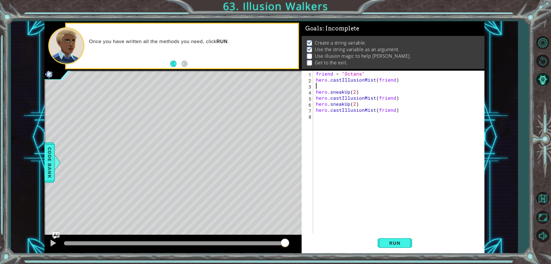
type textarea "hero.castIllusionMist(friend)"
click at [394, 239] on button "Run" at bounding box center [395, 243] width 34 height 18
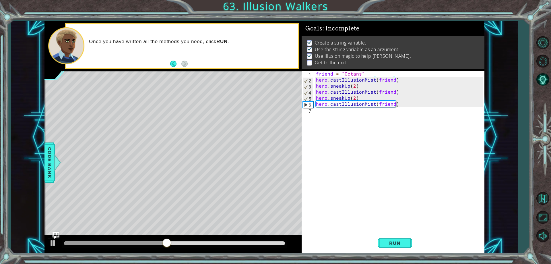
click at [332, 123] on div "friend = "Octans" hero . castIllusionMist ( friend ) hero . sneakUp ( 2 ) hero …" at bounding box center [400, 158] width 171 height 175
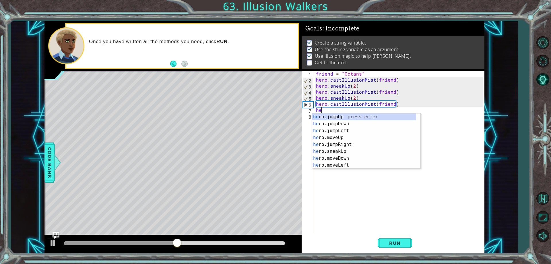
scroll to position [0, 0]
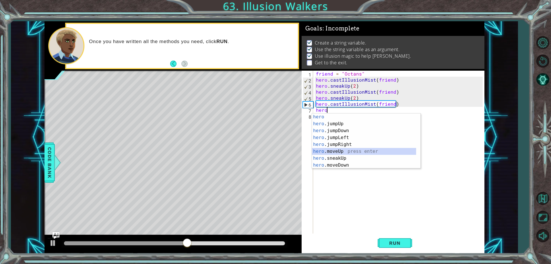
click at [331, 150] on div "hero press enter hero .jumpUp press enter hero .jumpDown press enter hero .jump…" at bounding box center [364, 147] width 104 height 69
type textarea "hero.moveUp(1)"
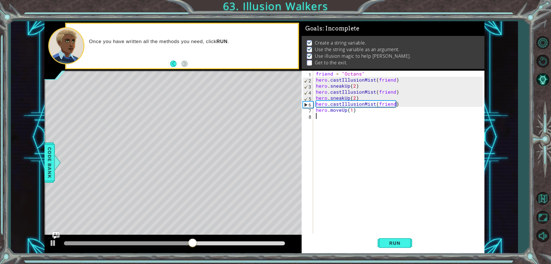
click at [325, 119] on div "friend = "Octans" hero . castIllusionMist ( friend ) hero . sneakUp ( 2 ) hero …" at bounding box center [400, 158] width 171 height 175
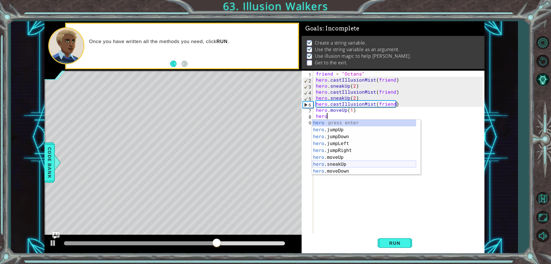
scroll to position [0, 1]
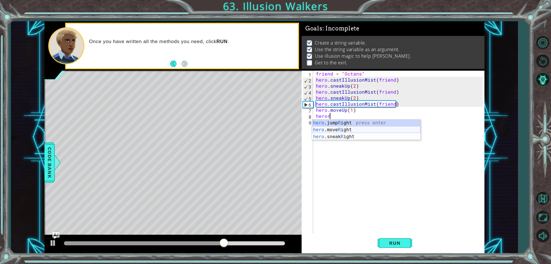
click at [342, 128] on div "hero .jump R ight press enter hero .move R ight press enter hero .sneak R ight …" at bounding box center [366, 136] width 109 height 34
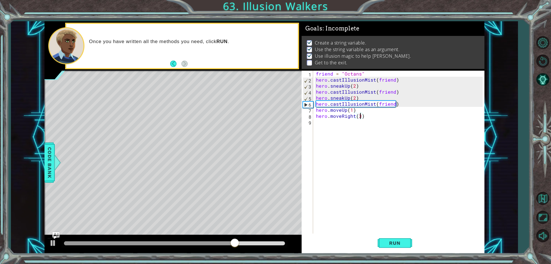
scroll to position [0, 3]
type textarea "hero.moveRight(3)"
click at [394, 243] on span "Run" at bounding box center [395, 243] width 23 height 6
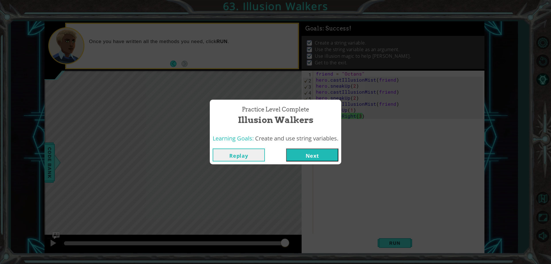
click at [307, 147] on div "Replay Next" at bounding box center [276, 155] width 132 height 19
click at [307, 151] on button "Next" at bounding box center [312, 154] width 52 height 13
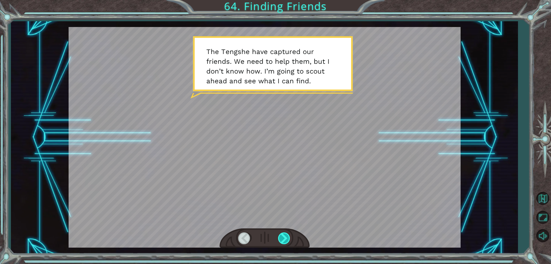
click at [284, 241] on div at bounding box center [284, 238] width 13 height 12
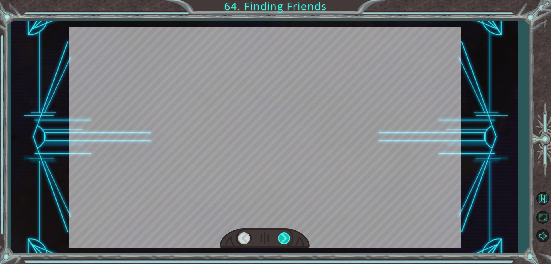
click at [284, 241] on div at bounding box center [284, 238] width 13 height 12
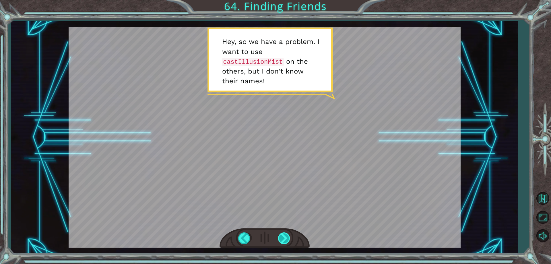
click at [283, 243] on div at bounding box center [284, 238] width 13 height 12
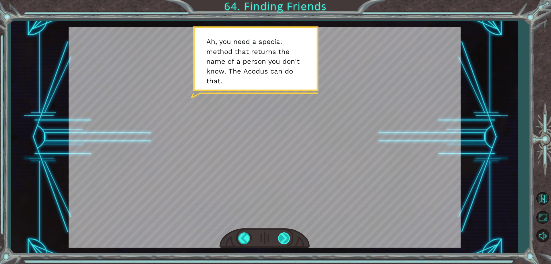
click at [283, 243] on div at bounding box center [284, 238] width 13 height 12
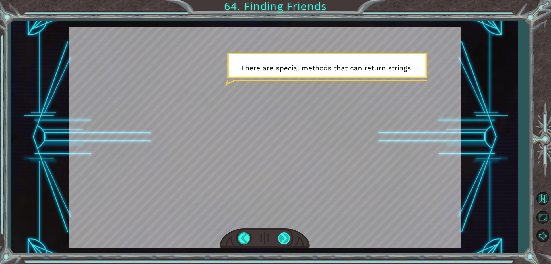
click at [285, 239] on div at bounding box center [284, 238] width 13 height 12
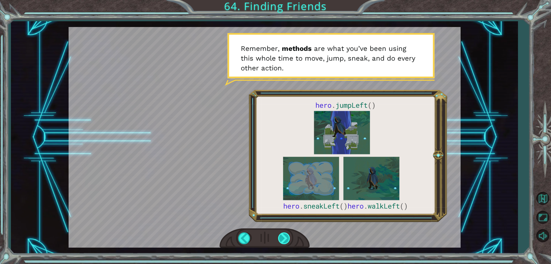
click at [285, 236] on div at bounding box center [284, 238] width 13 height 12
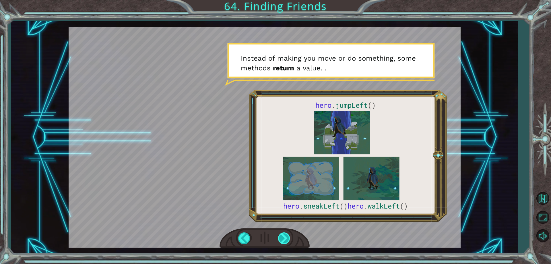
click at [285, 239] on div at bounding box center [284, 238] width 13 height 12
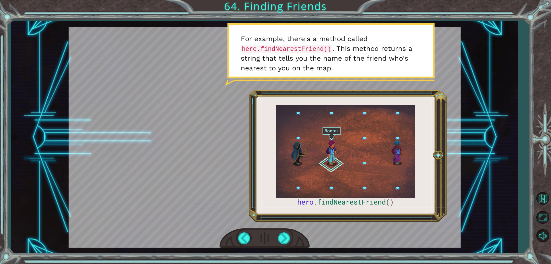
click at [277, 240] on div at bounding box center [265, 238] width 90 height 20
click at [282, 239] on div at bounding box center [284, 238] width 13 height 12
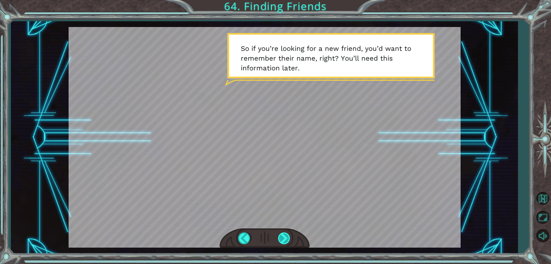
click at [281, 242] on div at bounding box center [284, 238] width 13 height 12
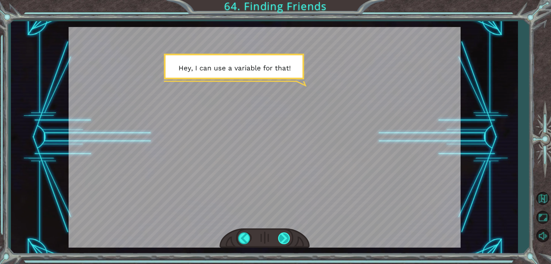
click at [281, 242] on div at bounding box center [284, 238] width 13 height 12
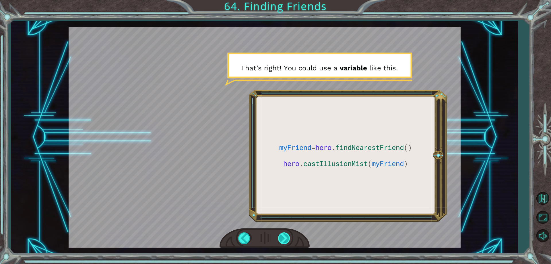
click at [283, 237] on div at bounding box center [284, 238] width 13 height 12
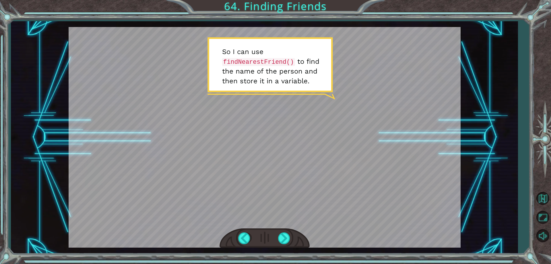
click at [277, 243] on div at bounding box center [265, 238] width 90 height 20
click at [280, 240] on div at bounding box center [284, 238] width 13 height 12
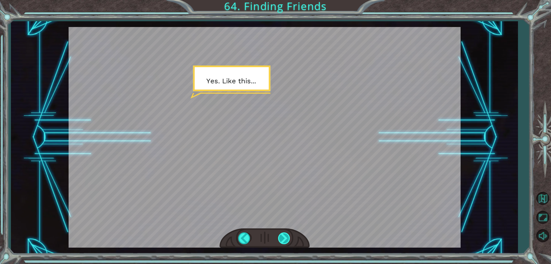
click at [280, 240] on div at bounding box center [284, 238] width 13 height 12
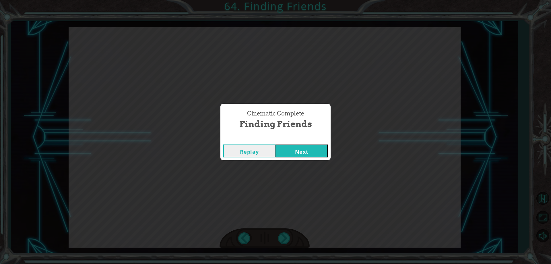
click at [288, 151] on button "Next" at bounding box center [302, 150] width 52 height 13
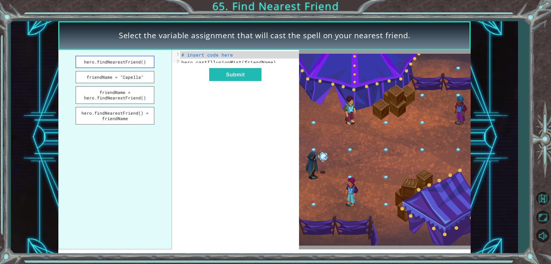
click at [140, 59] on button "hero.findNearestFriend()" at bounding box center [115, 62] width 79 height 12
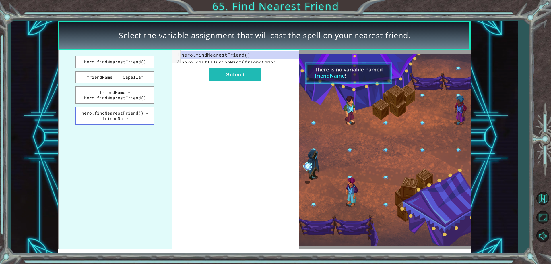
click at [137, 115] on button "hero.findNearestFriend() = friendName" at bounding box center [115, 116] width 79 height 18
click at [142, 92] on button "friendName = hero.findNearestFriend()" at bounding box center [115, 95] width 79 height 18
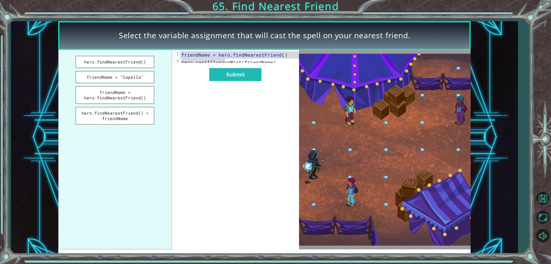
drag, startPoint x: 285, startPoint y: 52, endPoint x: 227, endPoint y: 59, distance: 58.7
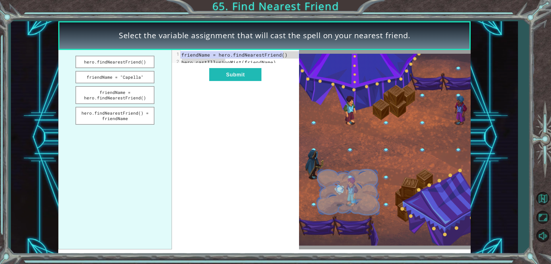
click at [227, 59] on div "1 friendName = hero.findNearestFriend() 2 hero.castIllusionMist(friendName)" at bounding box center [242, 58] width 123 height 15
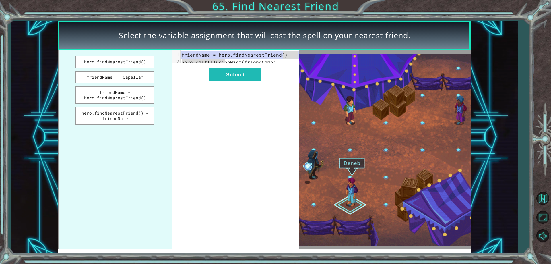
click at [206, 117] on div "x 1 friendName = hero.findNearestFriend() 2 hero.castIllusionMist(friendName) S…" at bounding box center [235, 150] width 127 height 200
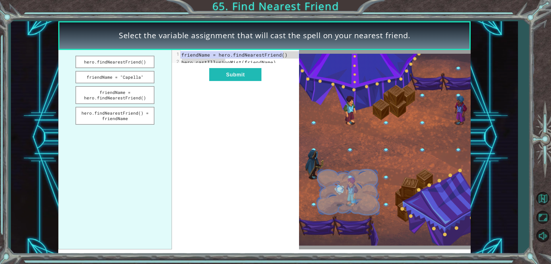
click at [260, 54] on span "friendName = hero.findNearestFriend()" at bounding box center [234, 55] width 106 height 6
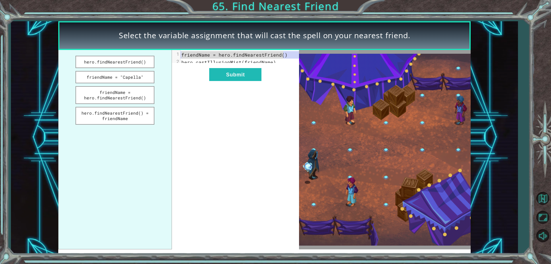
drag, startPoint x: 286, startPoint y: 56, endPoint x: 232, endPoint y: 51, distance: 54.9
click at [232, 51] on div "x 1 friendName = hero.findNearestFriend() 2 hero.castIllusionMist(friendName)" at bounding box center [242, 58] width 123 height 17
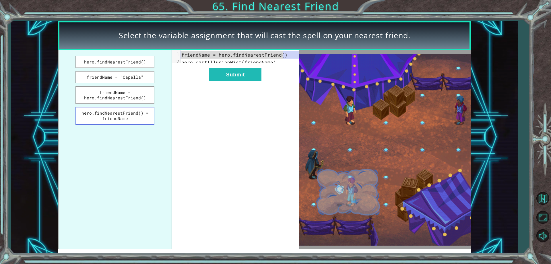
click at [148, 110] on button "hero.findNearestFriend() = friendName" at bounding box center [115, 116] width 79 height 18
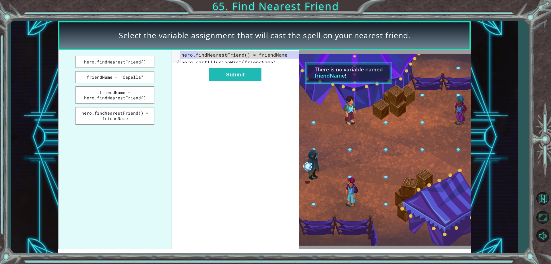
drag, startPoint x: 299, startPoint y: 58, endPoint x: 197, endPoint y: 53, distance: 102.6
click at [197, 53] on pre "hero.findNearestFriend() = friendName" at bounding box center [242, 54] width 123 height 7
click at [226, 53] on span "hero.findNearestFriend() = friendName" at bounding box center [234, 55] width 106 height 6
click at [270, 54] on span "hero.findNearestFriend() = friendName" at bounding box center [234, 55] width 106 height 6
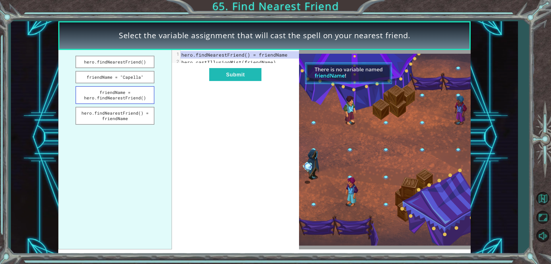
click at [147, 95] on button "friendName = hero.findNearestFriend()" at bounding box center [115, 95] width 79 height 18
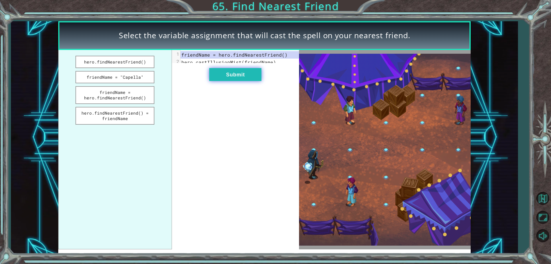
click at [232, 77] on button "Submit" at bounding box center [235, 74] width 52 height 13
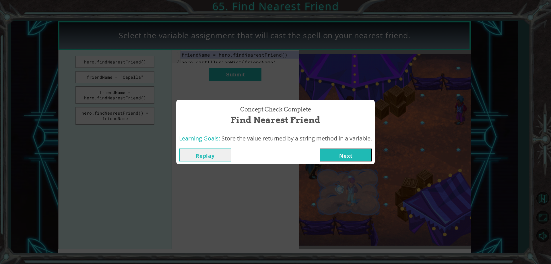
click at [341, 158] on button "Next" at bounding box center [346, 154] width 52 height 13
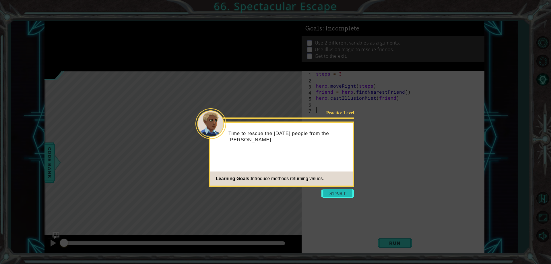
click at [335, 193] on button "Start" at bounding box center [338, 193] width 33 height 9
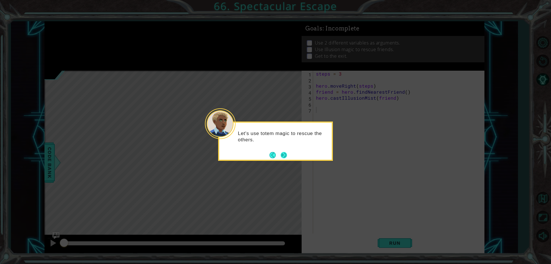
click at [287, 156] on div "Let's use totem magic to rescue the others." at bounding box center [275, 140] width 115 height 39
click at [287, 154] on button "Next" at bounding box center [284, 155] width 6 height 6
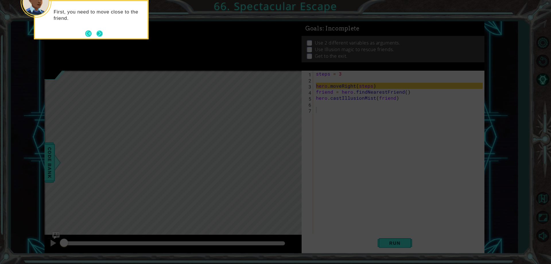
click at [101, 32] on button "Next" at bounding box center [99, 33] width 6 height 6
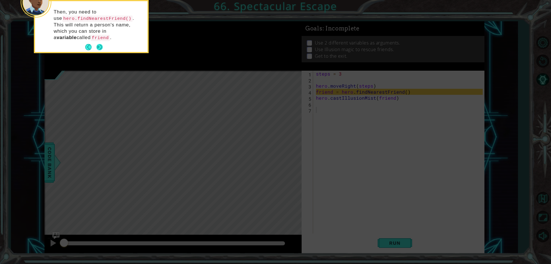
click at [99, 44] on button "Next" at bounding box center [99, 47] width 6 height 6
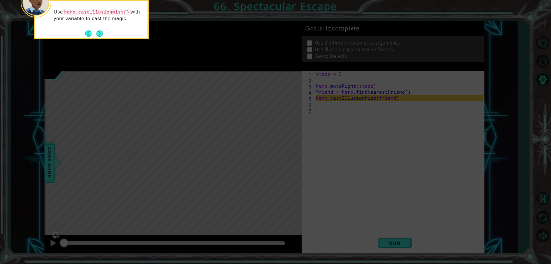
click at [97, 38] on div "Use hero.castIllusionMist() with your variable to cast the magic." at bounding box center [91, 19] width 115 height 39
click at [99, 34] on button "Next" at bounding box center [99, 33] width 6 height 6
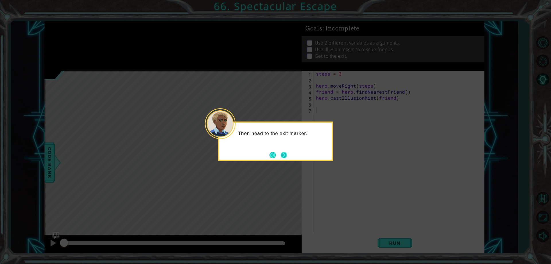
click at [282, 154] on button "Next" at bounding box center [284, 155] width 6 height 6
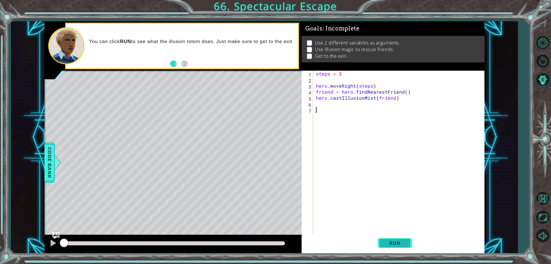
click at [383, 241] on button "Run" at bounding box center [395, 243] width 34 height 18
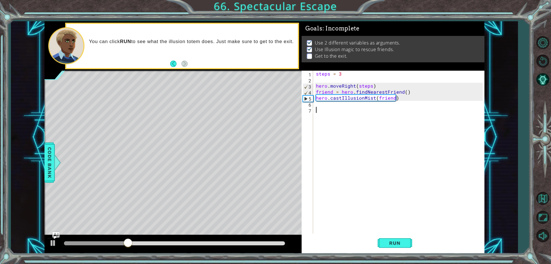
click at [319, 105] on div "steps = 3 hero . moveRight ( steps ) friend = hero . findNearestFriend ( ) hero…" at bounding box center [400, 158] width 171 height 175
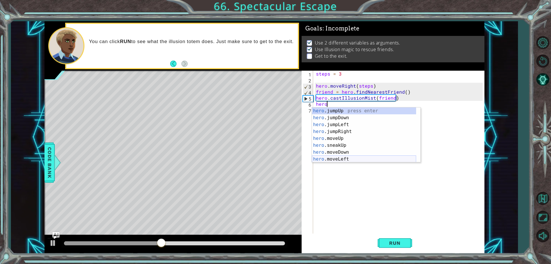
scroll to position [0, 1]
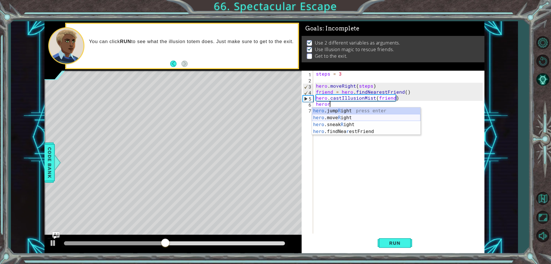
click at [335, 118] on div "hero .jump R ight press enter hero .move R ight press enter hero .sneak R ight …" at bounding box center [366, 127] width 109 height 41
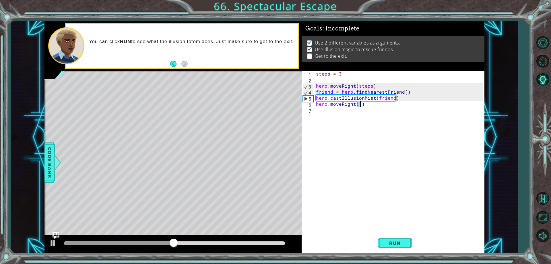
scroll to position [0, 3]
type textarea "hero.moveRight(3)"
click at [398, 246] on span "Run" at bounding box center [395, 243] width 23 height 6
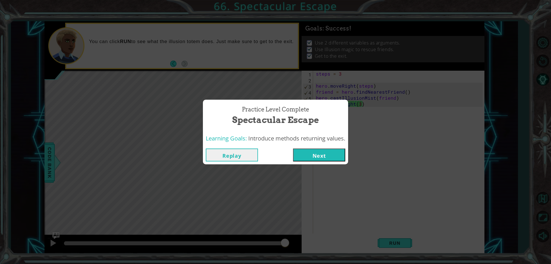
click at [342, 155] on button "Next" at bounding box center [319, 154] width 52 height 13
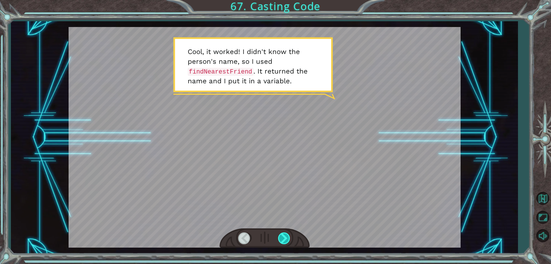
click at [290, 235] on div at bounding box center [284, 238] width 13 height 12
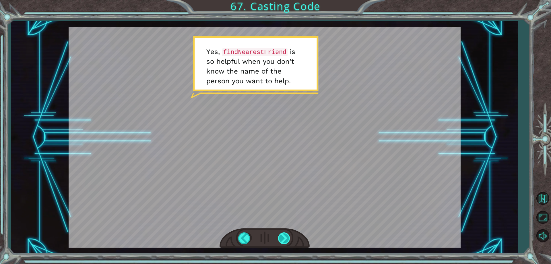
click at [290, 235] on div at bounding box center [284, 238] width 13 height 12
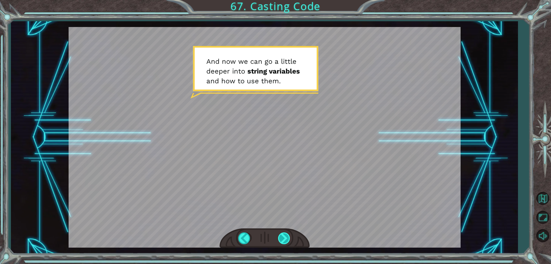
click at [290, 235] on div at bounding box center [284, 238] width 13 height 12
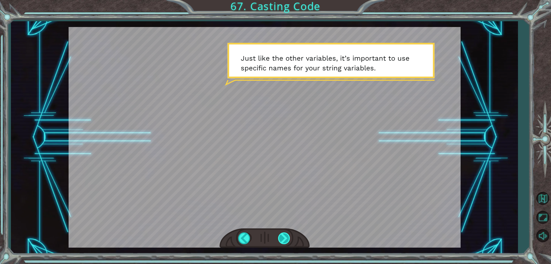
click at [287, 240] on div at bounding box center [284, 238] width 13 height 12
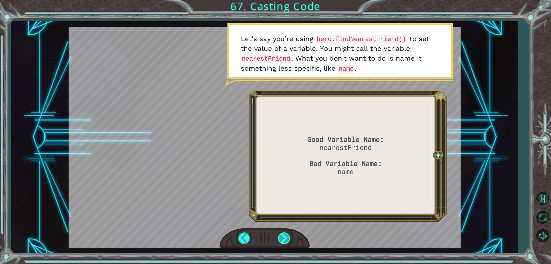
click at [284, 239] on div at bounding box center [284, 238] width 13 height 12
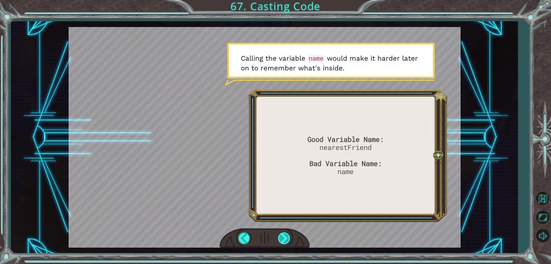
click at [287, 239] on div at bounding box center [284, 238] width 13 height 12
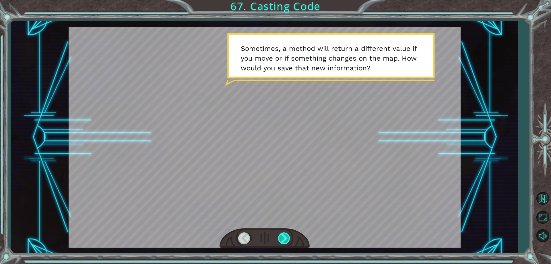
click at [287, 239] on div at bounding box center [284, 238] width 13 height 12
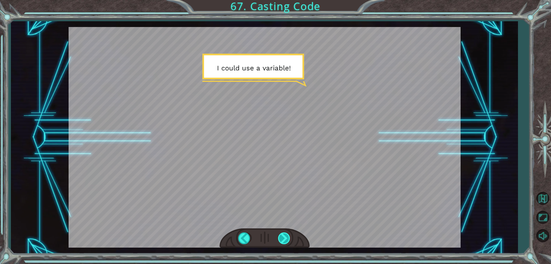
click at [290, 242] on div at bounding box center [284, 238] width 13 height 12
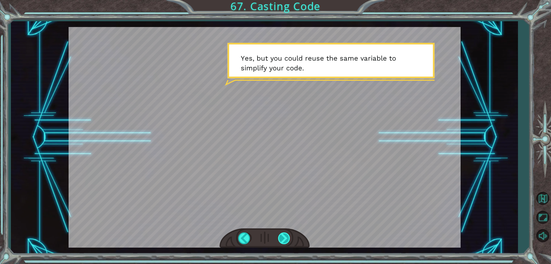
click at [290, 242] on div at bounding box center [284, 238] width 13 height 12
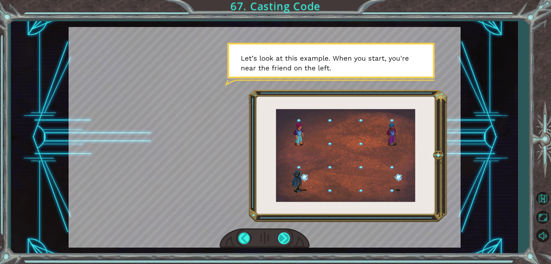
click at [290, 242] on div at bounding box center [284, 238] width 13 height 12
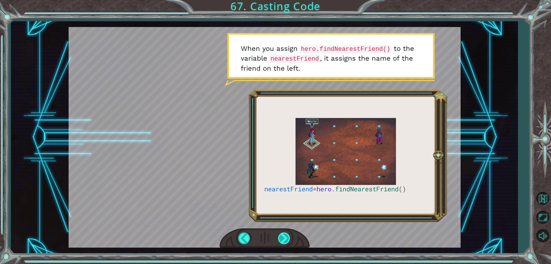
click at [288, 244] on div at bounding box center [284, 238] width 13 height 12
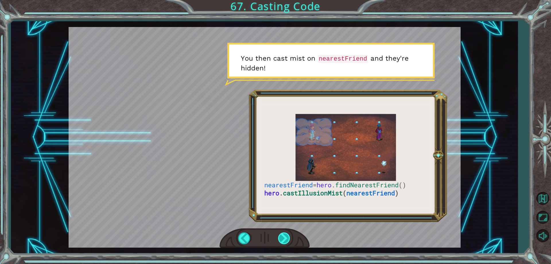
click at [288, 244] on div at bounding box center [284, 238] width 13 height 12
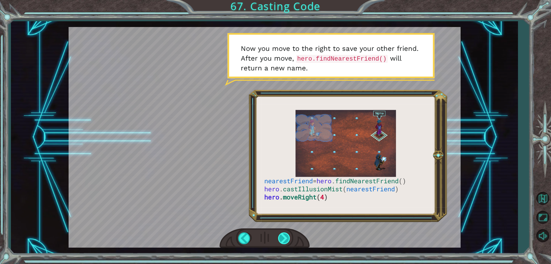
click at [288, 244] on div at bounding box center [284, 238] width 13 height 12
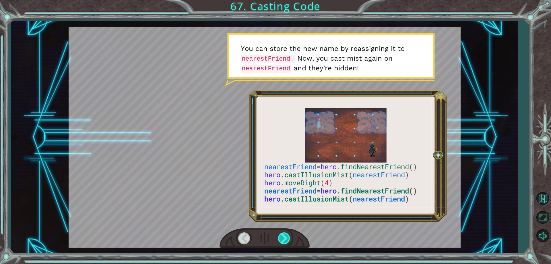
click at [288, 244] on div at bounding box center [284, 238] width 13 height 12
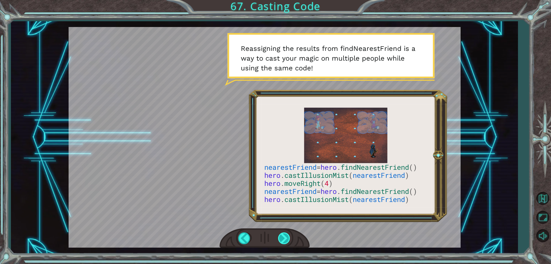
click at [288, 244] on div at bounding box center [284, 238] width 13 height 12
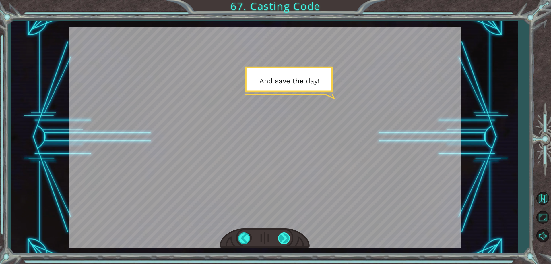
click at [288, 244] on div at bounding box center [284, 238] width 13 height 12
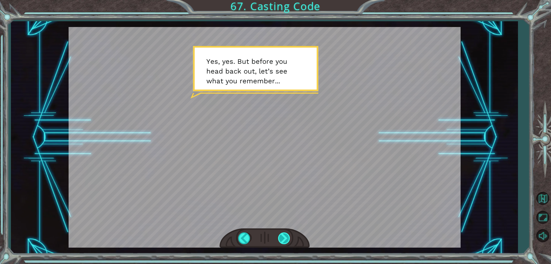
click at [289, 241] on div at bounding box center [284, 238] width 13 height 12
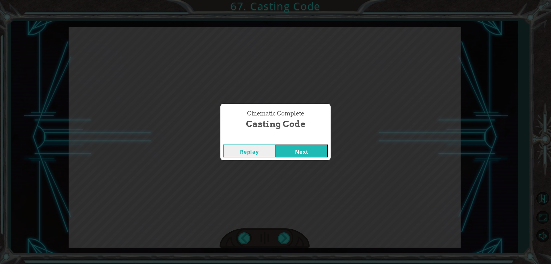
click at [309, 150] on button "Next" at bounding box center [302, 150] width 52 height 13
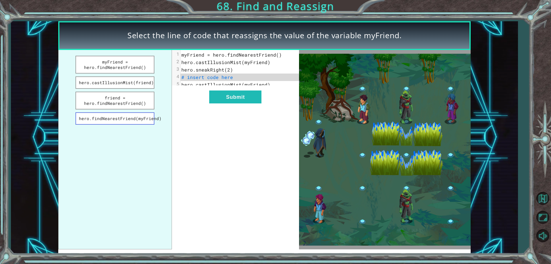
click at [140, 120] on button "hero.findNearestFriend(myFriend)" at bounding box center [115, 118] width 79 height 12
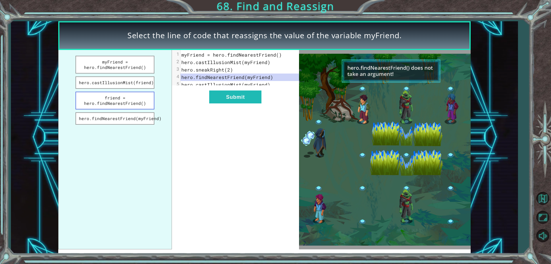
click at [140, 98] on button "friend = hero.findNearestFriend()" at bounding box center [115, 101] width 79 height 18
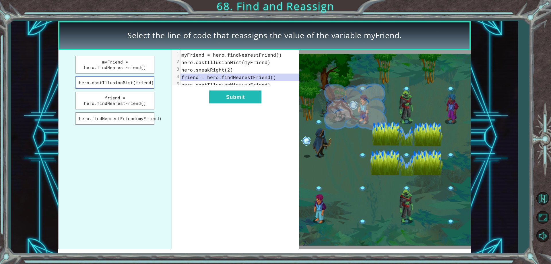
click at [143, 82] on button "hero.castIllusionMist(friend)" at bounding box center [115, 82] width 79 height 12
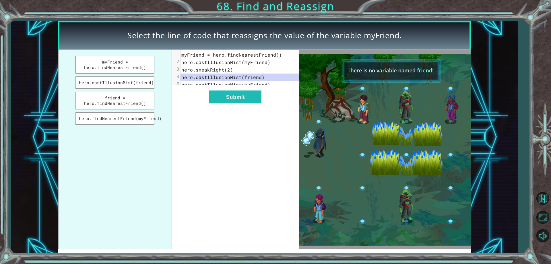
click at [141, 66] on button "myFriend = hero.findNearestFriend()" at bounding box center [115, 65] width 79 height 18
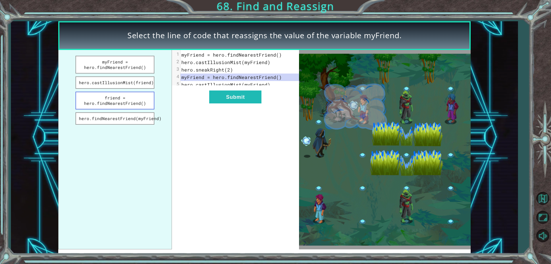
click at [142, 101] on button "friend = hero.findNearestFriend()" at bounding box center [115, 101] width 79 height 18
click at [236, 101] on button "Submit" at bounding box center [235, 96] width 52 height 13
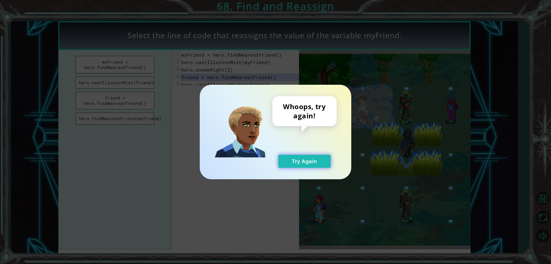
click at [284, 162] on button "Try Again" at bounding box center [305, 161] width 52 height 13
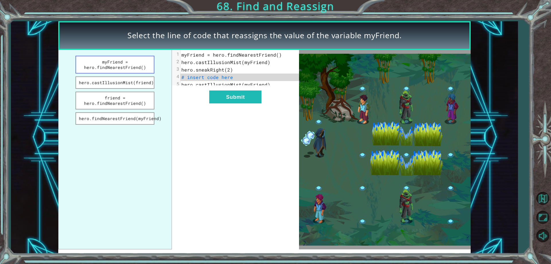
click at [127, 64] on button "myFriend = hero.findNearestFriend()" at bounding box center [115, 65] width 79 height 18
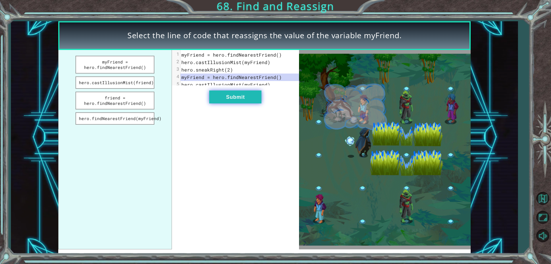
click at [252, 96] on button "Submit" at bounding box center [235, 96] width 52 height 13
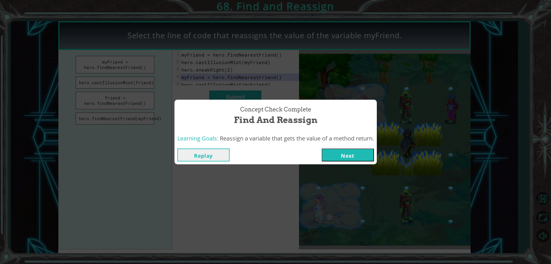
click at [340, 159] on button "Next" at bounding box center [348, 154] width 52 height 13
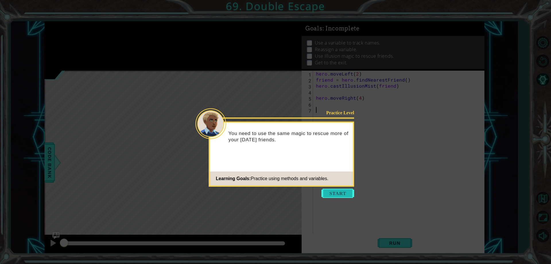
click at [344, 192] on button "Start" at bounding box center [338, 193] width 33 height 9
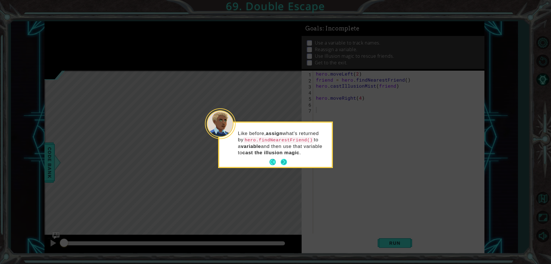
click at [285, 163] on button "Next" at bounding box center [284, 162] width 6 height 6
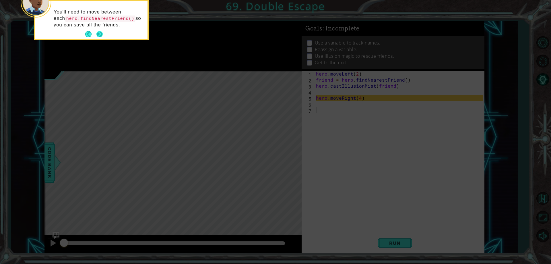
click at [101, 35] on button "Next" at bounding box center [99, 34] width 6 height 6
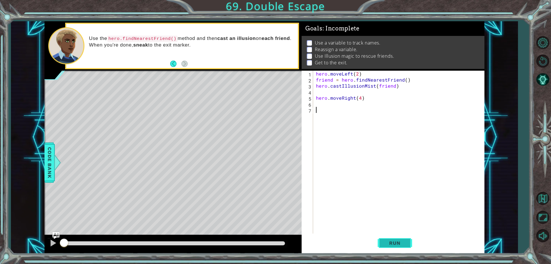
click at [405, 243] on span "Run" at bounding box center [395, 243] width 23 height 6
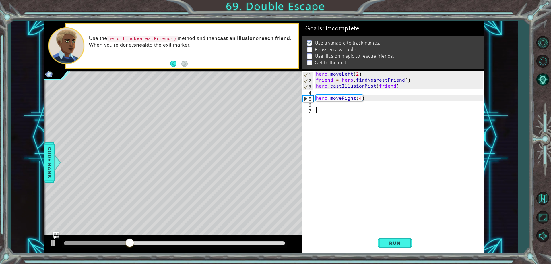
click at [345, 109] on div "hero . moveLeft ( 2 ) friend = hero . findNearestFriend ( ) hero . castIllusion…" at bounding box center [400, 158] width 171 height 175
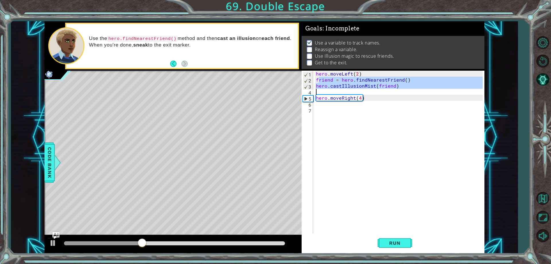
drag, startPoint x: 318, startPoint y: 80, endPoint x: 413, endPoint y: 92, distance: 95.5
click at [413, 92] on div "hero . moveLeft ( 2 ) friend = hero . findNearestFriend ( ) hero . castIllusion…" at bounding box center [400, 158] width 171 height 175
click at [318, 80] on div "hero . moveLeft ( 2 ) friend = hero . findNearestFriend ( ) hero . castIllusion…" at bounding box center [399, 152] width 168 height 163
drag, startPoint x: 316, startPoint y: 80, endPoint x: 420, endPoint y: 83, distance: 104.0
click at [420, 83] on div "hero . moveLeft ( 2 ) friend = hero . findNearestFriend ( ) hero . castIllusion…" at bounding box center [400, 158] width 171 height 175
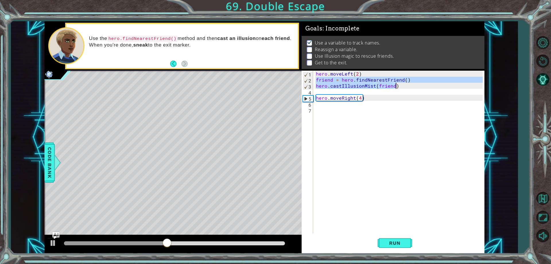
type textarea "friend = hero.findNearestFriend() hero.castIllusionMist(friend)"
click at [338, 106] on div "hero . moveLeft ( 2 ) friend = hero . findNearestFriend ( ) hero . castIllusion…" at bounding box center [400, 158] width 171 height 175
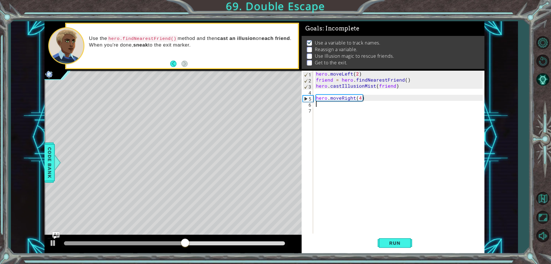
paste textarea "hero.castIllusionMist(friend)"
type textarea "hero.castIllusionMist(friend)"
click at [333, 117] on div "hero . moveLeft ( 2 ) friend = hero . findNearestFriend ( ) hero . castIllusion…" at bounding box center [400, 158] width 171 height 175
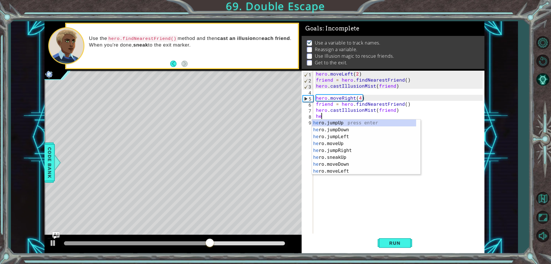
scroll to position [0, 0]
type textarea "herol"
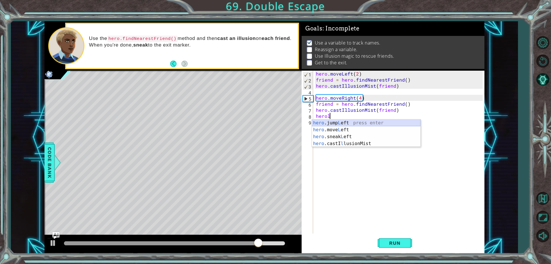
click at [351, 119] on div "hero .jump L eft press enter hero .move L eft press enter hero .sneak L eft pre…" at bounding box center [366, 139] width 109 height 41
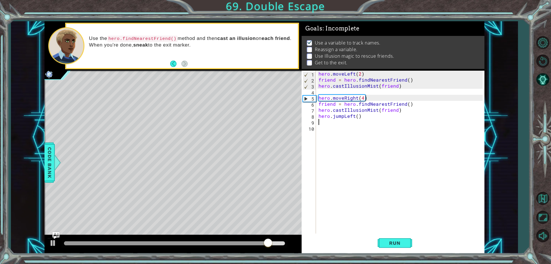
click at [344, 121] on div "hero . moveLeft ( 2 ) friend = hero . findNearestFriend ( ) hero . castIllusion…" at bounding box center [402, 158] width 168 height 175
click at [344, 117] on div "hero . moveLeft ( 2 ) friend = hero . findNearestFriend ( ) hero . castIllusion…" at bounding box center [402, 158] width 168 height 175
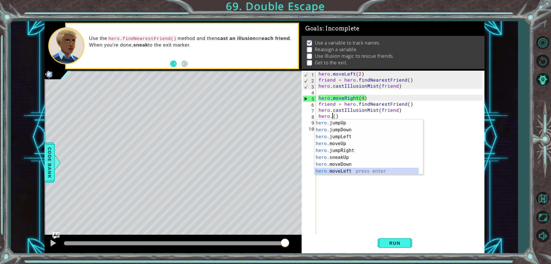
click at [330, 171] on div "hero. jumpUp press enter hero. jumpDown press enter hero. jumpLeft press enter …" at bounding box center [367, 153] width 104 height 69
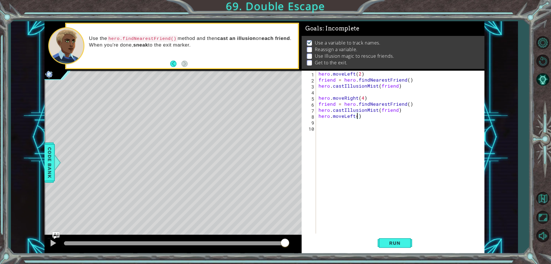
type textarea "hero.moveLeft(2)"
click at [337, 129] on div "hero . moveLeft ( 2 ) friend = hero . findNearestFriend ( ) hero . castIllusion…" at bounding box center [402, 158] width 168 height 175
click at [338, 121] on div "hero . moveLeft ( 2 ) friend = hero . findNearestFriend ( ) hero . castIllusion…" at bounding box center [402, 158] width 168 height 175
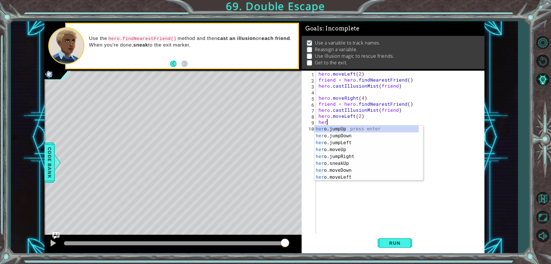
scroll to position [0, 0]
click at [359, 148] on div "her o.jumpUp press enter her o.jumpDown press enter her o.jumpLeft press enter …" at bounding box center [367, 159] width 104 height 69
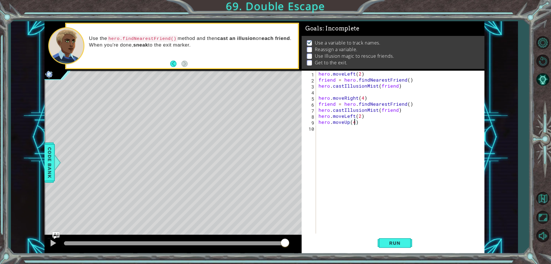
scroll to position [0, 2]
type textarea "hero.moveUp(4)"
click at [390, 246] on span "Run" at bounding box center [395, 243] width 23 height 6
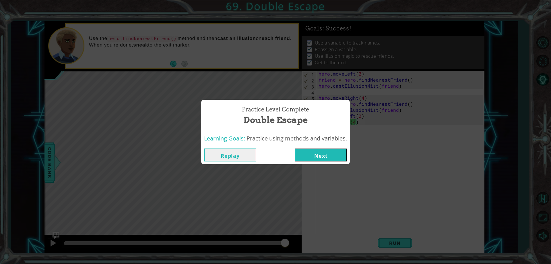
click at [326, 155] on button "Next" at bounding box center [321, 154] width 52 height 13
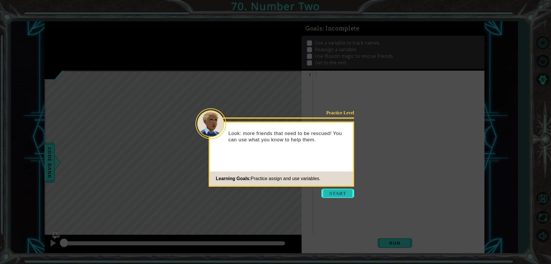
click at [345, 195] on button "Start" at bounding box center [338, 193] width 33 height 9
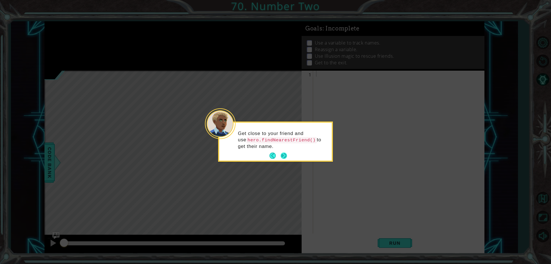
click at [283, 157] on button "Next" at bounding box center [284, 155] width 6 height 6
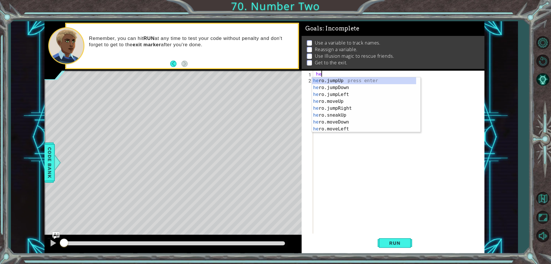
type textarea "h"
type textarea "herof"
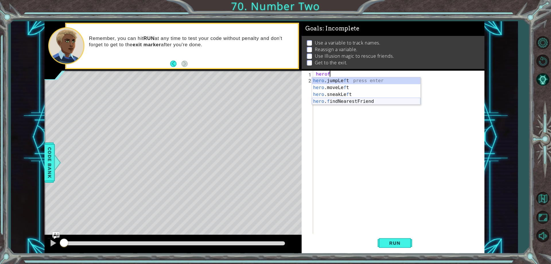
click at [336, 102] on div "hero .jumpLe f t press enter hero .moveLe f t press enter hero .sneakLe f t pre…" at bounding box center [366, 97] width 109 height 41
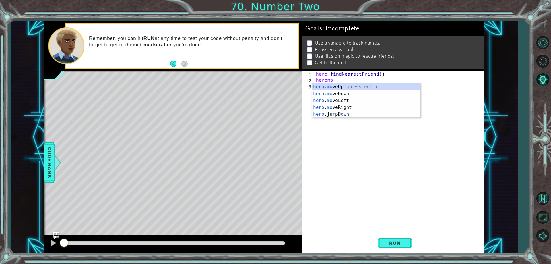
scroll to position [0, 1]
click at [337, 106] on div "hero . mov eUp press enter hero . mov eDown press enter hero . mov eLeft press …" at bounding box center [366, 103] width 109 height 41
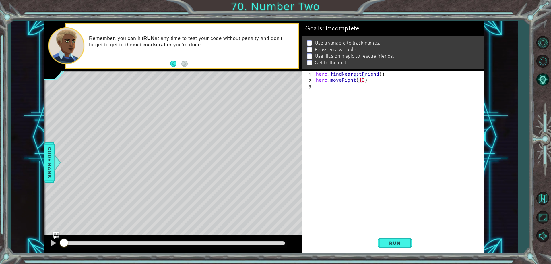
scroll to position [0, 3]
type textarea "hero.moveRight(2)"
click at [331, 88] on div "hero . findNearestFriend ( ) hero . moveRight ( 2 )" at bounding box center [400, 158] width 171 height 175
click at [336, 96] on body "1 ההההההההההההההההההההההההההההההההההההההההההההההההההההההההההההההההההההההההההההה…" at bounding box center [275, 132] width 551 height 264
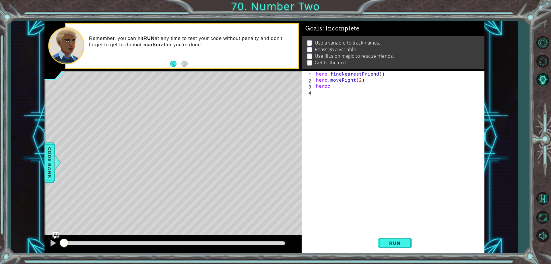
click at [337, 83] on div "hero . findNearestFriend ( ) hero . moveRight ( 2 ) heroc" at bounding box center [400, 158] width 171 height 175
click at [336, 93] on div "hero . ca stIllusionMist press enter" at bounding box center [366, 99] width 109 height 21
click at [329, 95] on div "hero . findNearestFriend ( ) hero . moveRight ( 2 ) hero . castIllusionMist ( f…" at bounding box center [400, 158] width 171 height 175
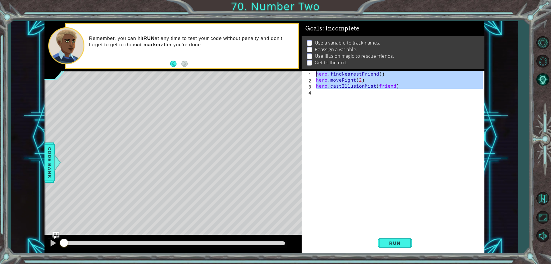
type textarea "hero.findNearestFriend() hero.moveRight(2)"
click at [329, 95] on div "hero . findNearestFriend ( ) hero . moveRight ( 2 ) hero . castIllusionMist ( f…" at bounding box center [399, 152] width 168 height 163
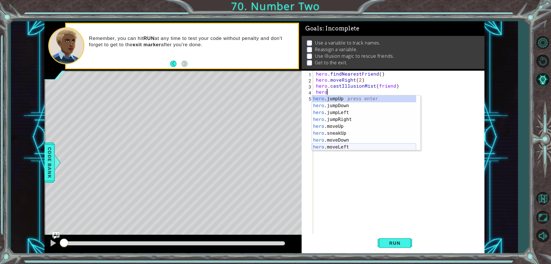
scroll to position [0, 1]
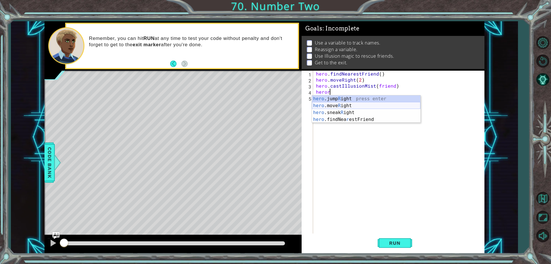
click at [342, 105] on div "hero .jump R ight press enter hero .move R ight press enter hero .sneak R ight …" at bounding box center [366, 115] width 109 height 41
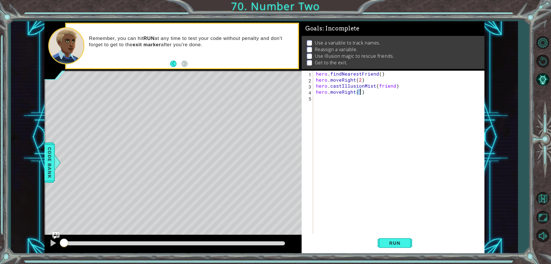
type textarea "hero.moveRight(2)"
click at [320, 103] on div "hero . findNearestFriend ( ) hero . moveRight ( 2 ) hero . castIllusionMist ( f…" at bounding box center [400, 158] width 171 height 175
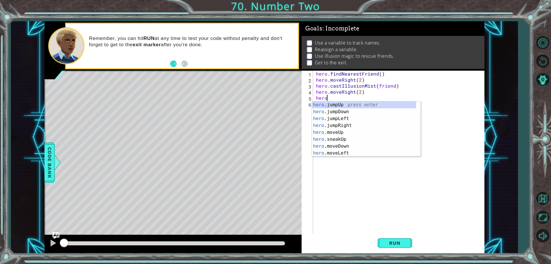
scroll to position [0, 1]
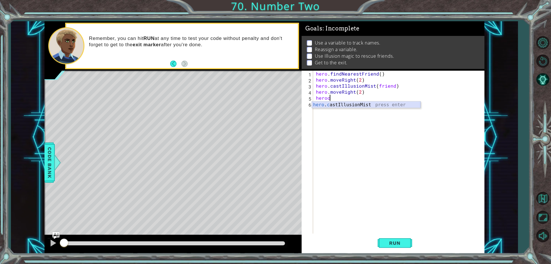
click at [339, 101] on div "hero . c astIllusionMist press enter" at bounding box center [366, 111] width 109 height 21
type textarea "hero.castIllusionMist(friend)"
click at [333, 109] on div "hero . findNearestFriend ( ) hero . moveRight ( 2 ) hero . castIllusionMist ( f…" at bounding box center [400, 158] width 171 height 175
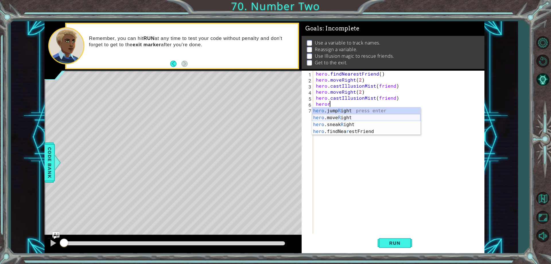
click at [345, 115] on div "hero .jump R ight press enter hero .move R ight press enter hero .sneak R ight …" at bounding box center [366, 127] width 109 height 41
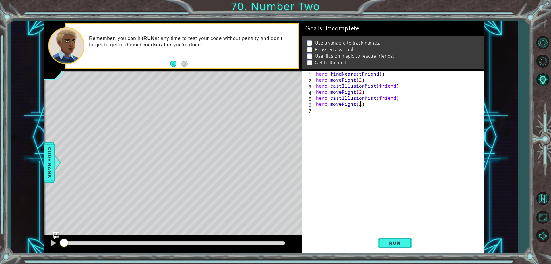
scroll to position [0, 3]
click at [389, 245] on span "Run" at bounding box center [395, 243] width 23 height 6
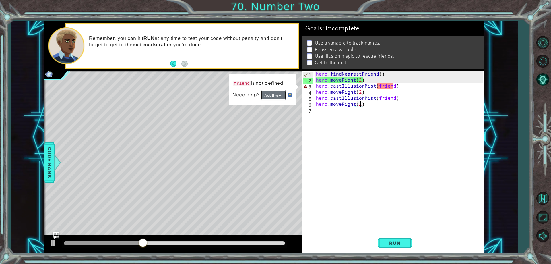
click at [279, 95] on button "Ask the AI" at bounding box center [274, 95] width 26 height 10
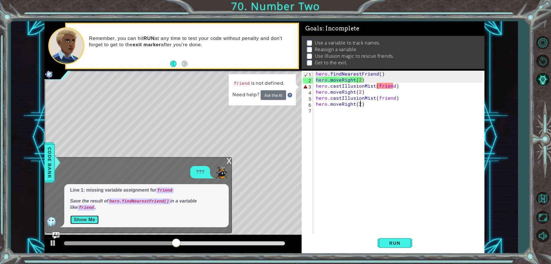
click at [90, 219] on button "Show Me" at bounding box center [84, 219] width 29 height 9
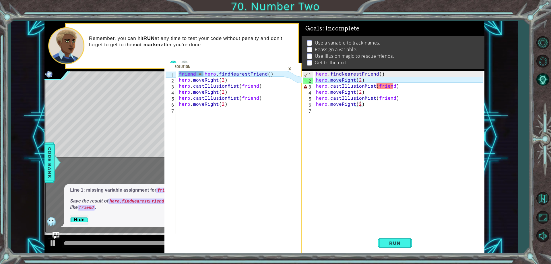
click at [291, 69] on div "×" at bounding box center [289, 69] width 9 height 10
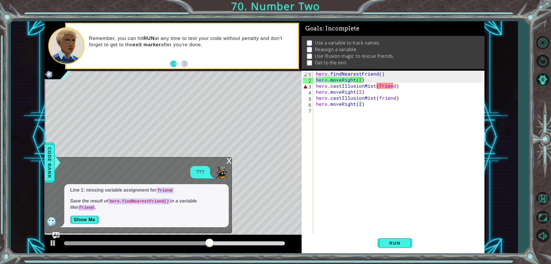
click at [316, 75] on div "hero . findNearestFriend ( ) hero . moveRight ( 2 ) hero . castIllusionMist ( f…" at bounding box center [400, 158] width 171 height 175
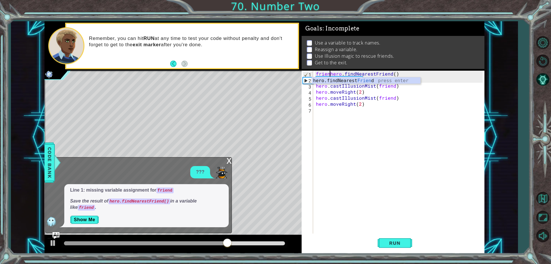
scroll to position [0, 1]
type textarea "friend=hero.findNearestFriend()"
click at [371, 134] on div "friend = hero . findNearestFriend ( ) hero . moveRight ( 2 ) hero . castIllusio…" at bounding box center [400, 158] width 171 height 175
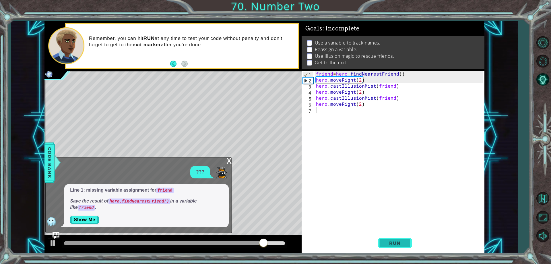
click at [387, 241] on span "Run" at bounding box center [395, 243] width 23 height 6
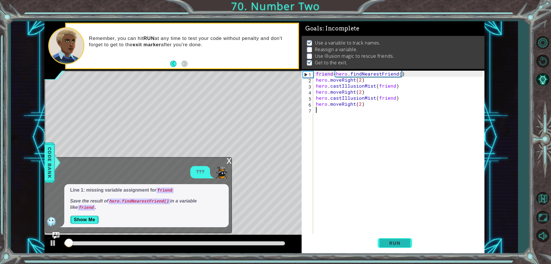
scroll to position [3, 0]
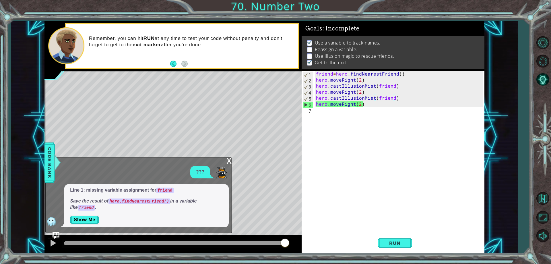
click at [400, 95] on div "friend = hero . findNearestFriend ( ) hero . moveRight ( 2 ) hero . castIllusio…" at bounding box center [400, 158] width 171 height 175
type textarea "hero.castIllusionMist(friend)"
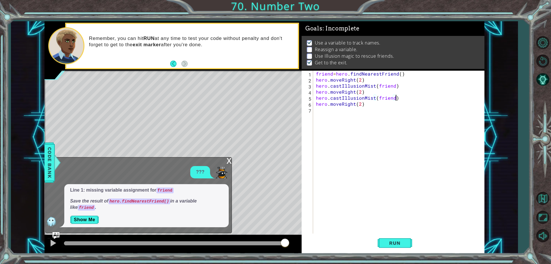
click at [387, 86] on div "friend = hero . findNearestFriend ( ) hero . moveRight ( 2 ) hero . castIllusio…" at bounding box center [400, 158] width 171 height 175
click at [382, 99] on div "friend = hero . findNearestFriend ( ) hero . moveRight ( 2 ) hero . castIllusio…" at bounding box center [400, 158] width 171 height 175
click at [372, 94] on div "friend = hero . findNearestFriend ( ) hero . moveRight ( 2 ) hero . castIllusio…" at bounding box center [400, 158] width 171 height 175
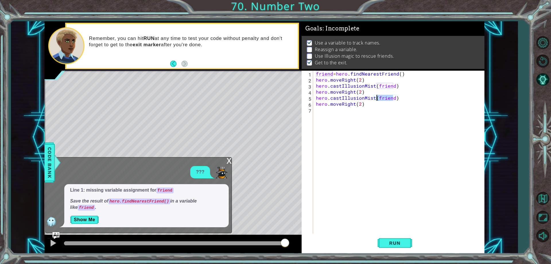
type textarea "hero.moveRight(2)"
click at [372, 94] on div "friend = hero . findNearestFriend ( ) hero . moveRight ( 2 ) hero . castIllusio…" at bounding box center [400, 158] width 171 height 175
type textarea "hero.moveRight(2)"
click at [401, 246] on button "Run" at bounding box center [395, 243] width 34 height 18
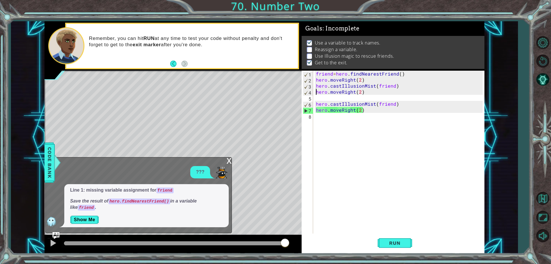
click at [315, 94] on div "friend = hero . findNearestFriend ( ) hero . moveRight ( 2 ) hero . castIllusio…" at bounding box center [400, 158] width 171 height 175
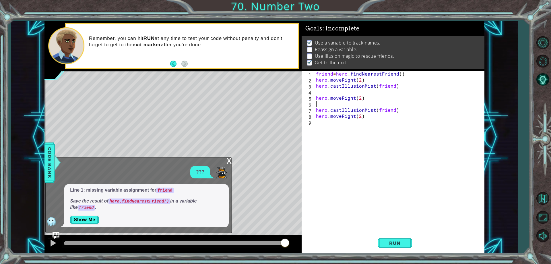
click at [315, 102] on div "friend = hero . findNearestFriend ( ) hero . moveRight ( 2 ) hero . castIllusio…" at bounding box center [400, 158] width 171 height 175
click at [406, 243] on span "Run" at bounding box center [395, 243] width 23 height 6
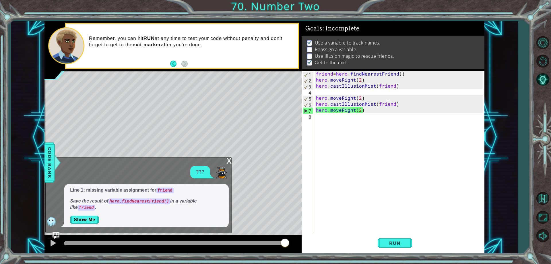
click at [389, 103] on div "friend = hero . findNearestFriend ( ) hero . moveRight ( 2 ) hero . castIllusio…" at bounding box center [400, 158] width 171 height 175
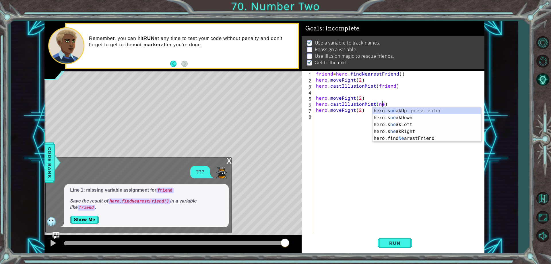
scroll to position [0, 4]
click at [396, 137] on div "hero.s nea kUp press enter hero.s nea kDown press enter hero.s nea kLeft press …" at bounding box center [427, 131] width 109 height 48
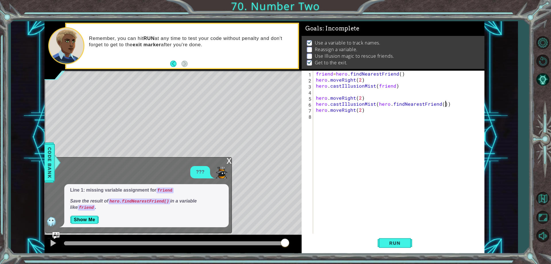
scroll to position [0, 8]
click at [393, 249] on button "Run" at bounding box center [395, 243] width 34 height 18
click at [403, 240] on button "Run" at bounding box center [395, 243] width 34 height 18
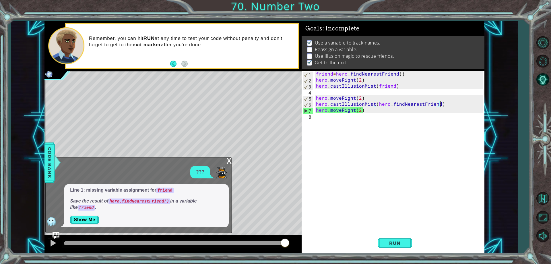
click at [412, 103] on div "friend = hero . findNearestFriend ( ) hero . moveRight ( 2 ) hero . castIllusio…" at bounding box center [400, 158] width 171 height 175
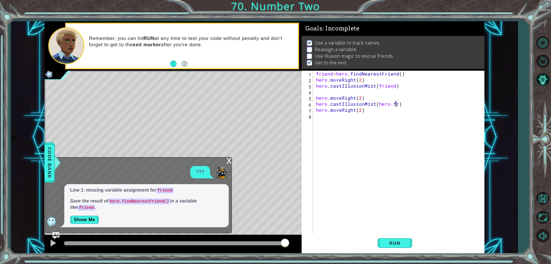
scroll to position [0, 5]
drag, startPoint x: 315, startPoint y: 77, endPoint x: 335, endPoint y: 73, distance: 20.1
click at [335, 73] on div "friend = hero . findNearestFriend ( ) hero . moveRight ( 2 ) hero . castIllusio…" at bounding box center [400, 158] width 171 height 175
click at [335, 73] on div "friend = hero . findNearestFriend ( ) hero . moveRight ( 2 ) hero . castIllusio…" at bounding box center [399, 152] width 168 height 163
type textarea "friend=hero.findNearestFriend()"
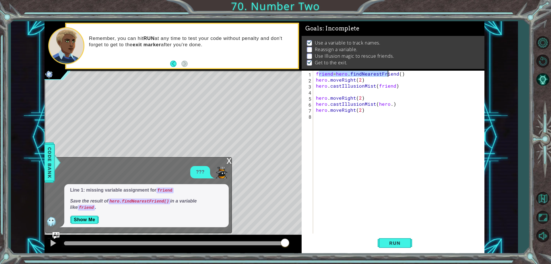
drag, startPoint x: 318, startPoint y: 74, endPoint x: 392, endPoint y: 75, distance: 74.4
click at [392, 75] on div "friend = hero . findNearestFriend ( ) hero . moveRight ( 2 ) hero . castIllusio…" at bounding box center [400, 158] width 171 height 175
click at [392, 75] on div "friend = hero . findNearestFriend ( ) hero . moveRight ( 2 ) hero . castIllusio…" at bounding box center [399, 152] width 168 height 163
drag, startPoint x: 316, startPoint y: 76, endPoint x: 411, endPoint y: 75, distance: 95.0
click at [411, 75] on div "friend = hero . findNearestFriend ( ) hero . moveRight ( 2 ) hero . castIllusio…" at bounding box center [400, 158] width 171 height 175
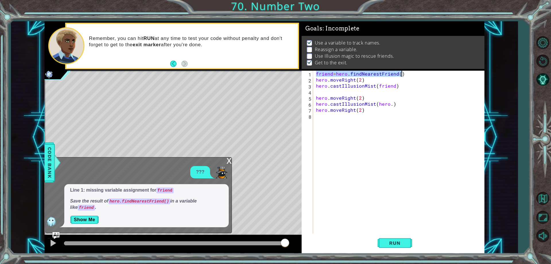
click at [325, 90] on div "friend = hero . findNearestFriend ( ) hero . moveRight ( 2 ) hero . castIllusio…" at bounding box center [400, 158] width 171 height 175
paste textarea "friend=hero.findNearestFriend()"
type textarea "friend=hero.findNearestFriend()"
type textarea "hero.castIllusionMist(friend)"
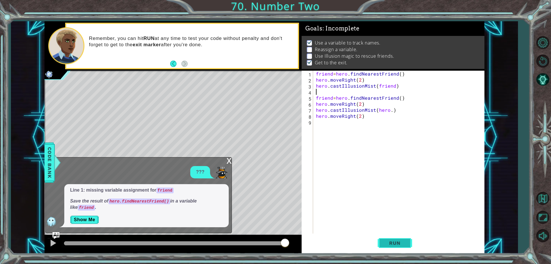
click at [399, 246] on button "Run" at bounding box center [395, 243] width 34 height 18
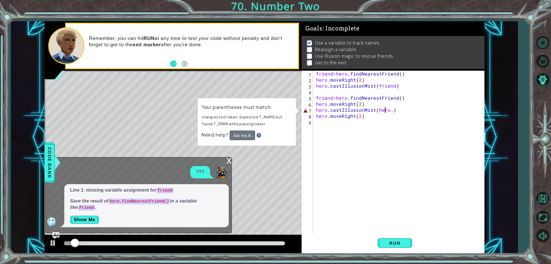
click at [384, 109] on div "friend = hero . findNearestFriend ( ) hero . moveRight ( 2 ) hero . castIllusio…" at bounding box center [400, 158] width 171 height 175
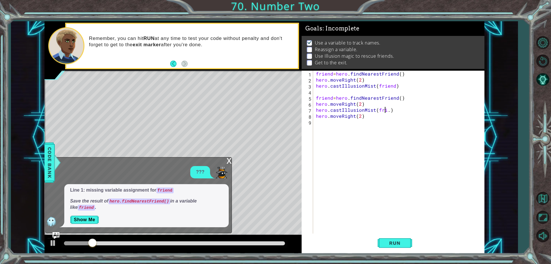
scroll to position [0, 5]
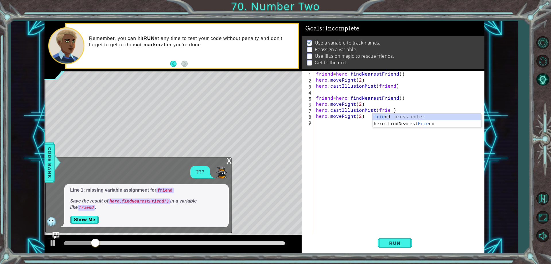
click at [387, 114] on div "frie nd press enter hero.findNearest Frie nd press enter" at bounding box center [427, 127] width 109 height 28
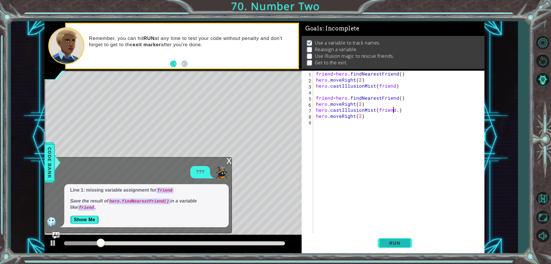
click at [389, 250] on button "Run" at bounding box center [395, 243] width 34 height 18
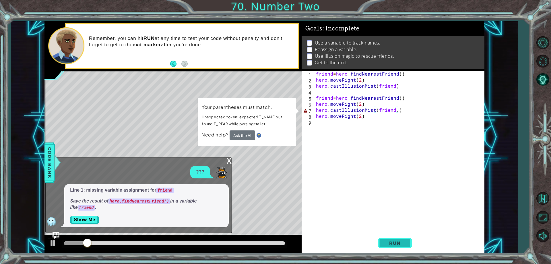
type textarea "hero.castIllusionMist(friend)"
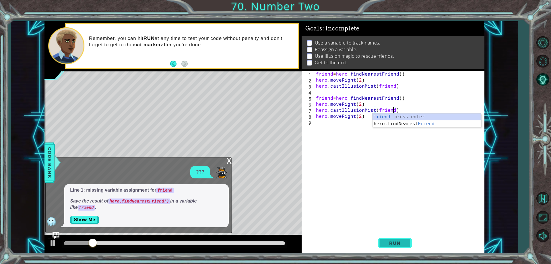
click at [400, 245] on span "Run" at bounding box center [395, 243] width 23 height 6
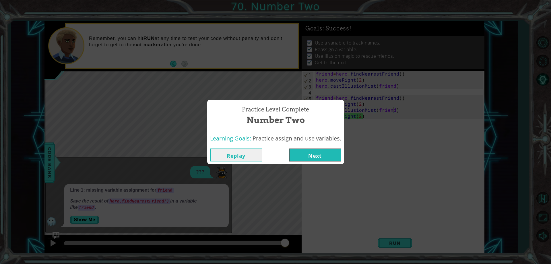
click at [315, 156] on button "Next" at bounding box center [315, 154] width 52 height 13
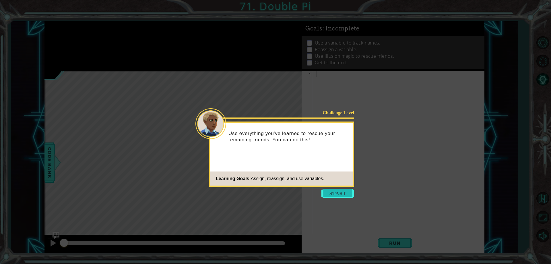
click at [343, 190] on button "Start" at bounding box center [338, 193] width 33 height 9
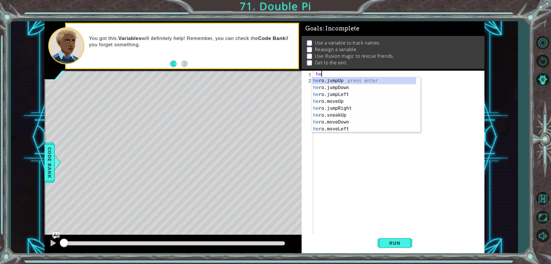
scroll to position [0, 0]
click at [343, 109] on div "hero .jumpUp press enter hero .jumpDown press enter hero .jumpLeft press enter …" at bounding box center [364, 111] width 104 height 69
type textarea "hero.moveUp(1)"
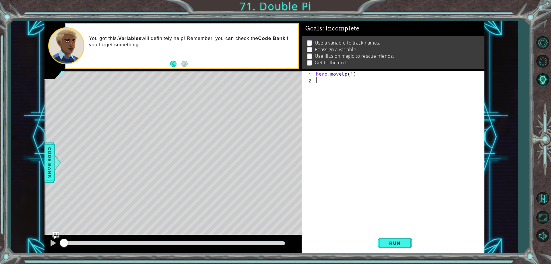
click at [329, 88] on div "hero . moveUp ( 1 )" at bounding box center [400, 158] width 171 height 175
click at [351, 77] on div "hero . moveUp ( 1 )" at bounding box center [400, 158] width 171 height 175
click at [352, 75] on div "hero . moveUp ( 1 )" at bounding box center [400, 158] width 171 height 175
type textarea "hero.moveUp(2)"
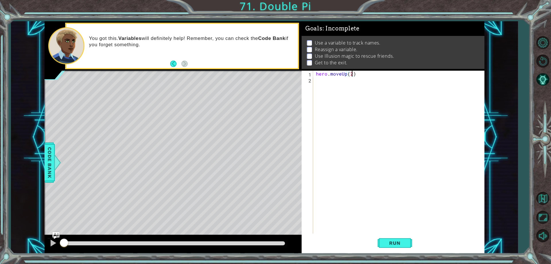
scroll to position [0, 2]
click at [322, 81] on div "hero . moveUp ( 2 )" at bounding box center [400, 158] width 171 height 175
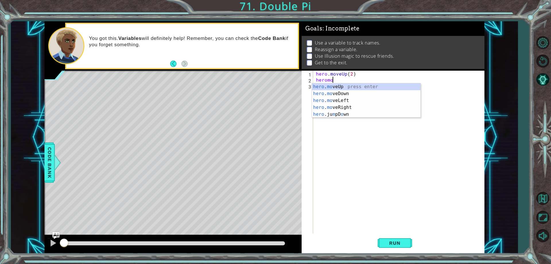
scroll to position [0, 1]
click at [357, 88] on div "hero . moveR ight press enter" at bounding box center [366, 93] width 109 height 21
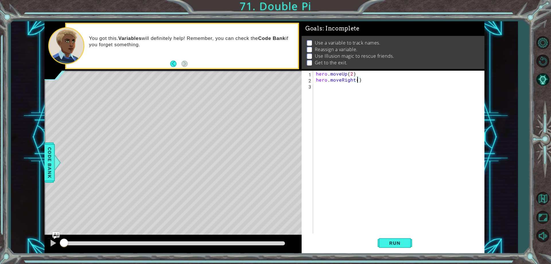
type textarea "hero.moveRight(2)"
click at [339, 88] on div "hero . moveUp ( 2 ) hero . moveRight ( 2 )" at bounding box center [400, 158] width 171 height 175
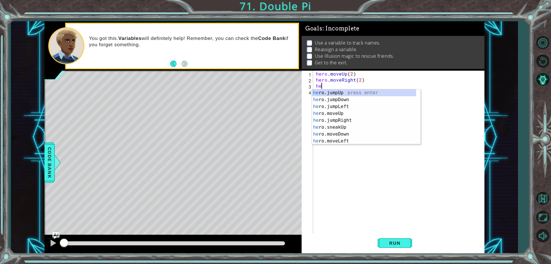
scroll to position [0, 0]
click at [339, 135] on div "hero .jumpUp press enter hero .jumpDown press enter hero .jumpLeft press enter …" at bounding box center [364, 123] width 104 height 69
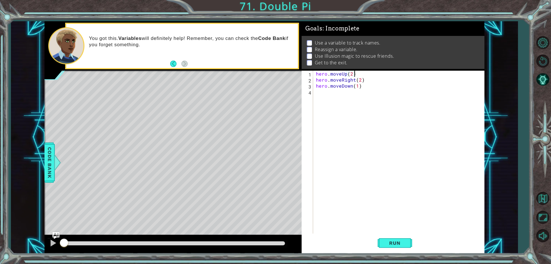
click at [358, 72] on div "hero . moveUp ( 2 ) hero . moveRight ( 2 ) hero . moveDown ( 1 )" at bounding box center [400, 158] width 171 height 175
type textarea "hero.moveUp(2)"
click at [317, 73] on div "hero . moveUp ( 2 ) hero . moveRight ( 2 ) hero . moveDown ( 1 )" at bounding box center [400, 158] width 171 height 175
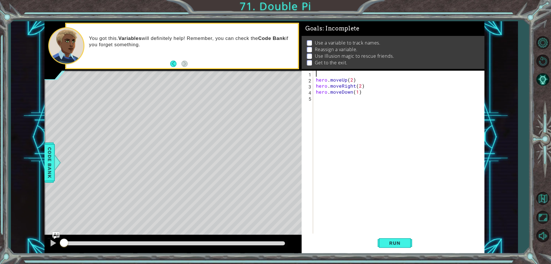
click at [317, 73] on div "hero . moveUp ( 2 ) hero . moveRight ( 2 ) hero . moveDown ( 1 )" at bounding box center [400, 158] width 171 height 175
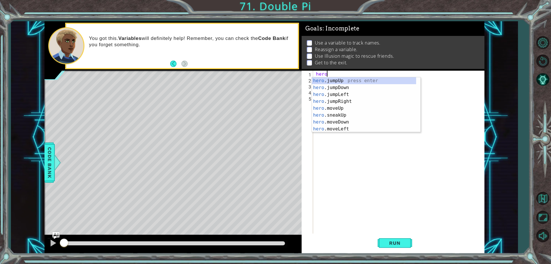
scroll to position [0, 1]
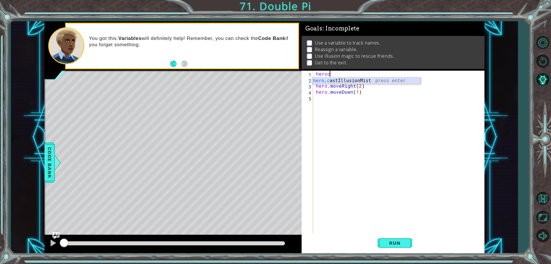
click at [329, 82] on div "hero . c astIllusionMist press enter" at bounding box center [366, 87] width 109 height 21
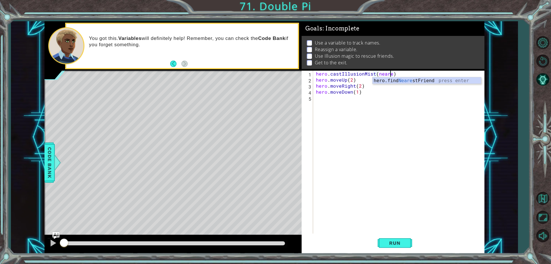
scroll to position [0, 5]
click at [397, 79] on div "hero.find Nearest Friend press enter" at bounding box center [427, 87] width 109 height 21
type textarea "hero.castIllusionMist(hero.findNearestFriend())"
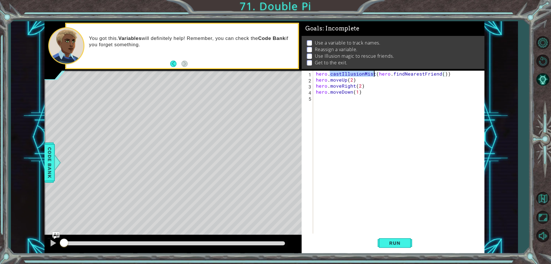
drag, startPoint x: 330, startPoint y: 71, endPoint x: 374, endPoint y: 76, distance: 44.2
click at [374, 76] on div "hero . castIllusionMist ( hero . findNearestFriend ( )) hero . moveUp ( 2 ) her…" at bounding box center [400, 158] width 171 height 175
click at [333, 108] on div "hero . castIllusionMist ( hero . findNearestFriend ( )) hero . moveUp ( 2 ) her…" at bounding box center [400, 158] width 171 height 175
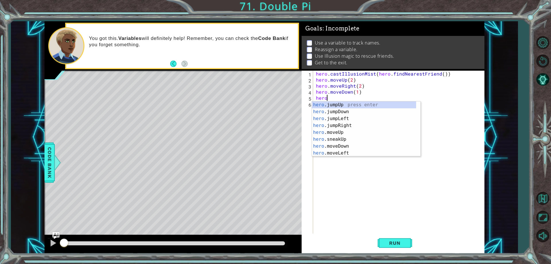
scroll to position [0, 1]
paste textarea "castIllusionMist"
type textarea "hero.castIllusionMist"
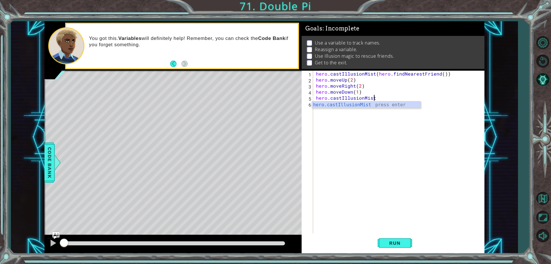
click at [365, 139] on div "hero . castIllusionMist ( hero . findNearestFriend ( )) hero . moveUp ( 2 ) her…" at bounding box center [400, 158] width 171 height 175
click at [460, 76] on div "hero . castIllusionMist ( hero . findNearestFriend ( )) hero . moveUp ( 2 ) her…" at bounding box center [400, 158] width 171 height 175
click at [377, 98] on div "hero . castIllusionMist ( hero . findNearestFriend ) hero . moveUp ( 2 ) hero .…" at bounding box center [400, 158] width 171 height 175
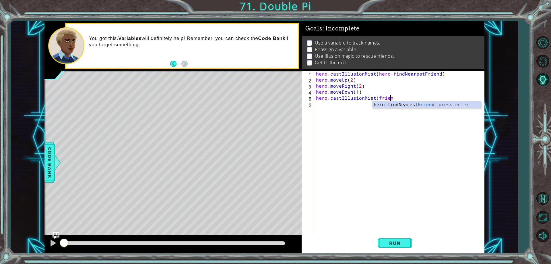
scroll to position [0, 5]
type textarea "hero.castIllusionMist(friend)"
click at [330, 104] on div "hero . castIllusionMist ( hero . findNearestFriend ) hero . moveUp ( 2 ) hero .…" at bounding box center [400, 158] width 171 height 175
type textarea "g"
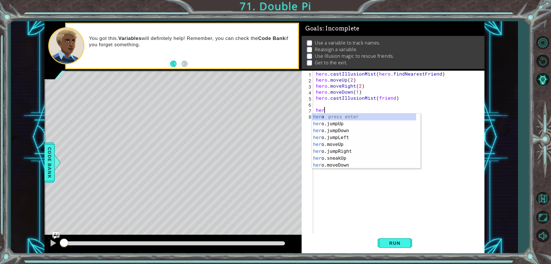
scroll to position [0, 0]
click at [374, 75] on div "hero . castIllusionMist ( hero . findNearestFriend ) hero . moveUp ( 2 ) hero .…" at bounding box center [400, 158] width 171 height 175
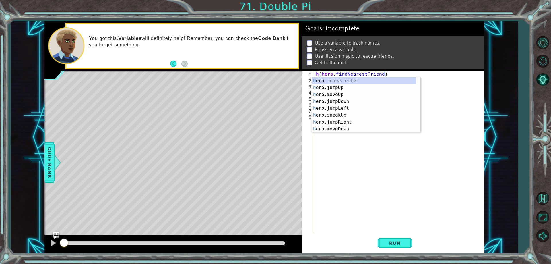
type textarea "(hero.findNearestFriend)"
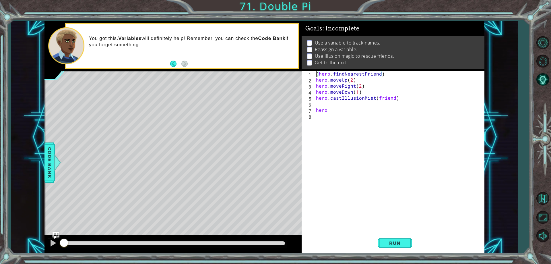
click at [349, 119] on div "( hero . findNearestFriend ) hero . moveUp ( 2 ) hero . moveRight ( 2 ) hero . …" at bounding box center [400, 158] width 171 height 175
click at [351, 107] on div "( hero . findNearestFriend ) hero . moveUp ( 2 ) hero . moveRight ( 2 ) hero . …" at bounding box center [400, 158] width 171 height 175
type textarea "hero.f"
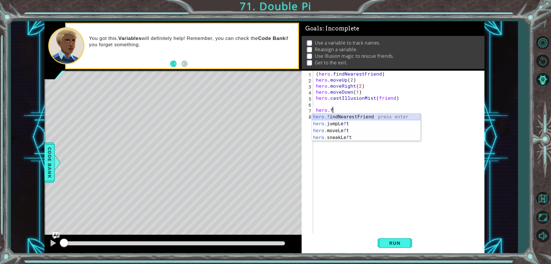
scroll to position [0, 1]
click at [343, 118] on div "hero.f indNearestFriend press enter hero. jumpLe f t press enter hero. moveLe f…" at bounding box center [366, 133] width 109 height 41
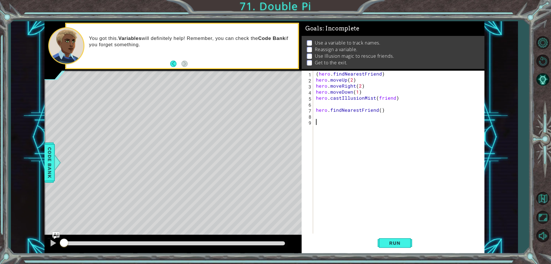
click at [340, 120] on div "( hero . findNearestFriend ) hero . moveUp ( 2 ) hero . moveRight ( 2 ) hero . …" at bounding box center [400, 158] width 171 height 175
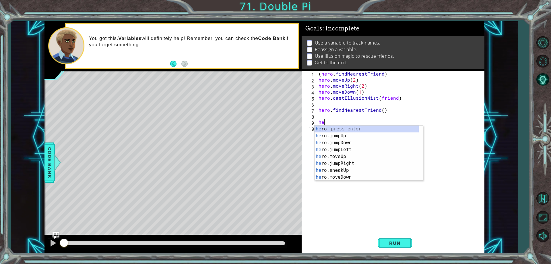
scroll to position [0, 0]
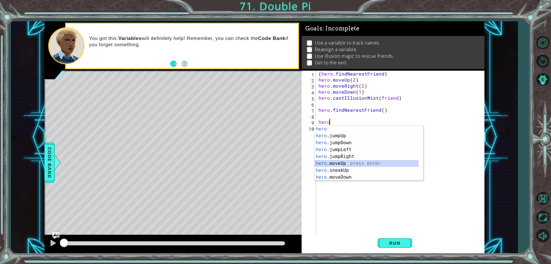
click at [345, 162] on div "hero press enter hero .jumpUp press enter hero .jumpDown press enter hero .jump…" at bounding box center [367, 159] width 104 height 69
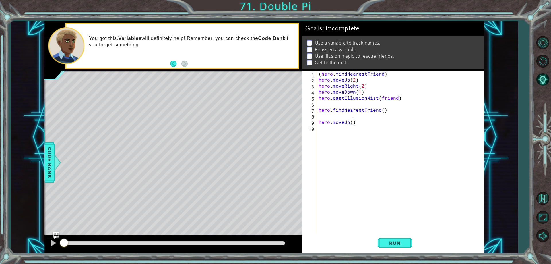
type textarea "hero.moveUp(3)"
click at [334, 132] on div "( hero . findNearestFriend ) hero . moveUp ( 2 ) hero . moveRight ( 2 ) hero . …" at bounding box center [402, 158] width 168 height 175
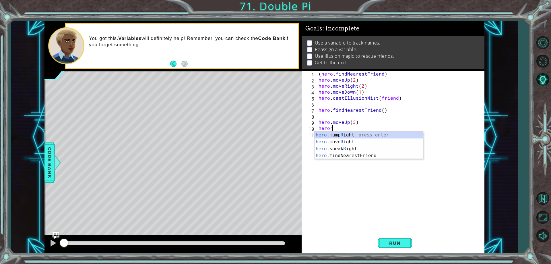
scroll to position [0, 1]
click at [345, 146] on div "hero .jump R ight press enter hero .move R ight press enter hero .sneak R ight …" at bounding box center [369, 152] width 109 height 41
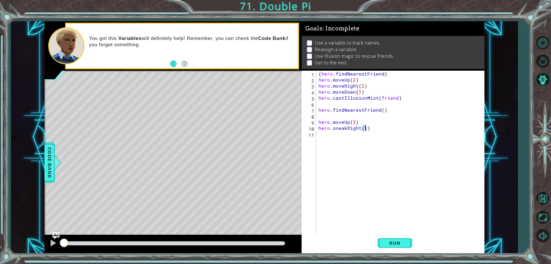
type textarea "hero.sneakRight(3)"
click at [329, 139] on div "( hero . findNearestFriend ) hero . moveUp ( 2 ) hero . moveRight ( 2 ) hero . …" at bounding box center [402, 158] width 168 height 175
click at [348, 130] on div "( hero . findNearestFriend ) hero . moveUp ( 2 ) hero . moveRight ( 2 ) hero . …" at bounding box center [402, 158] width 168 height 175
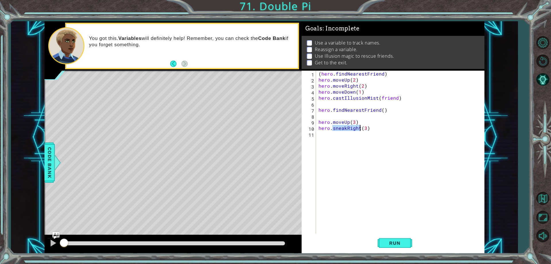
click at [348, 130] on div "( hero . findNearestFriend ) hero . moveUp ( 2 ) hero . moveRight ( 2 ) hero . …" at bounding box center [402, 158] width 168 height 175
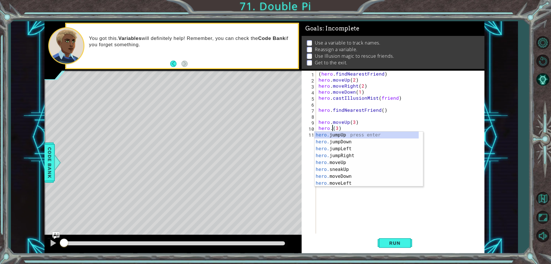
scroll to position [0, 1]
click at [357, 157] on div "hero.m oveUp press enter hero.m oveDown press enter hero.m oveLeft press enter …" at bounding box center [367, 166] width 104 height 69
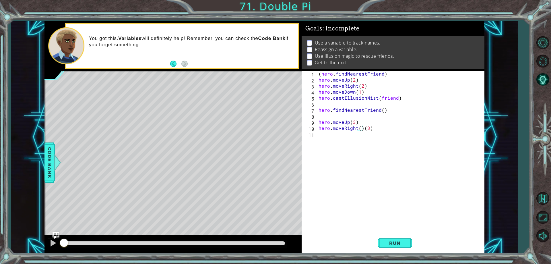
type textarea "hero.moveRight(3)"
click at [357, 159] on div "( hero . findNearestFriend ) hero . moveUp ( 2 ) hero . moveRight ( 2 ) hero . …" at bounding box center [402, 158] width 168 height 175
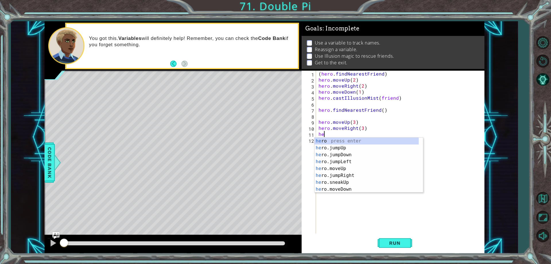
scroll to position [0, 0]
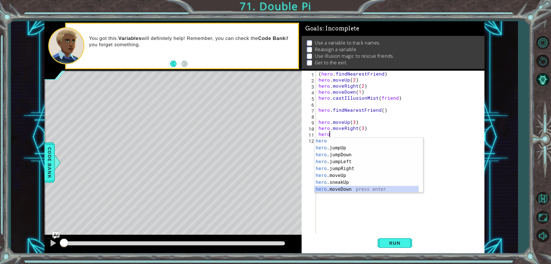
click at [341, 189] on div "hero press enter hero .jumpUp press enter hero .jumpDown press enter hero .jump…" at bounding box center [367, 172] width 104 height 69
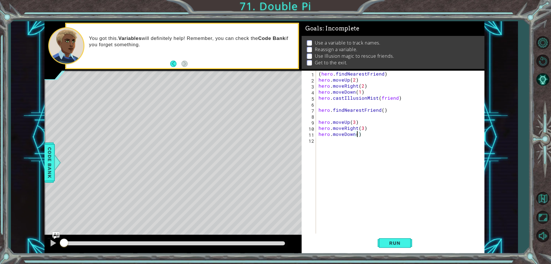
type textarea "hero.moveDown(3)"
click at [334, 145] on div "( hero . findNearestFriend ) hero . moveUp ( 2 ) hero . moveRight ( 2 ) hero . …" at bounding box center [402, 158] width 168 height 175
click at [334, 145] on div "hero . c astIllusionMist press enter" at bounding box center [369, 154] width 109 height 21
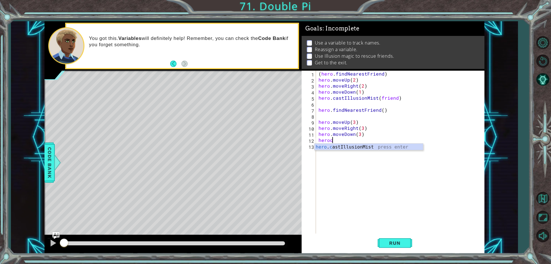
type textarea "hero.castIllusionMist(friend)"
click at [331, 148] on div "( hero . findNearestFriend ) hero . moveUp ( 2 ) hero . moveRight ( 2 ) hero . …" at bounding box center [402, 158] width 168 height 175
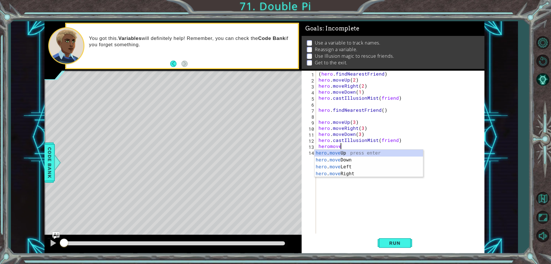
scroll to position [0, 1]
click at [362, 155] on div "hero . moveR ight press enter" at bounding box center [369, 160] width 109 height 21
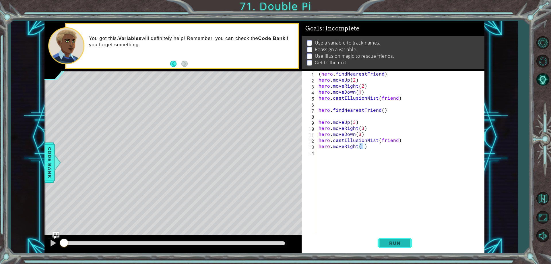
click at [393, 241] on span "Run" at bounding box center [395, 243] width 23 height 6
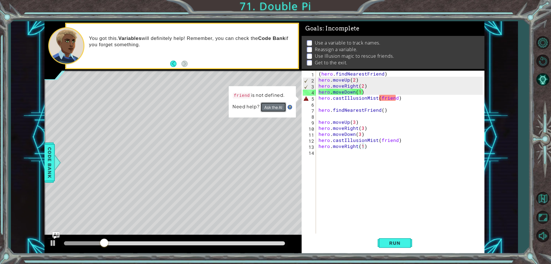
click at [279, 107] on button "Ask the AI" at bounding box center [274, 107] width 26 height 10
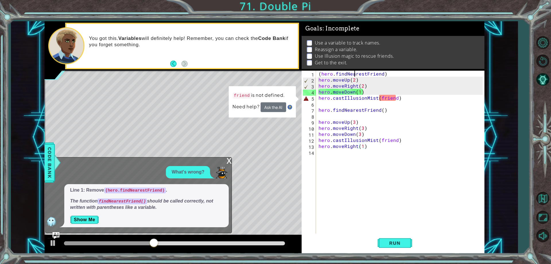
click at [354, 71] on div "( hero . findNearestFriend ) hero . moveUp ( 2 ) hero . moveRight ( 2 ) hero . …" at bounding box center [402, 158] width 168 height 175
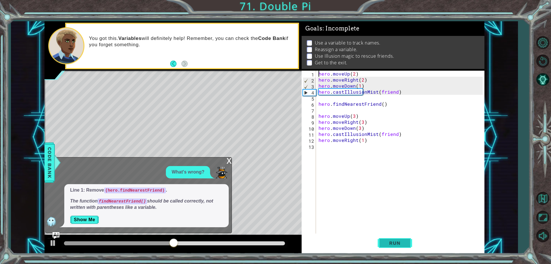
click at [396, 247] on button "Run" at bounding box center [395, 243] width 34 height 18
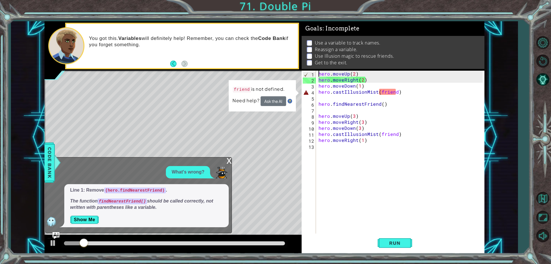
type textarea "0hero.moveUp(2)"
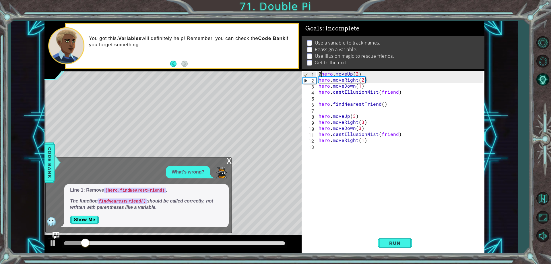
scroll to position [0, 0]
click at [385, 96] on div "0 hero . moveUp ( 2 ) hero . moveRight ( 2 ) hero . moveDown ( 1 ) hero . castI…" at bounding box center [402, 158] width 168 height 175
click at [380, 89] on div "0 hero . moveUp ( 2 ) hero . moveRight ( 2 ) hero . moveDown ( 1 ) hero . castI…" at bounding box center [402, 158] width 168 height 175
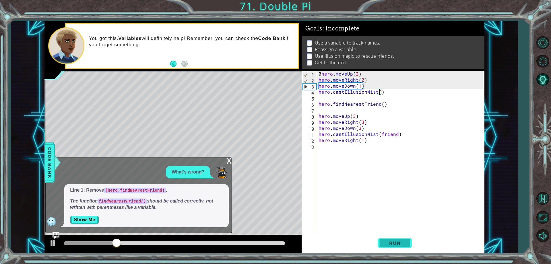
type textarea "hero.castIllusionMist()"
click at [397, 247] on button "Run" at bounding box center [395, 243] width 34 height 18
